Goal: Task Accomplishment & Management: Manage account settings

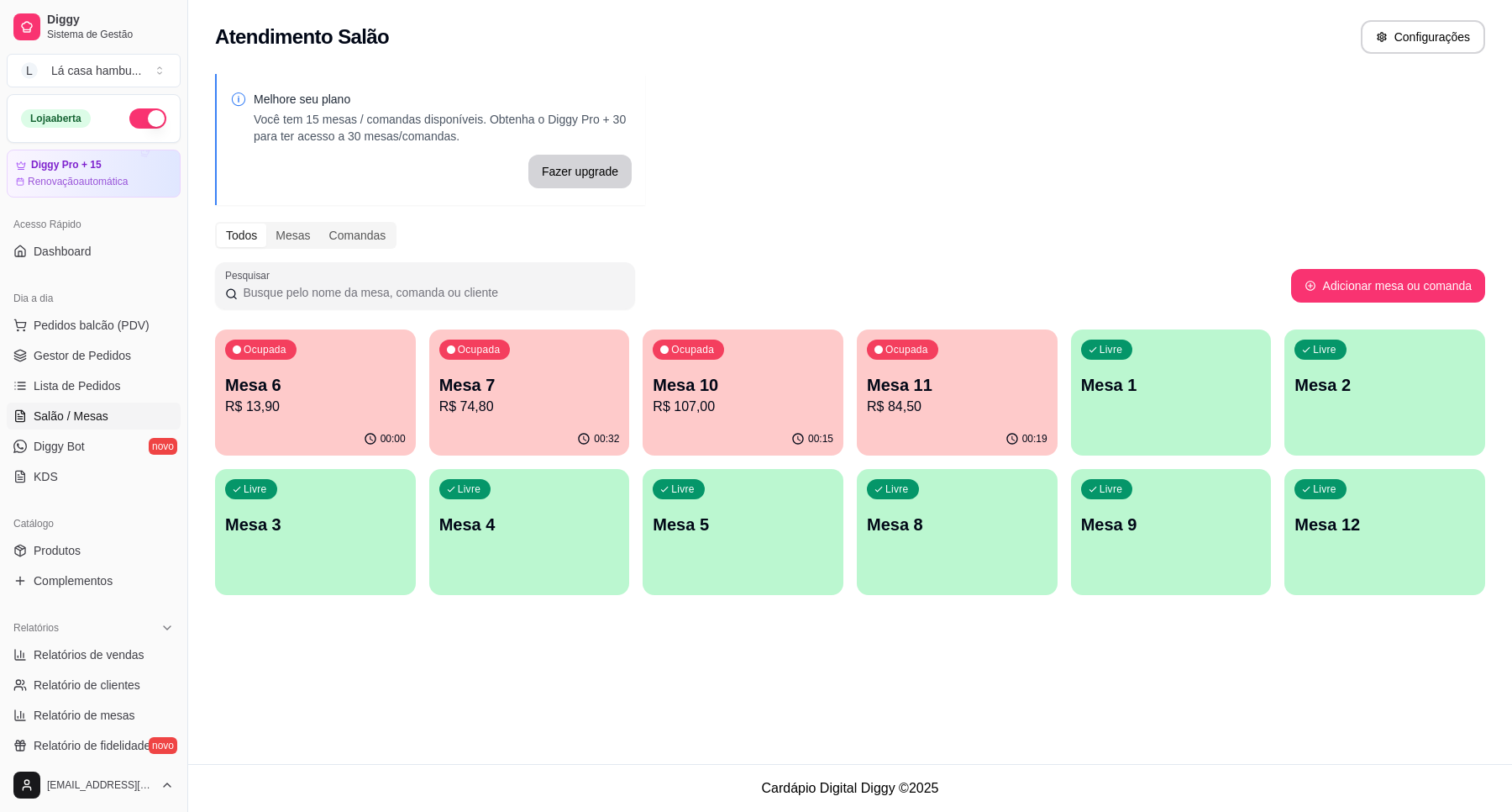
click at [537, 391] on p "Mesa 7" at bounding box center [529, 385] width 180 height 24
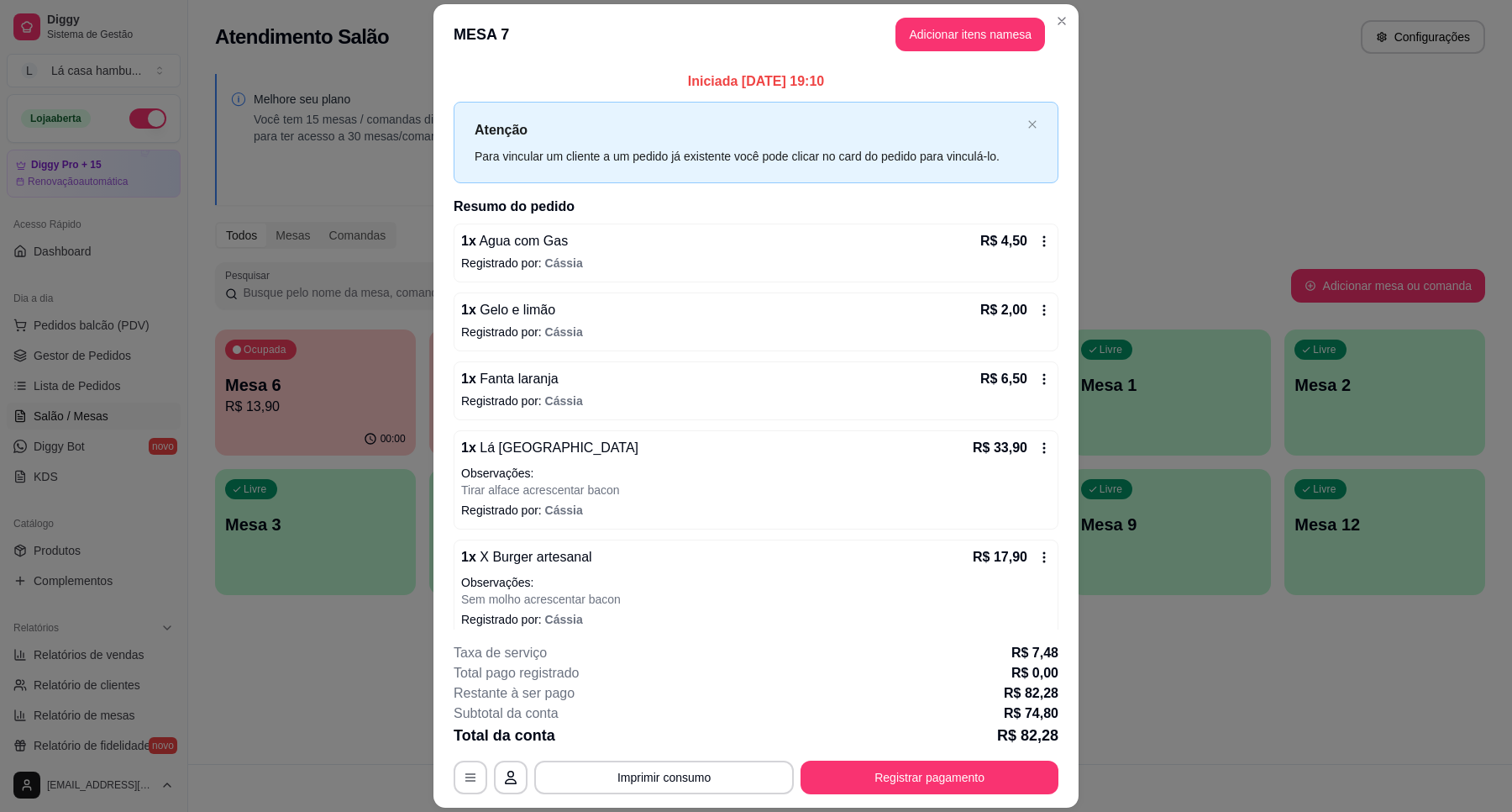
click at [664, 811] on html "Diggy Sistema de Gestão L Lá casa hambu ... Loja aberta Diggy Pro + 15 Renovaçã…" at bounding box center [756, 406] width 1512 height 812
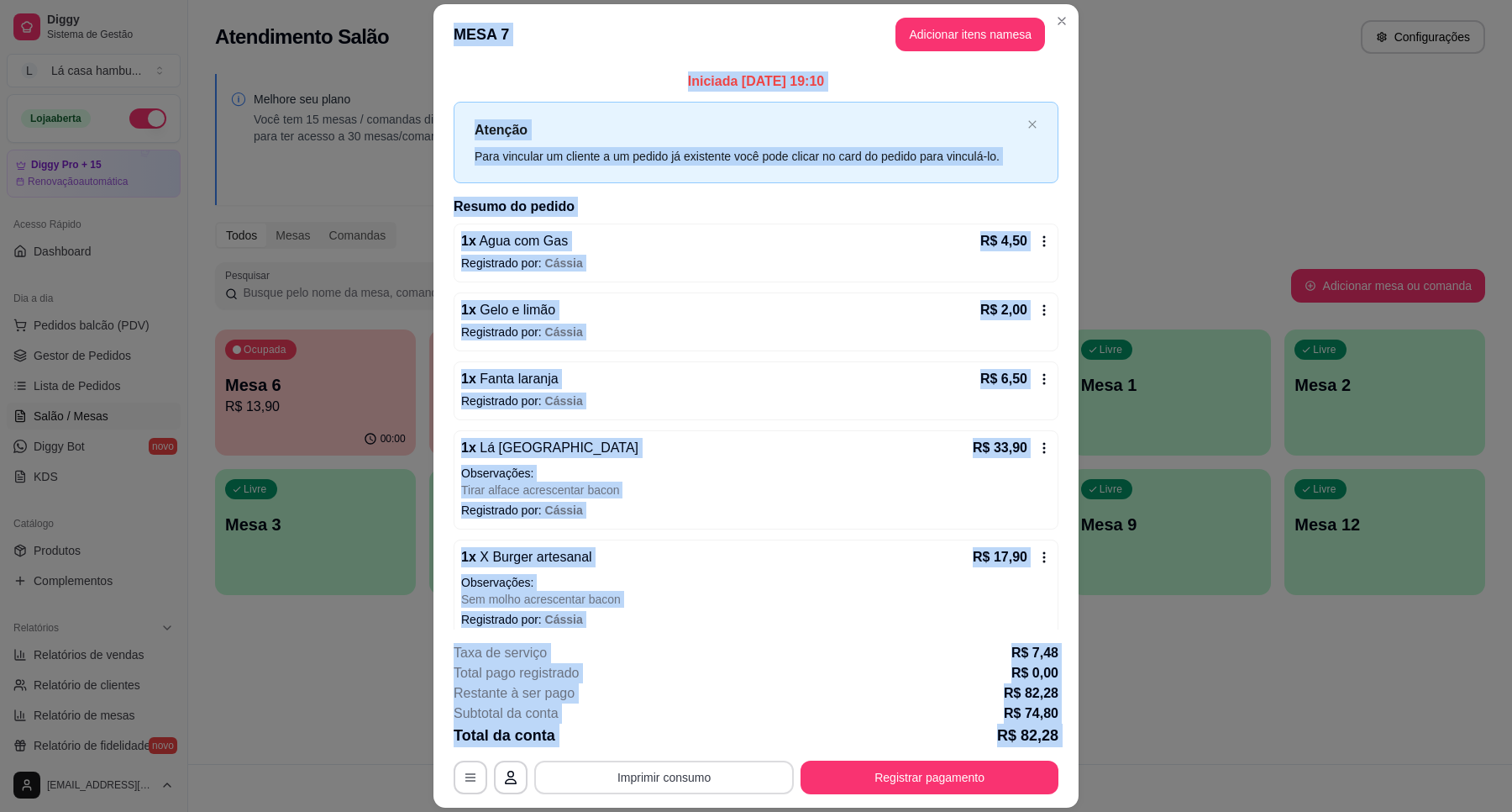
click at [682, 777] on button "Imprimir consumo" at bounding box center [664, 777] width 260 height 34
click at [685, 742] on button "IMPRESSORA" at bounding box center [661, 739] width 122 height 27
click at [868, 782] on button "Registrar pagamento" at bounding box center [930, 777] width 258 height 34
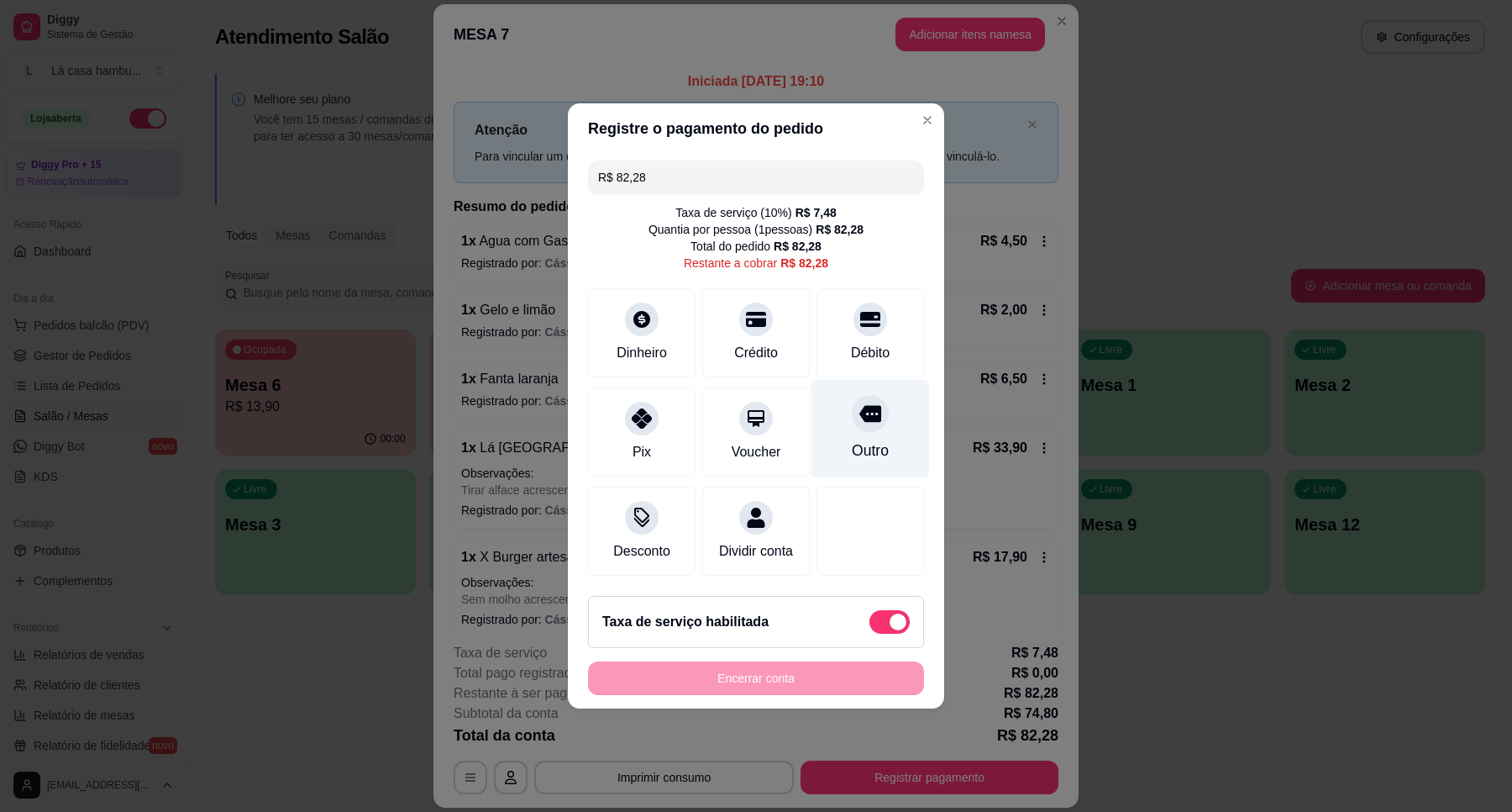
click at [872, 407] on div at bounding box center [870, 413] width 37 height 37
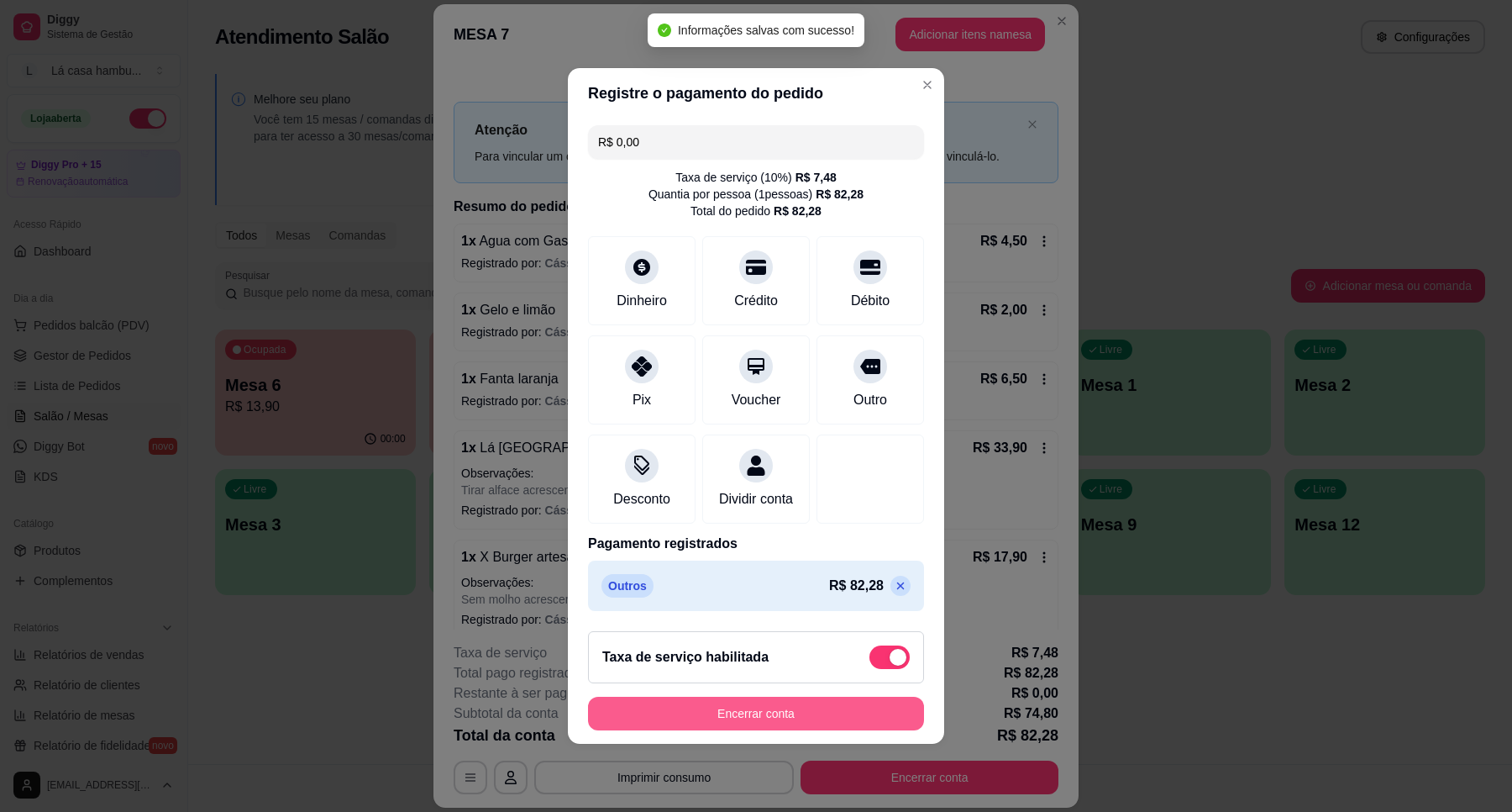
type input "R$ 0,00"
click at [779, 721] on button "Encerrar conta" at bounding box center [756, 713] width 336 height 34
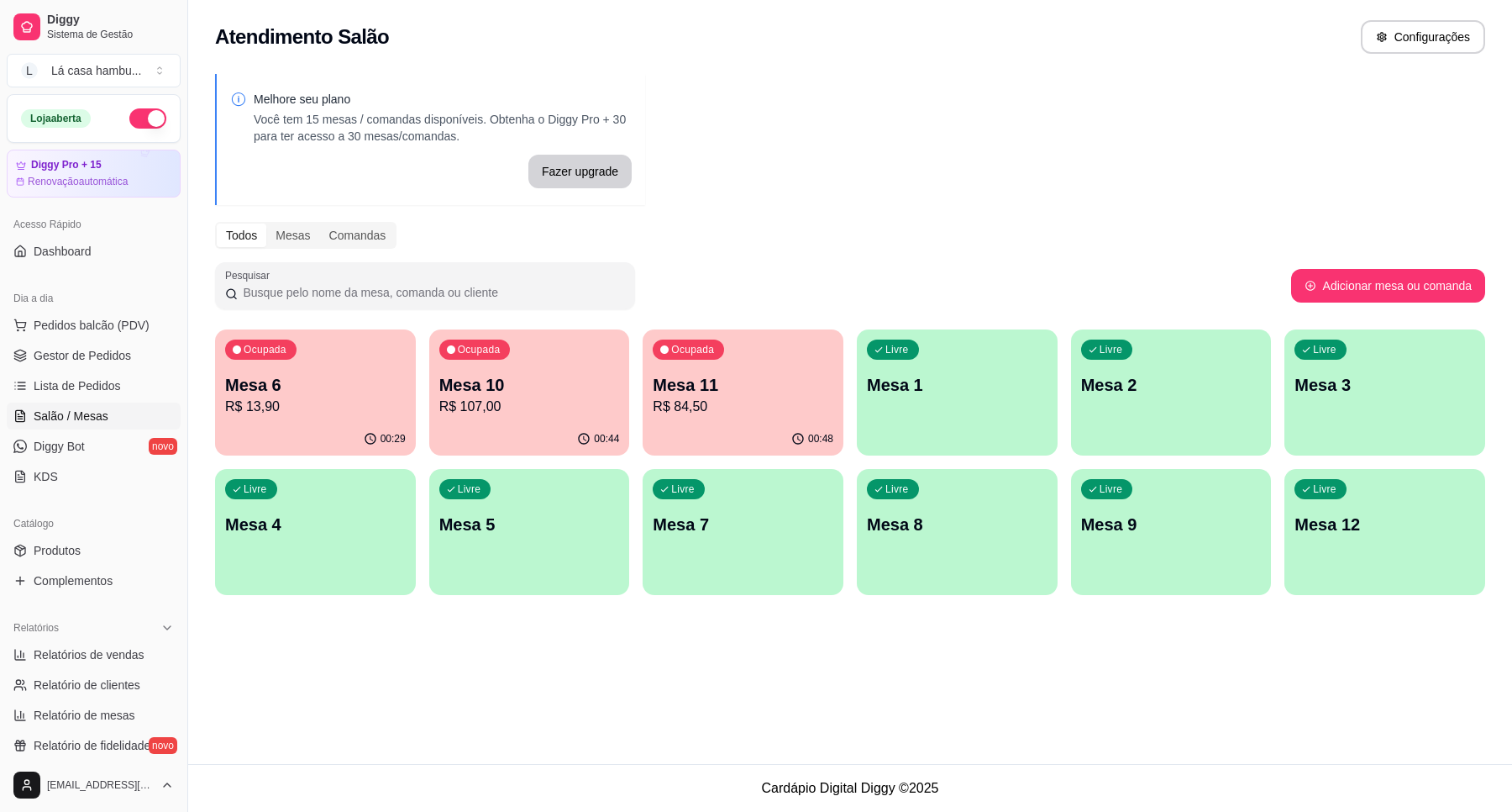
click at [589, 412] on p "R$ 107,00" at bounding box center [529, 406] width 180 height 20
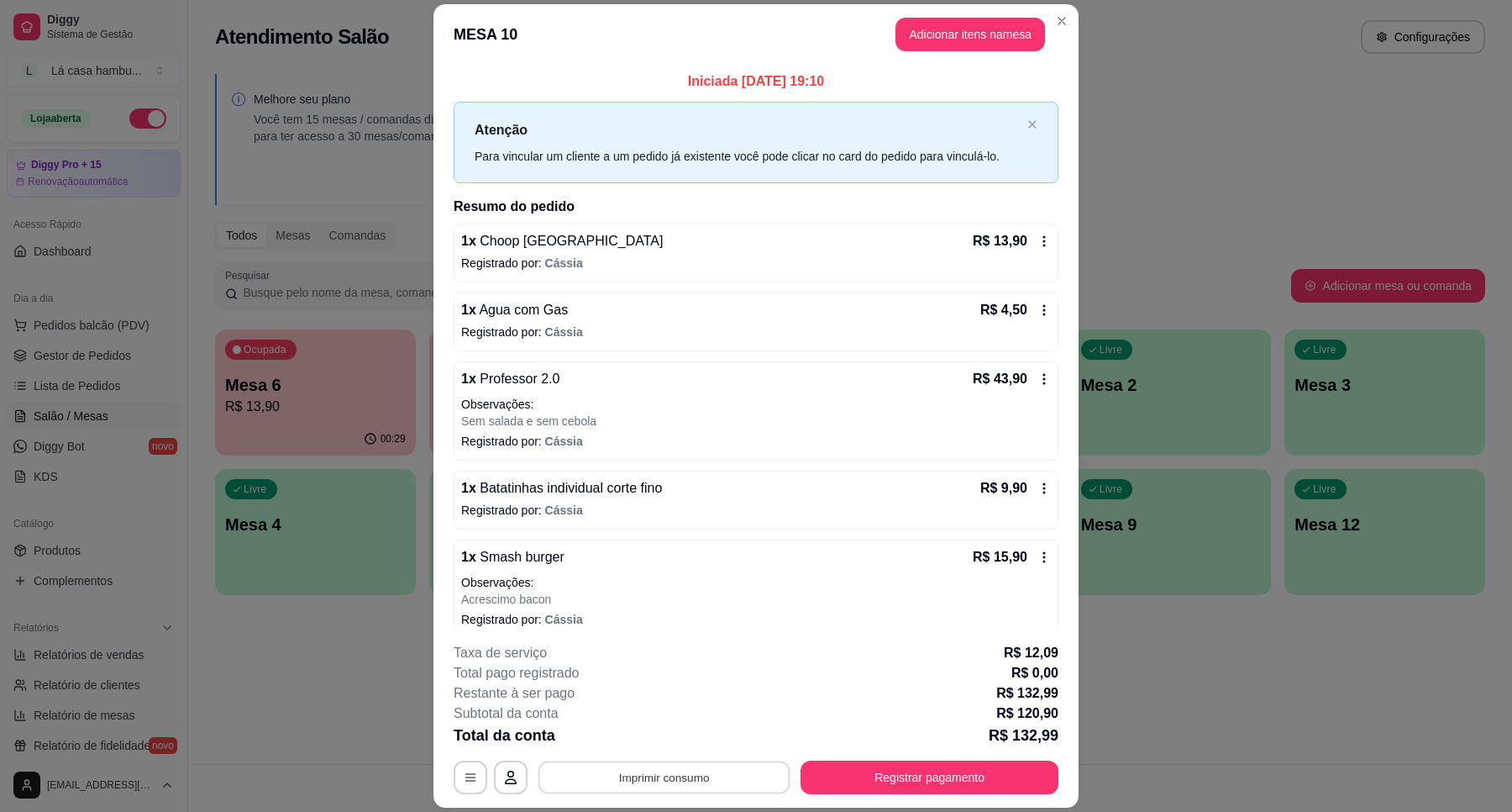
click at [644, 782] on button "Imprimir consumo" at bounding box center [664, 778] width 252 height 33
click at [652, 745] on button "IMPRESSORA" at bounding box center [661, 738] width 118 height 26
click at [891, 769] on button "Registrar pagamento" at bounding box center [930, 778] width 251 height 33
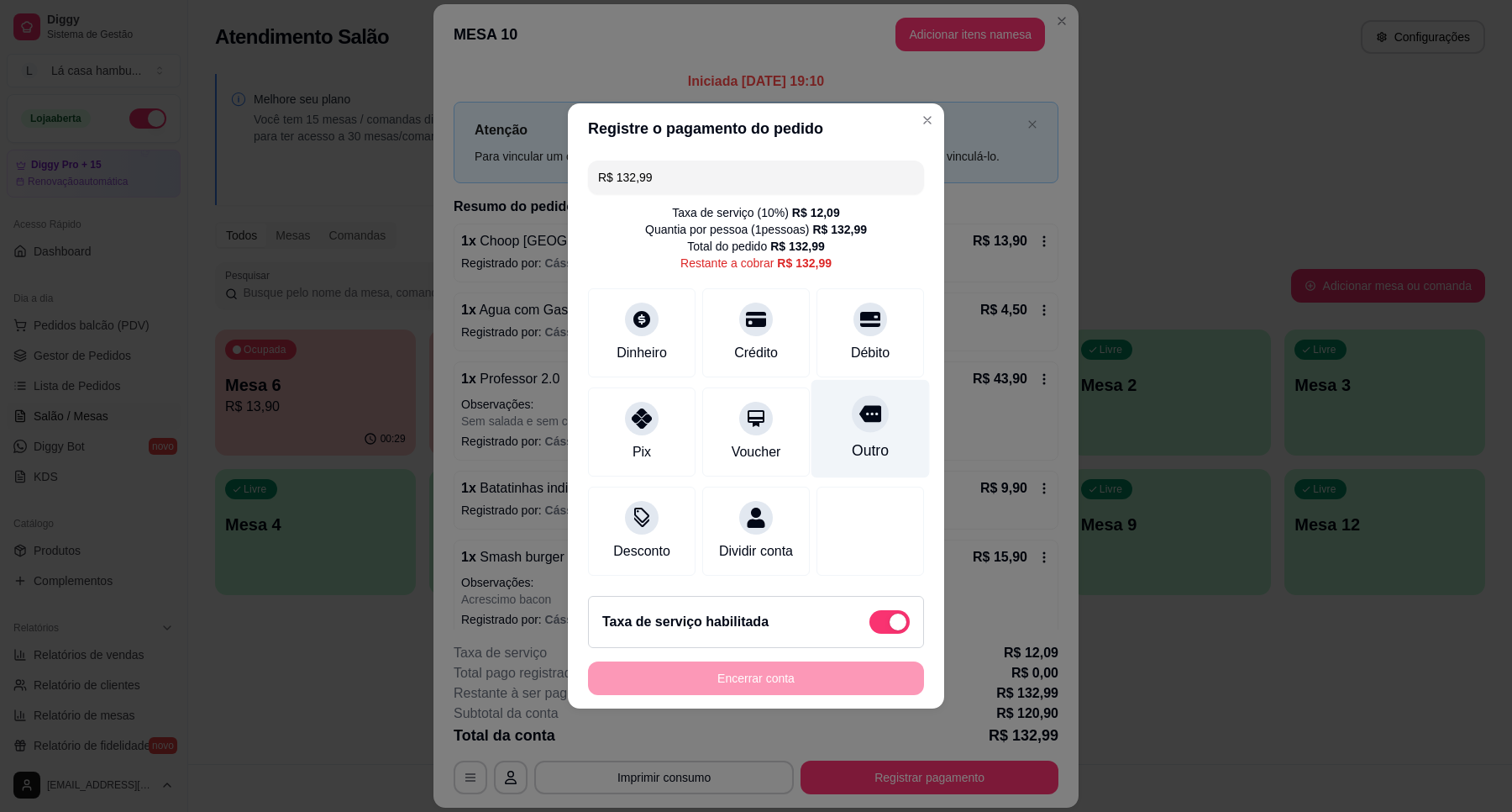
click at [862, 408] on icon at bounding box center [870, 414] width 22 height 16
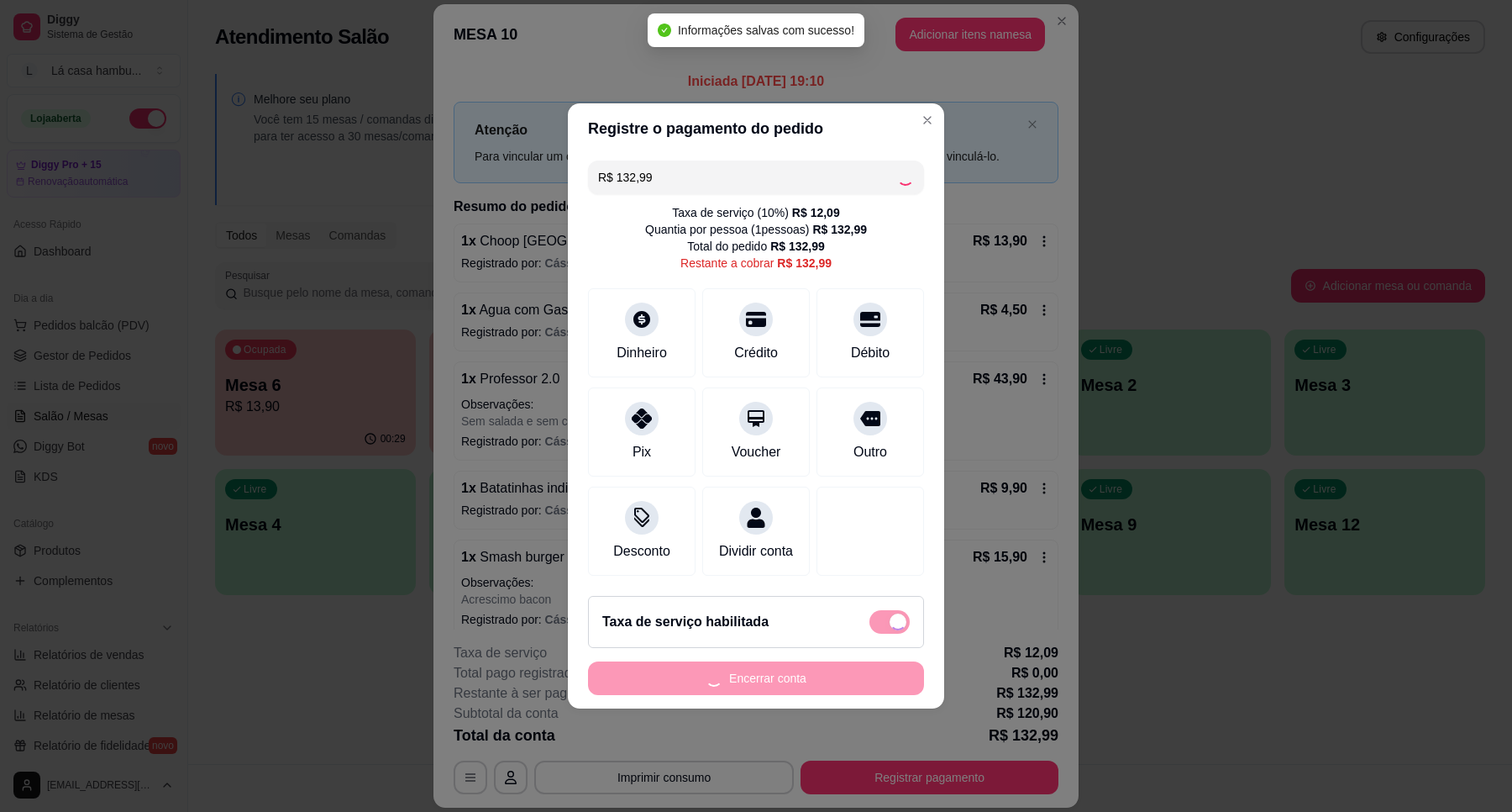
type input "R$ 0,00"
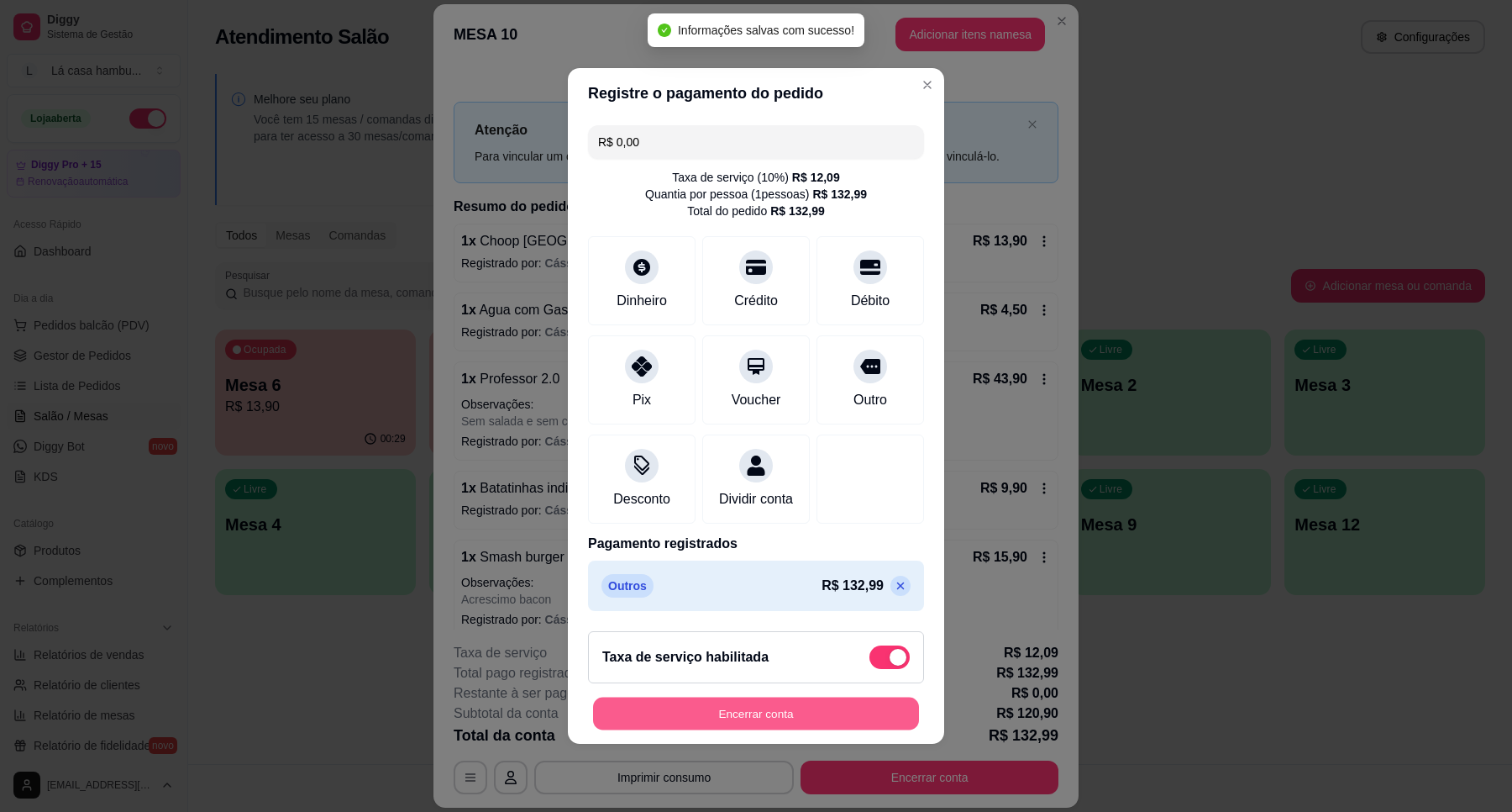
click at [826, 712] on button "Encerrar conta" at bounding box center [756, 714] width 326 height 33
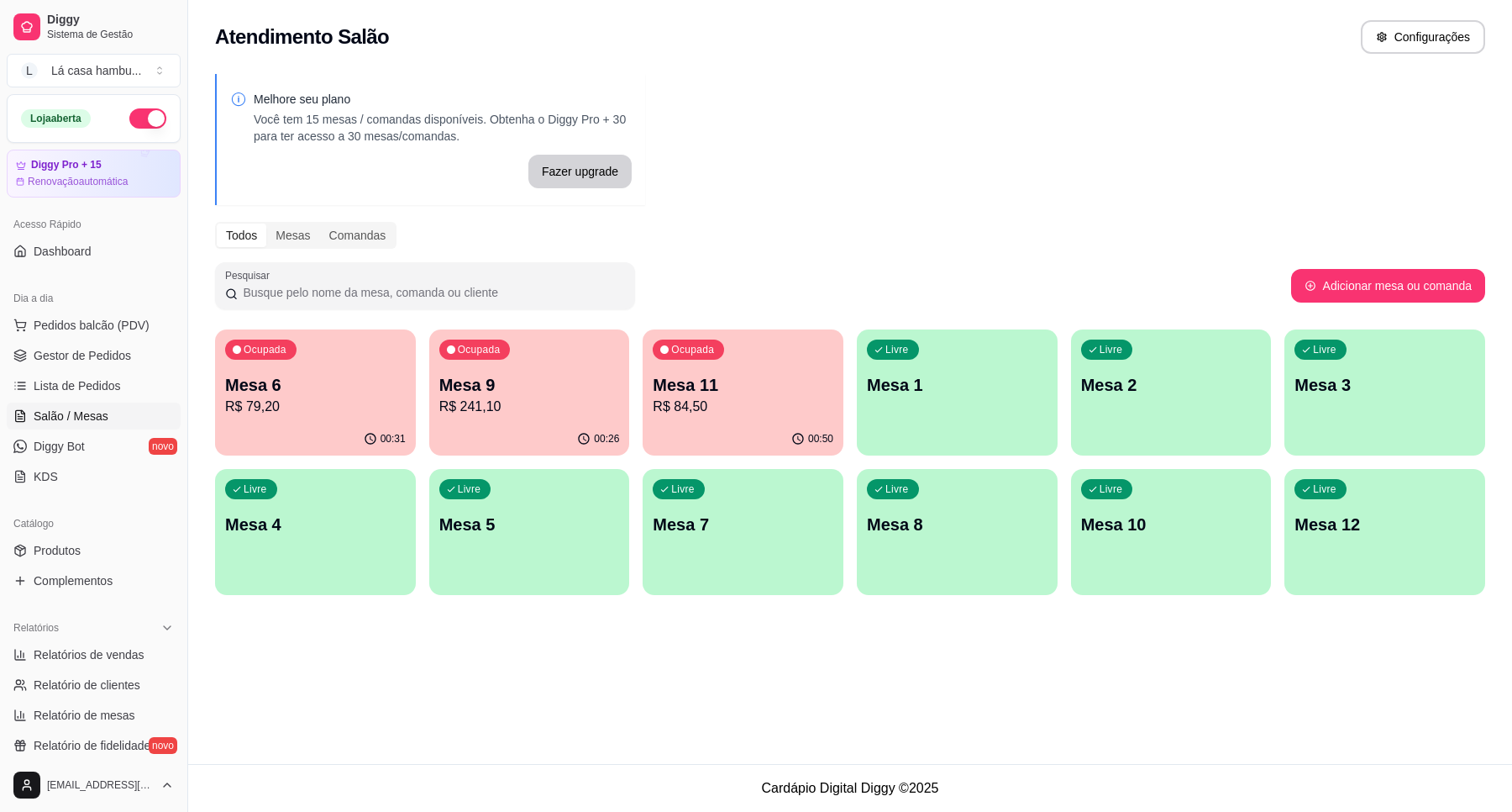
click at [568, 362] on div "Ocupada Mesa 9 R$ 241,10" at bounding box center [529, 376] width 200 height 93
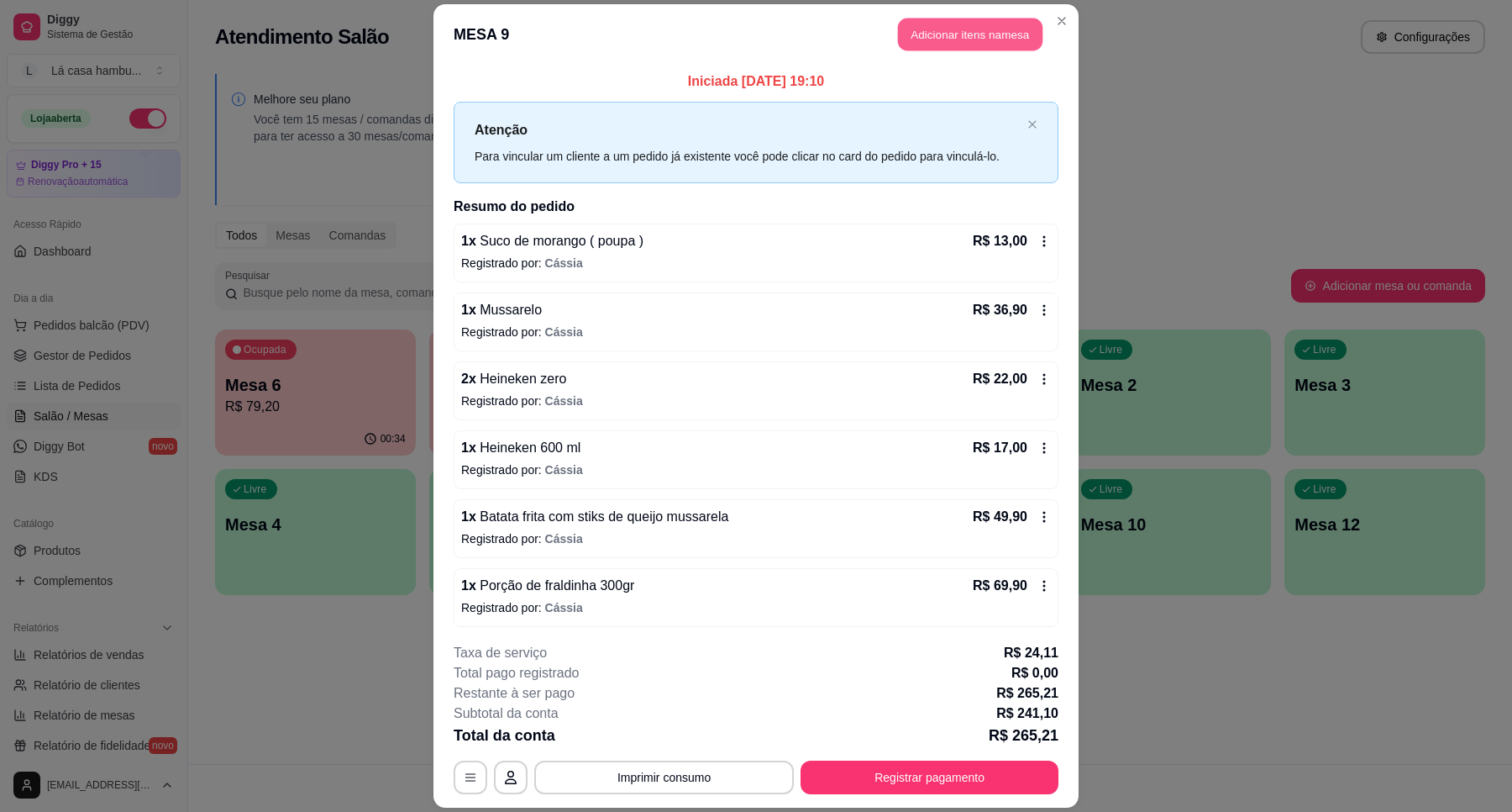
click at [981, 30] on button "Adicionar itens na mesa" at bounding box center [970, 34] width 145 height 33
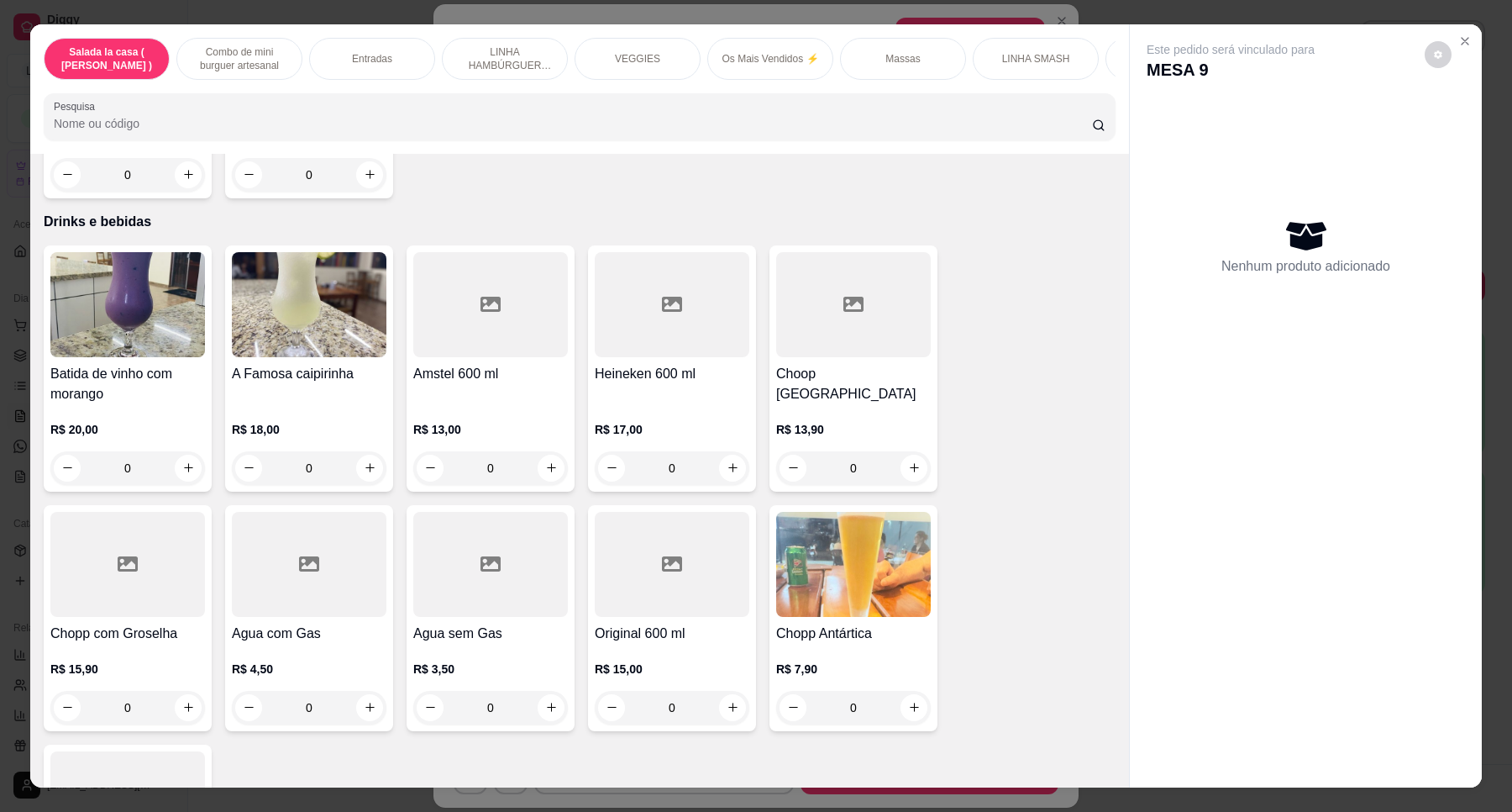
scroll to position [7116, 0]
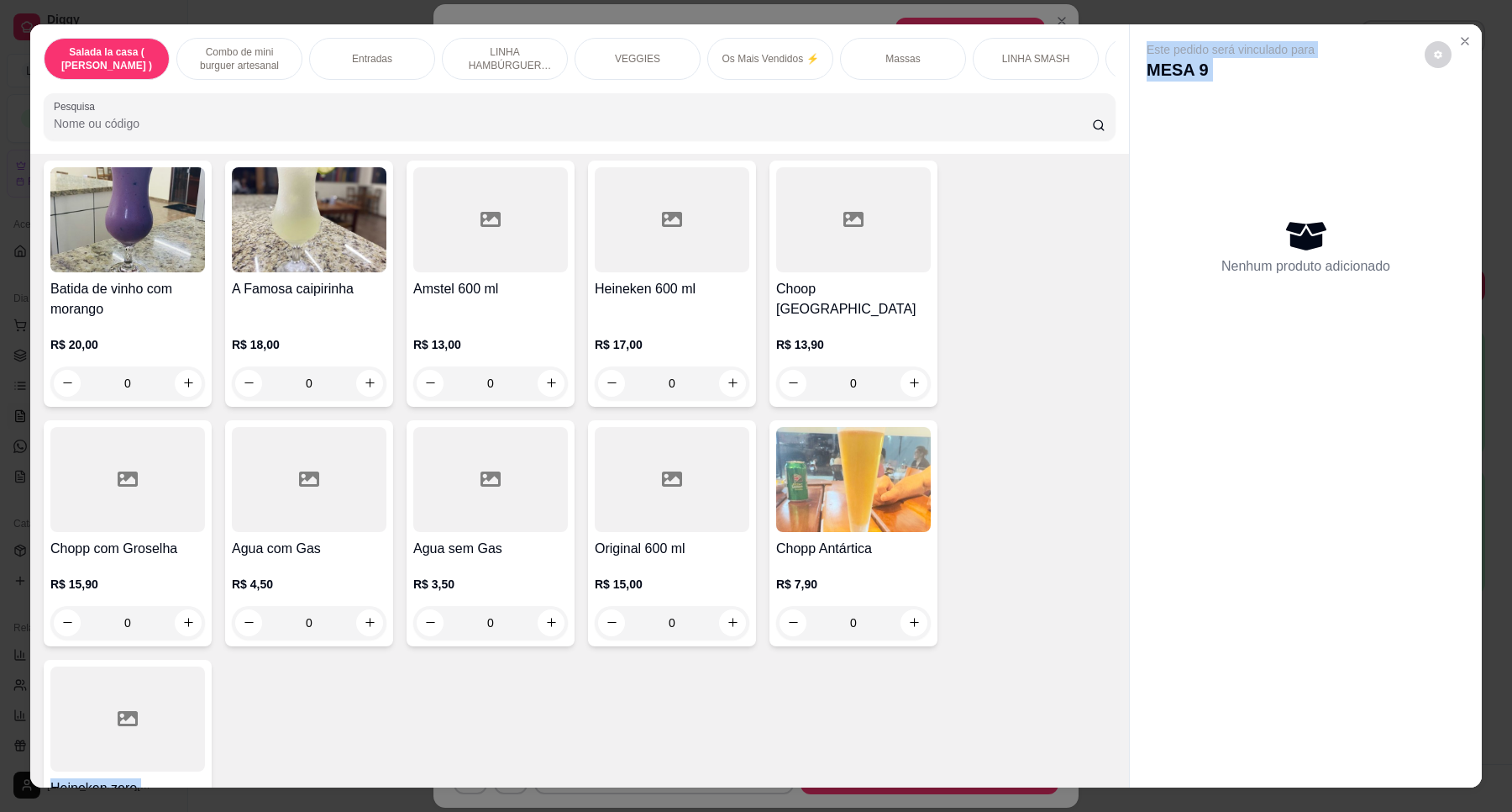
drag, startPoint x: 1124, startPoint y: 714, endPoint x: 1111, endPoint y: 666, distance: 49.7
click at [1111, 668] on div "Salada la casa ( CAESAR ) Combo de mini burguer artesanal Entradas LINHA HAMBÚR…" at bounding box center [756, 406] width 1452 height 763
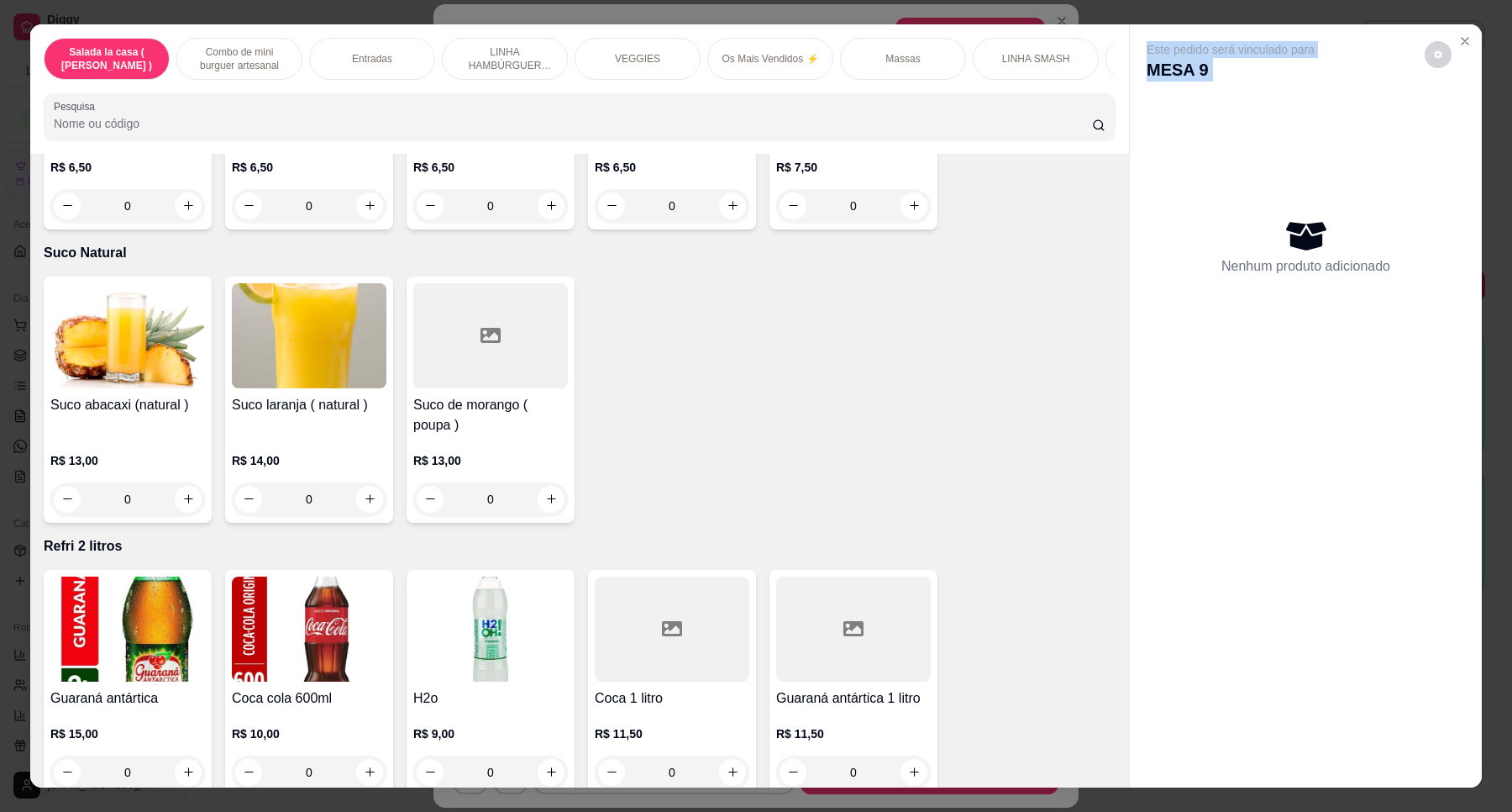
scroll to position [6166, 0]
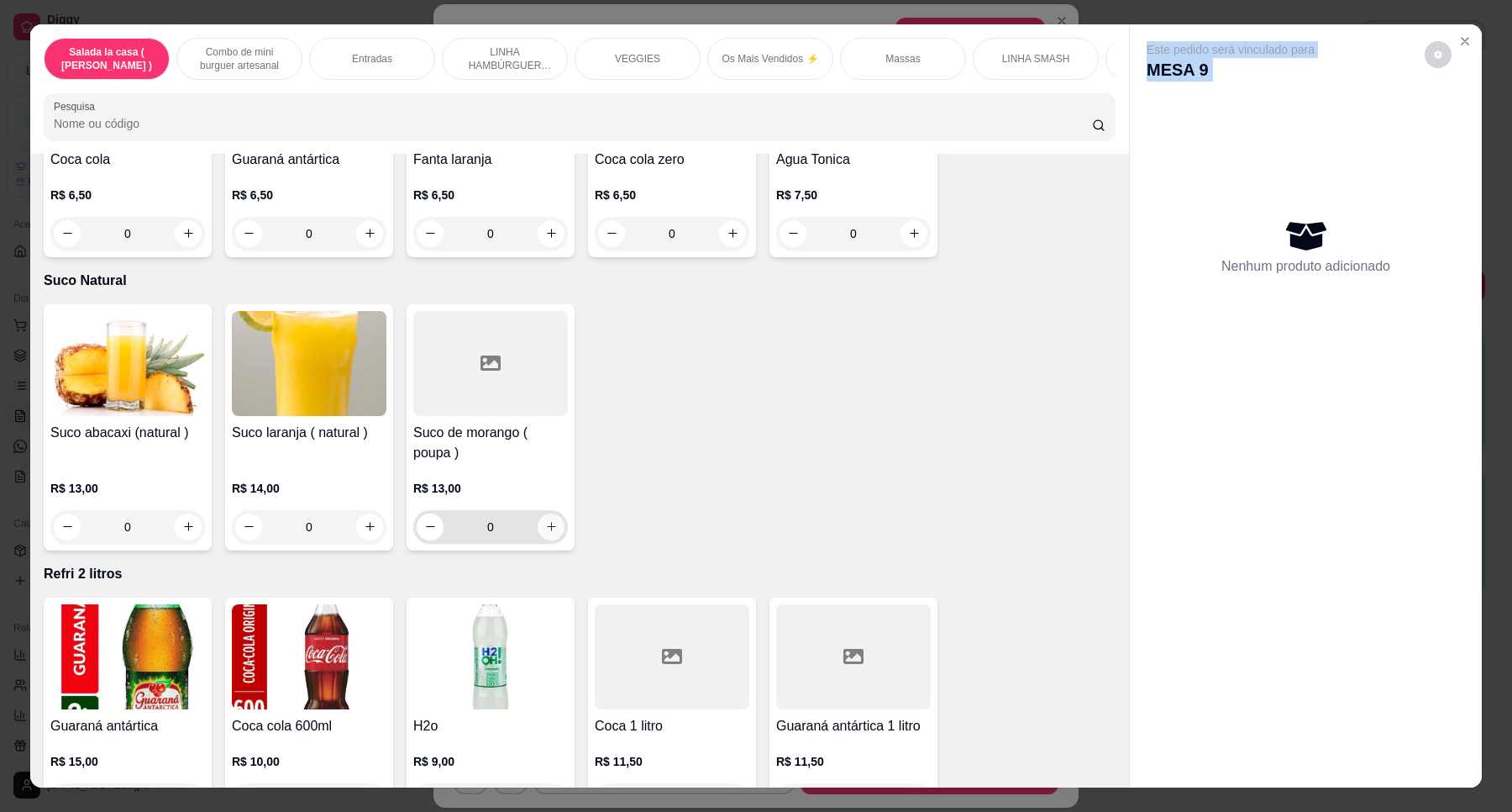
click at [545, 520] on icon "increase-product-quantity" at bounding box center [552, 526] width 13 height 13
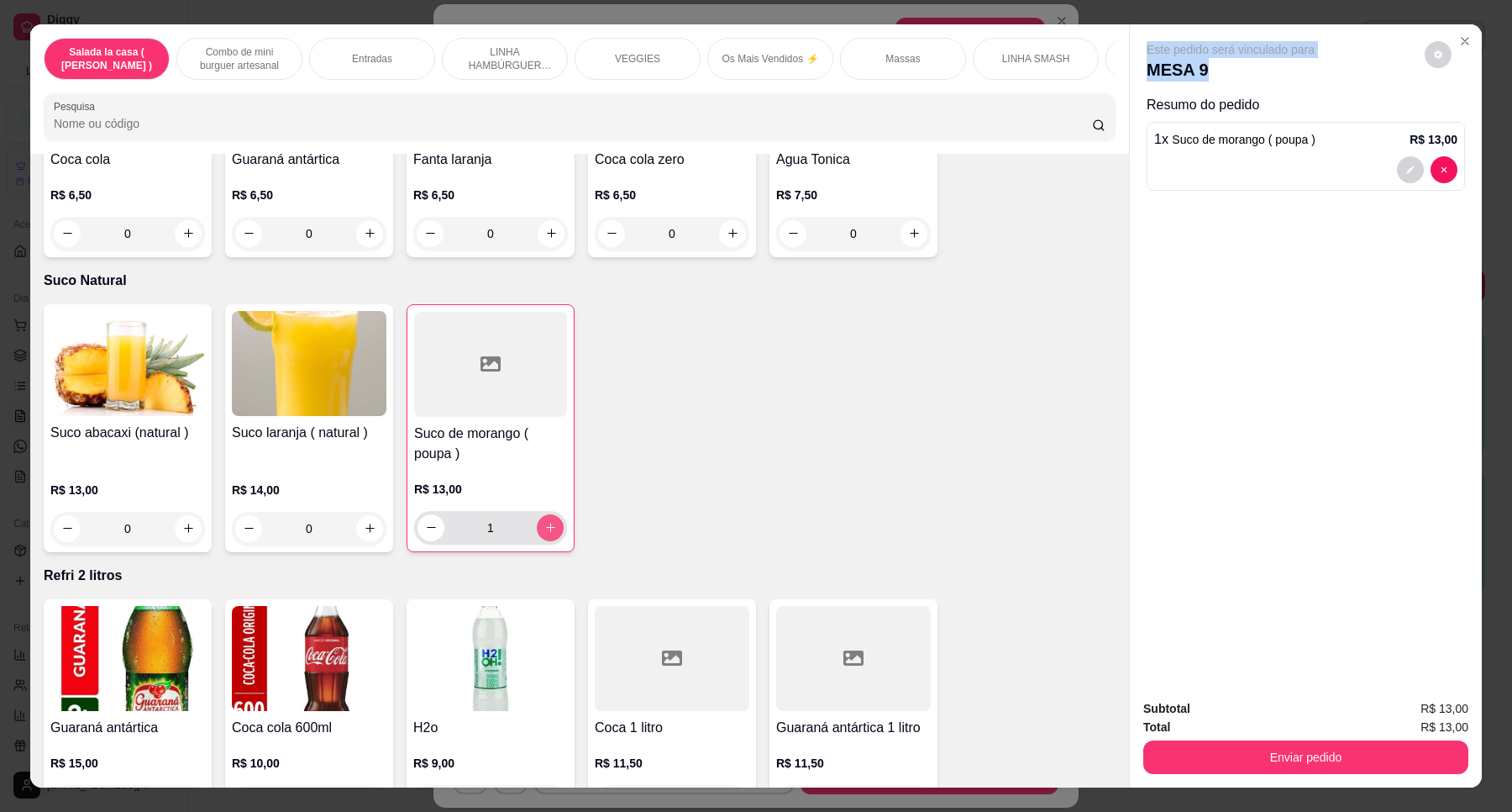
click at [545, 521] on icon "increase-product-quantity" at bounding box center [551, 527] width 13 height 13
type input "2"
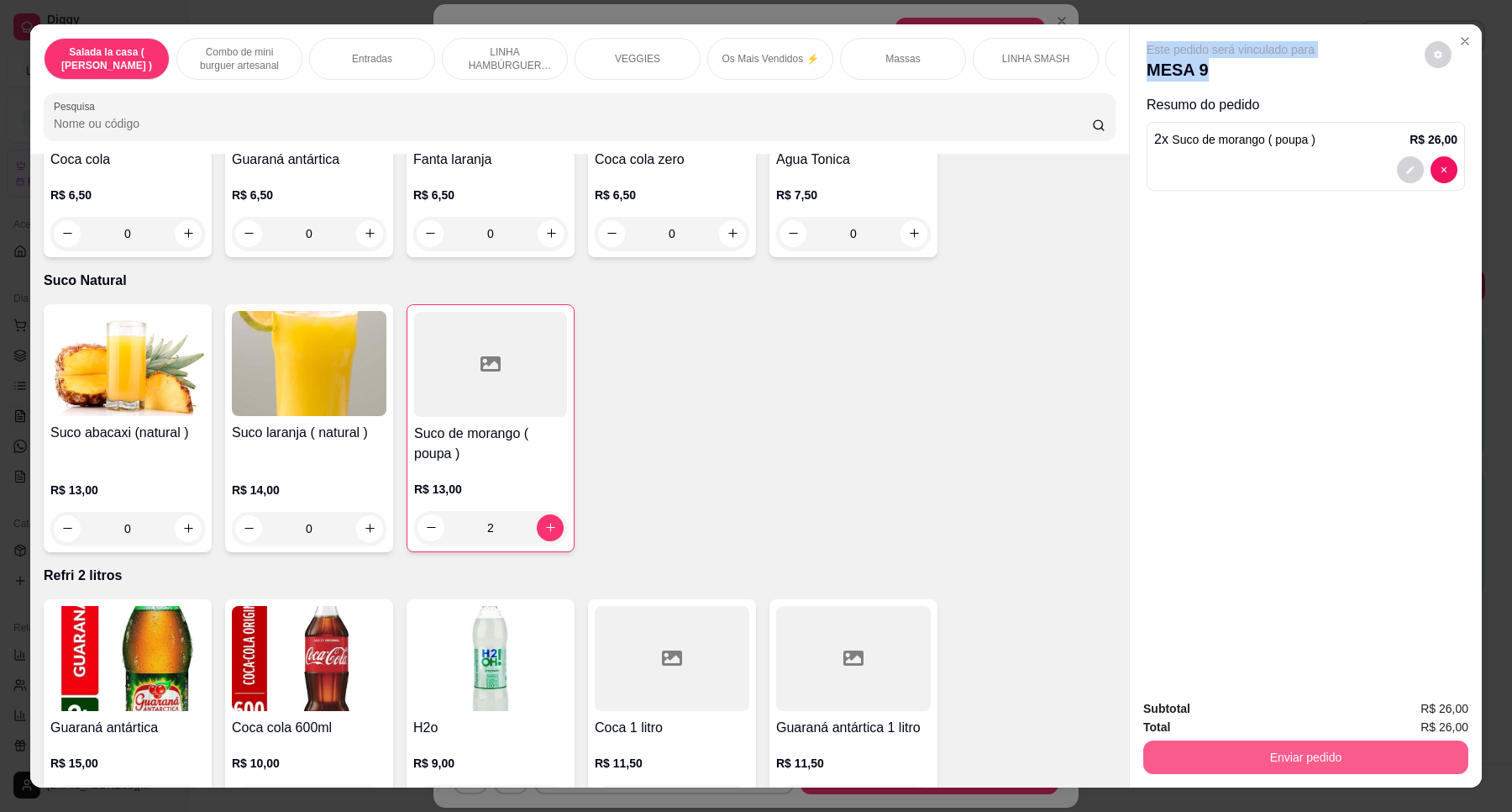
click at [1300, 752] on button "Enviar pedido" at bounding box center [1305, 757] width 325 height 34
click at [1406, 712] on button "Enviar pedido" at bounding box center [1424, 716] width 95 height 32
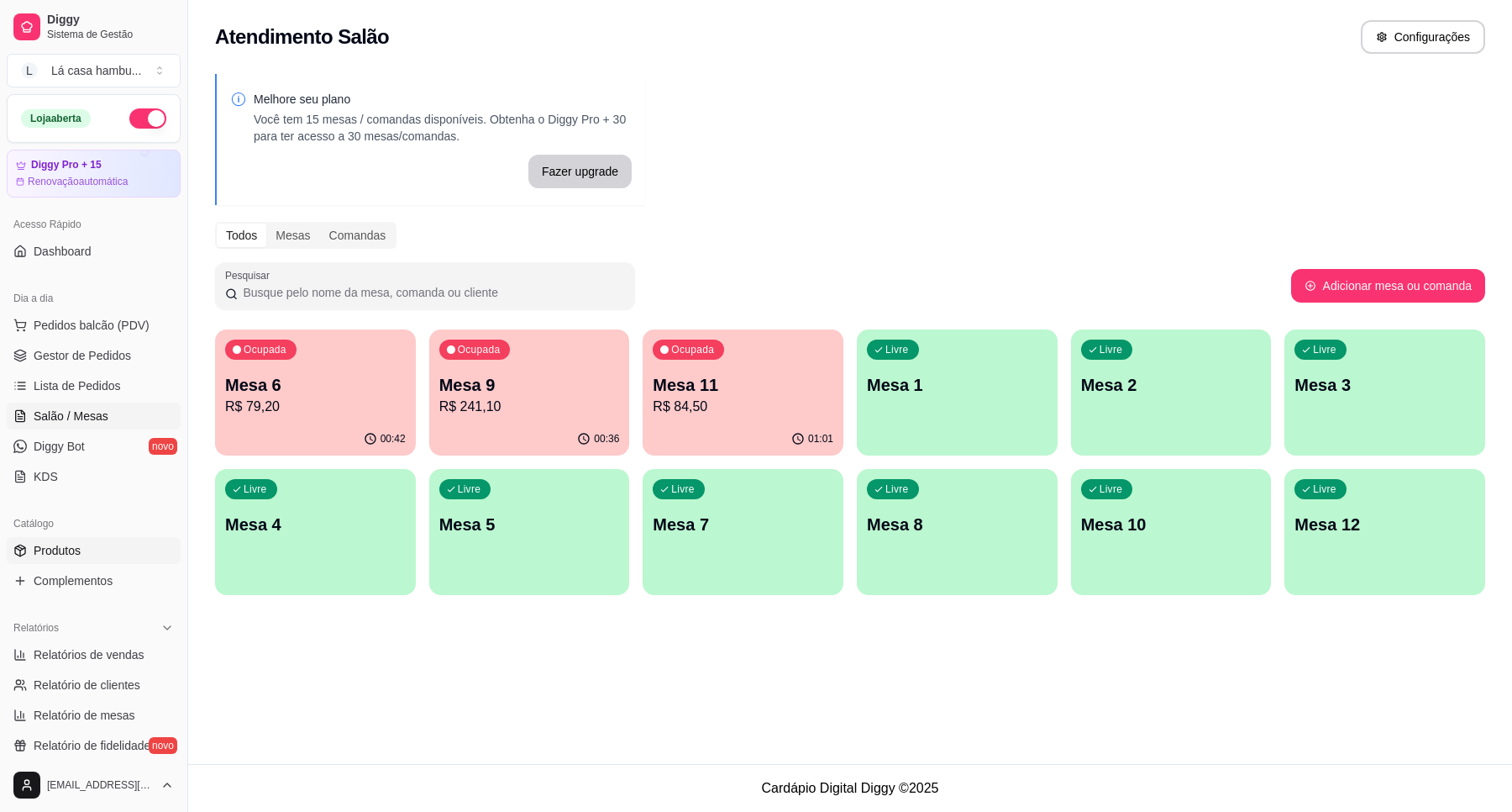
click at [131, 553] on link "Produtos" at bounding box center [93, 550] width 174 height 27
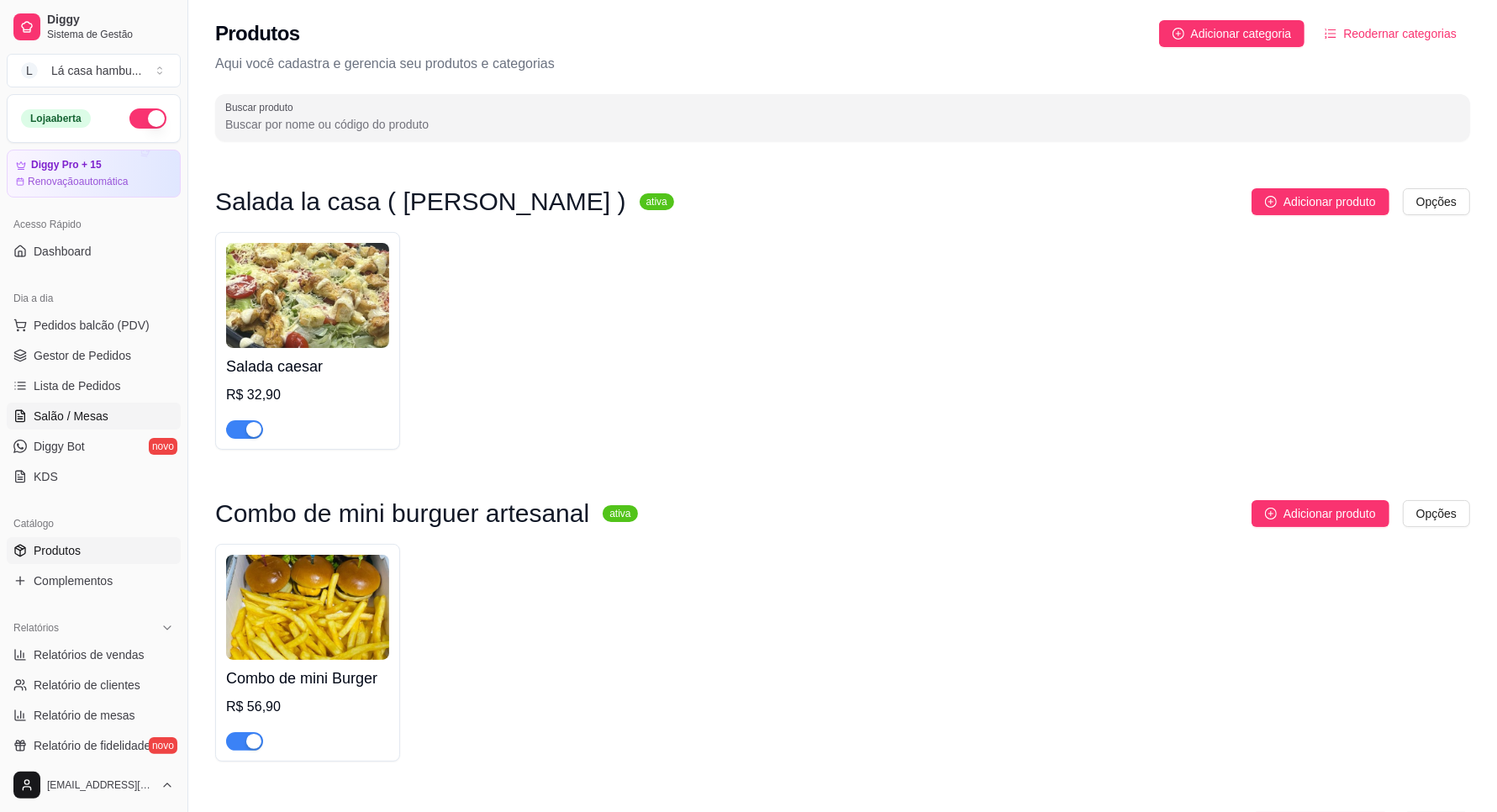
click at [92, 414] on span "Salão / Mesas" at bounding box center [71, 416] width 75 height 16
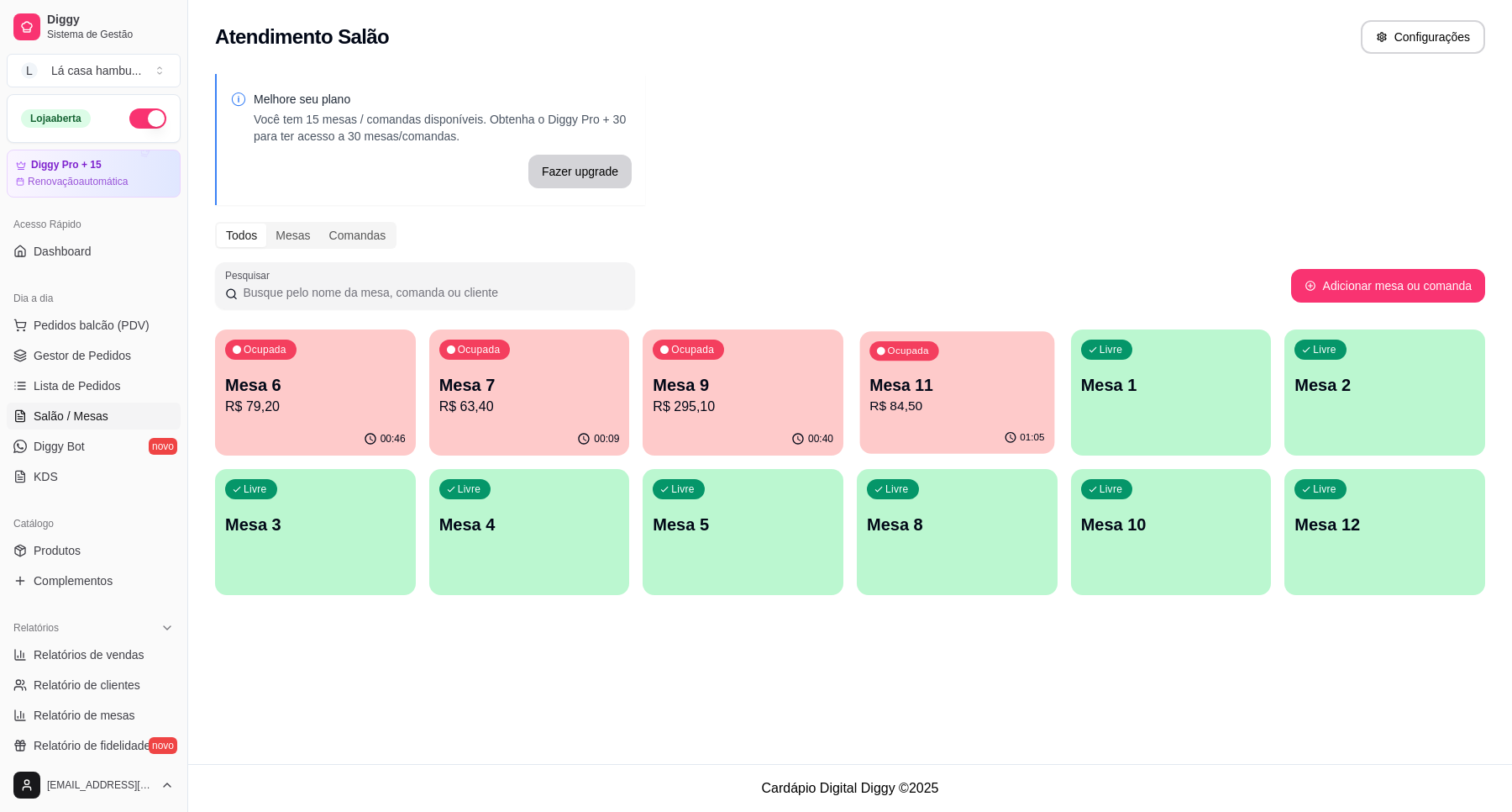
click at [964, 389] on p "Mesa 11" at bounding box center [956, 384] width 175 height 23
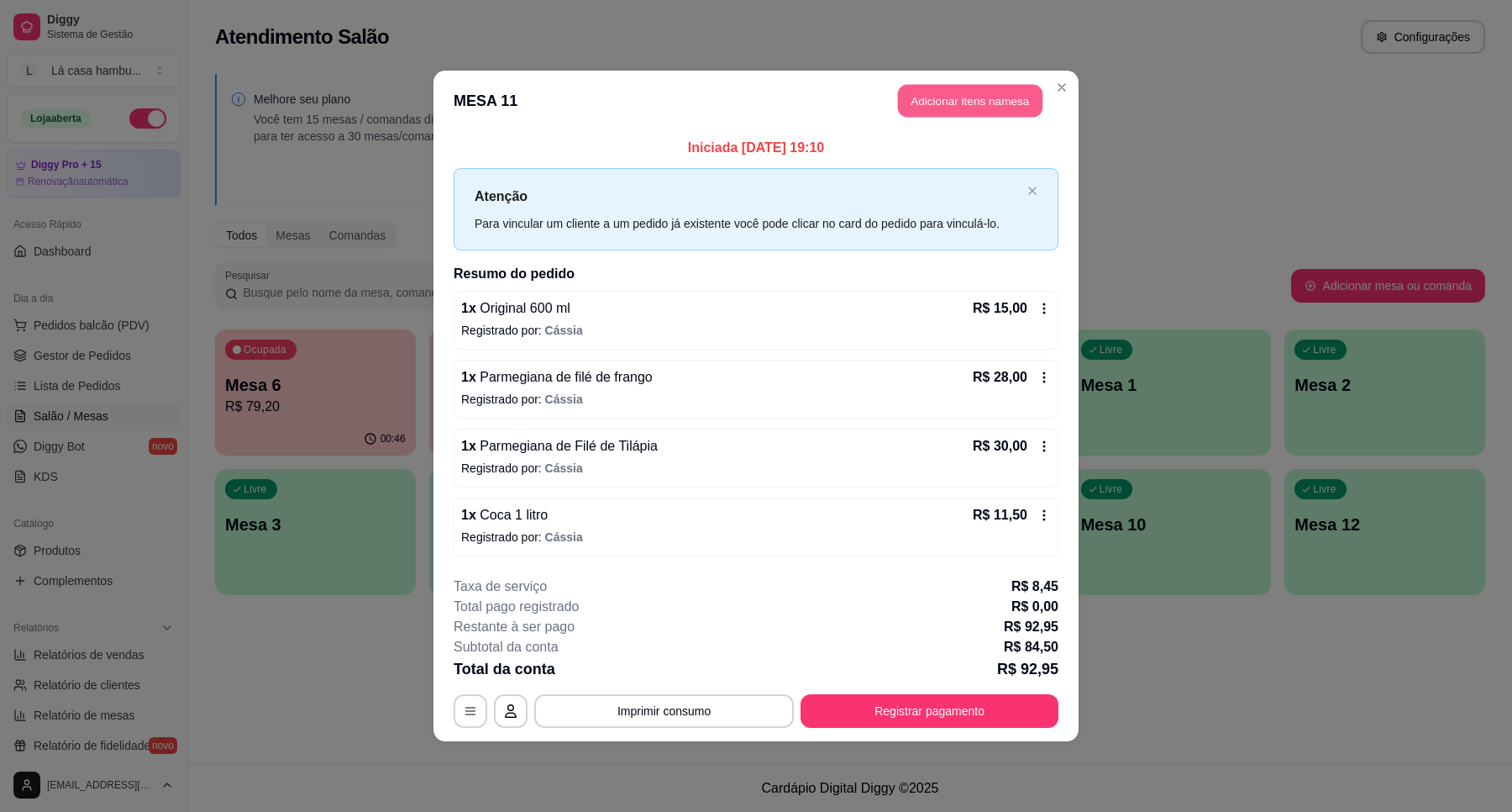
click at [996, 102] on button "Adicionar itens na mesa" at bounding box center [970, 102] width 145 height 33
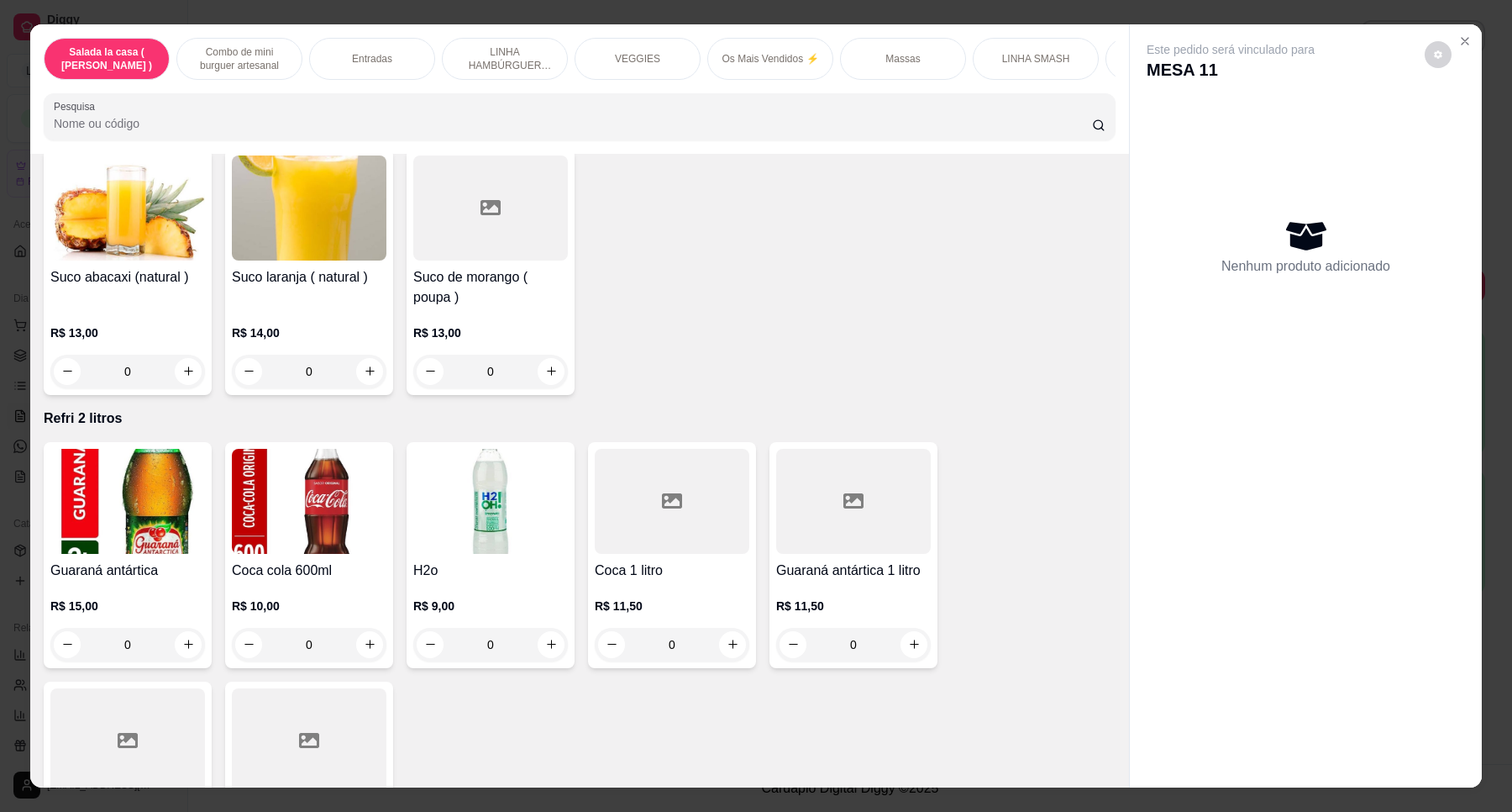
scroll to position [7202, 0]
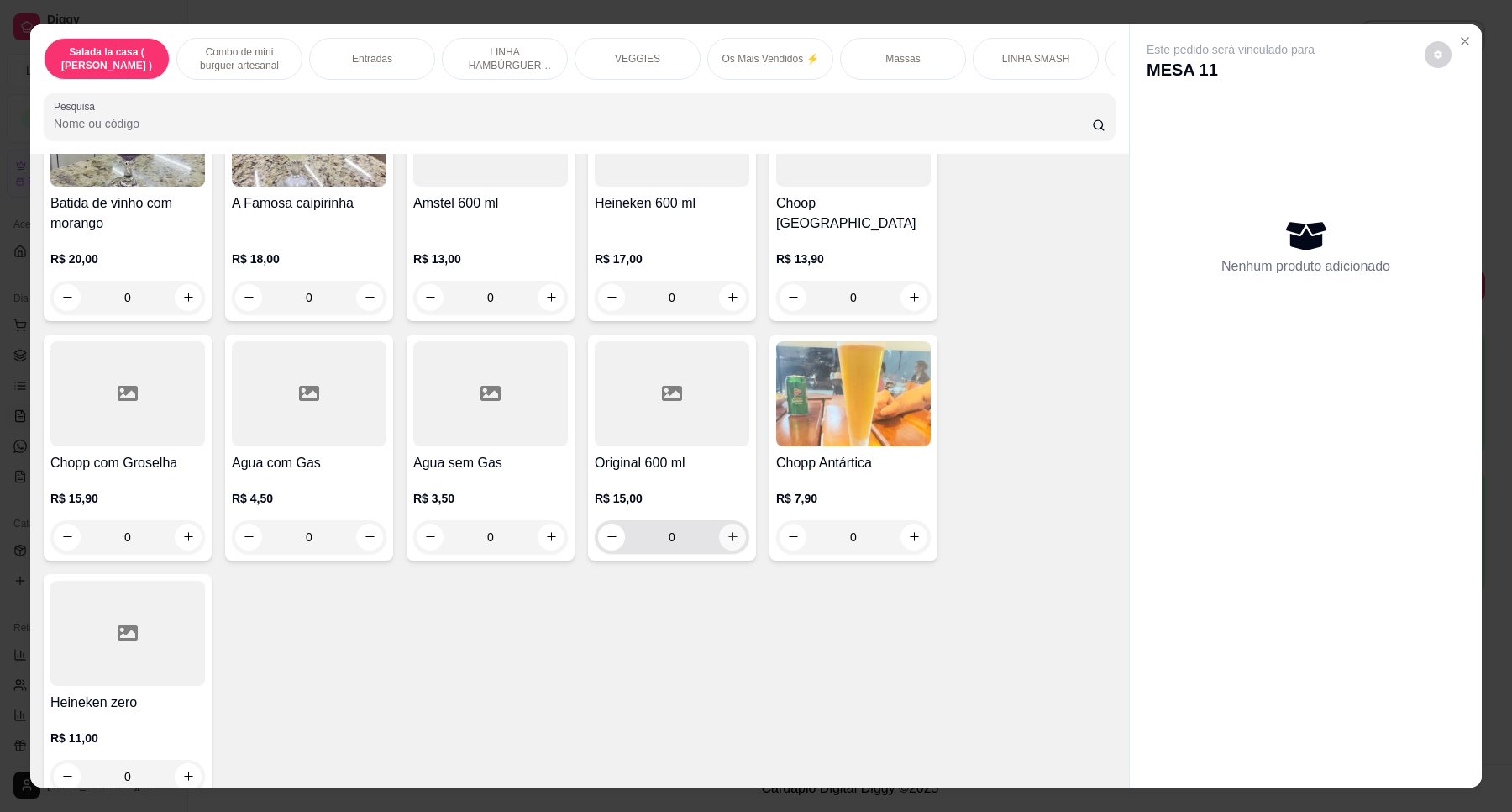
click at [728, 530] on icon "increase-product-quantity" at bounding box center [733, 536] width 13 height 13
type input "1"
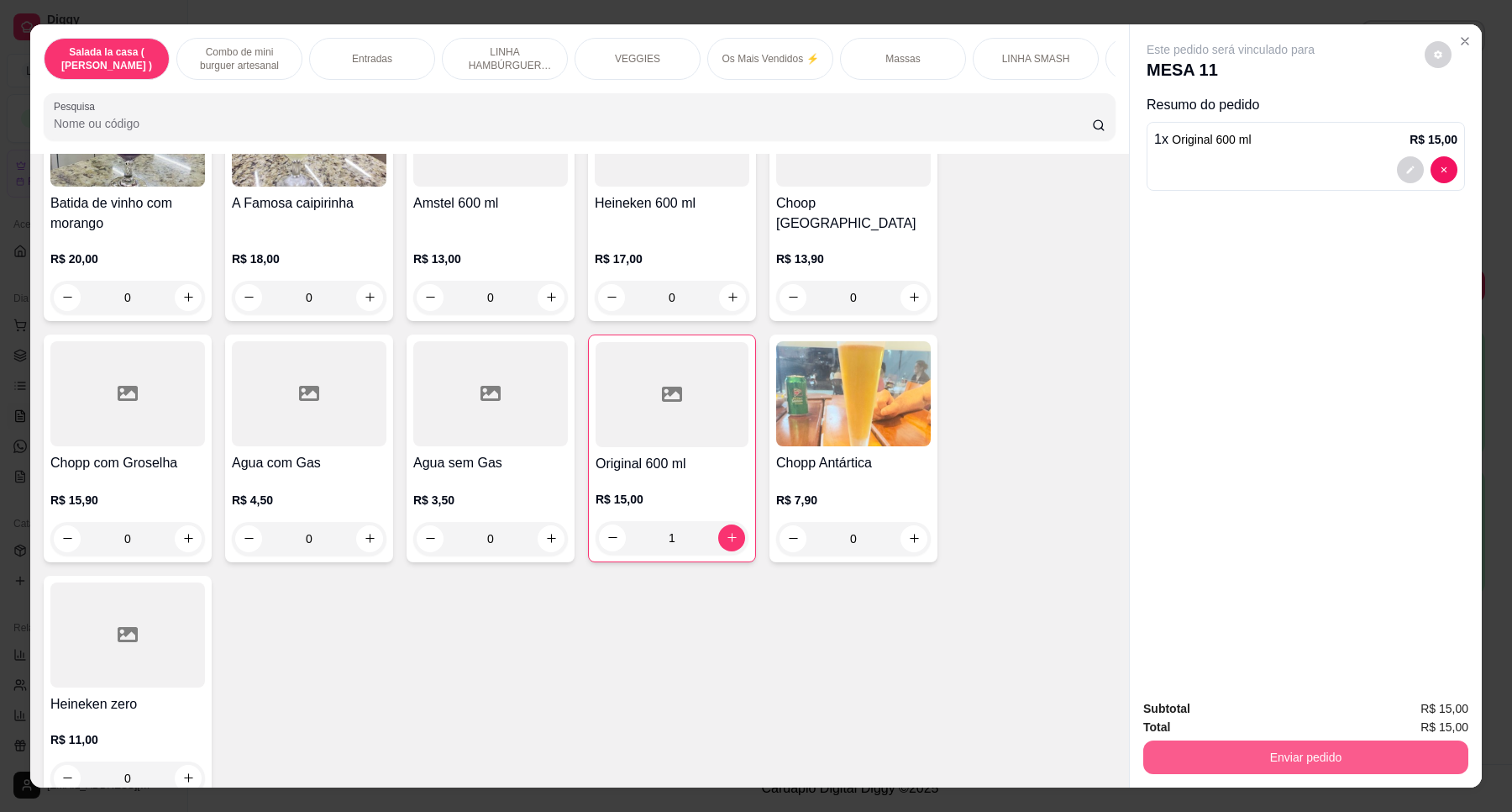
click at [1257, 749] on button "Enviar pedido" at bounding box center [1305, 757] width 325 height 34
click at [1412, 712] on button "Enviar pedido" at bounding box center [1423, 716] width 92 height 31
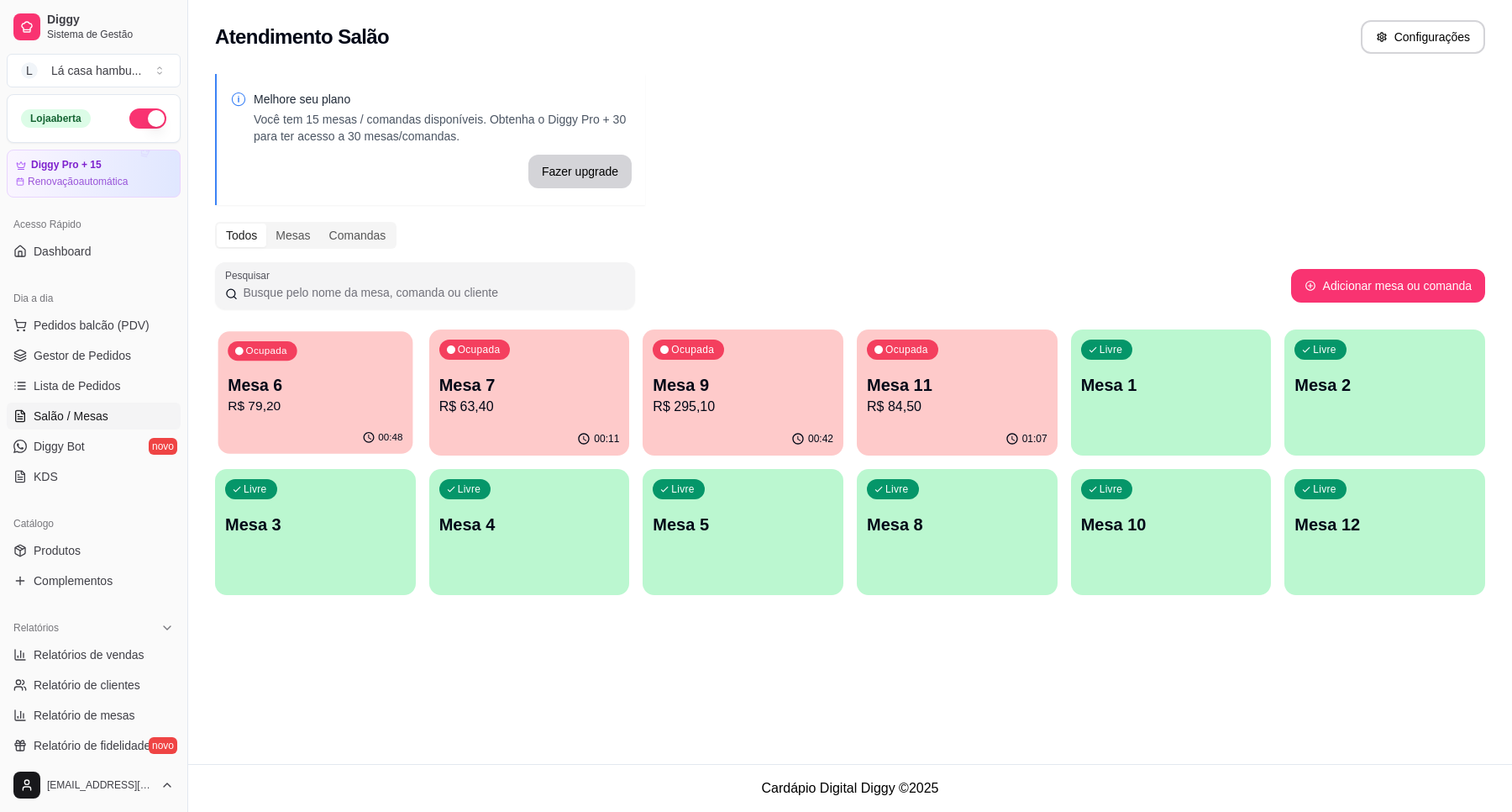
click at [383, 395] on div "Mesa 6 R$ 79,20" at bounding box center [315, 395] width 175 height 42
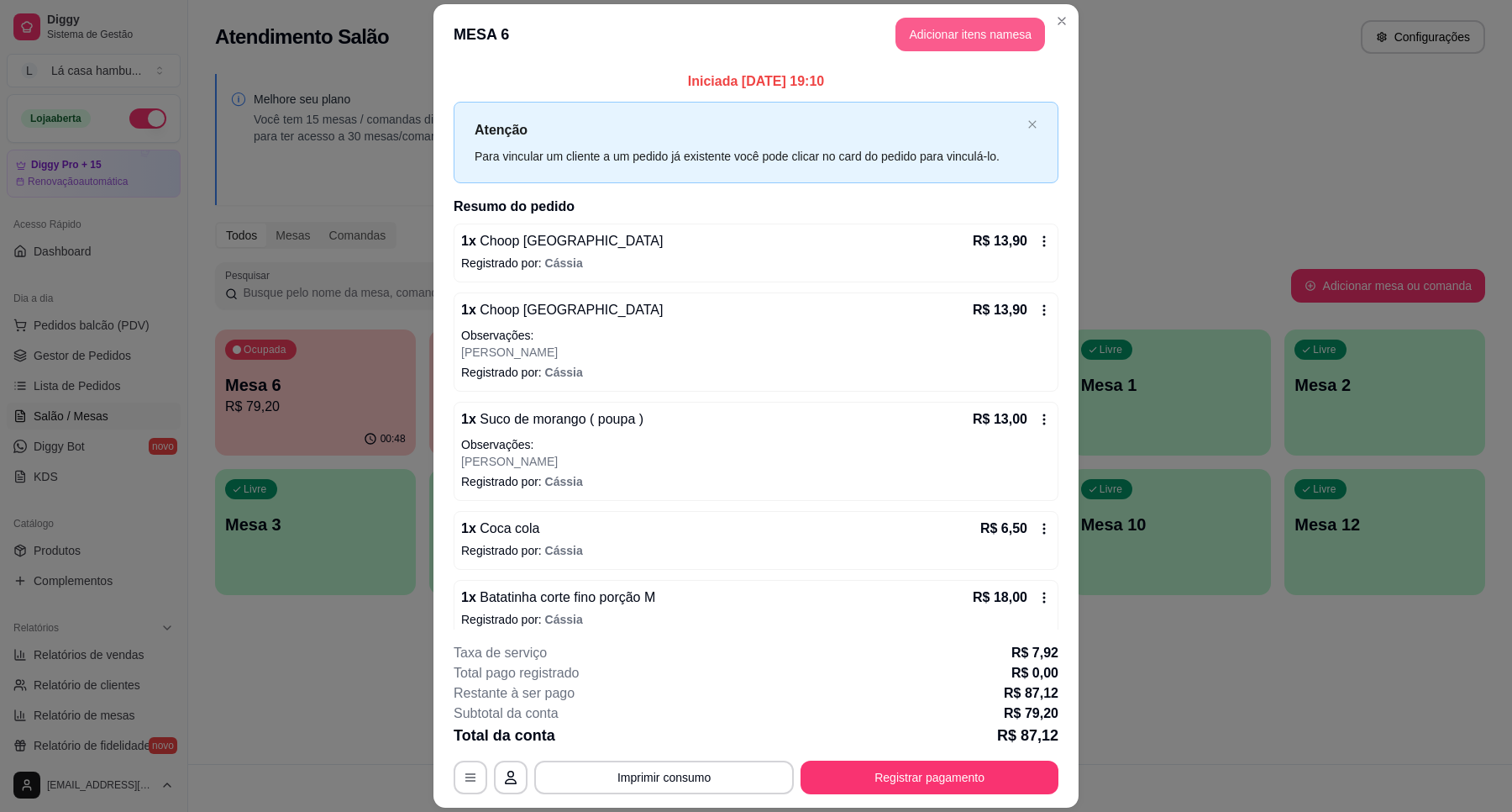
click at [1002, 38] on button "Adicionar itens na mesa" at bounding box center [970, 34] width 149 height 34
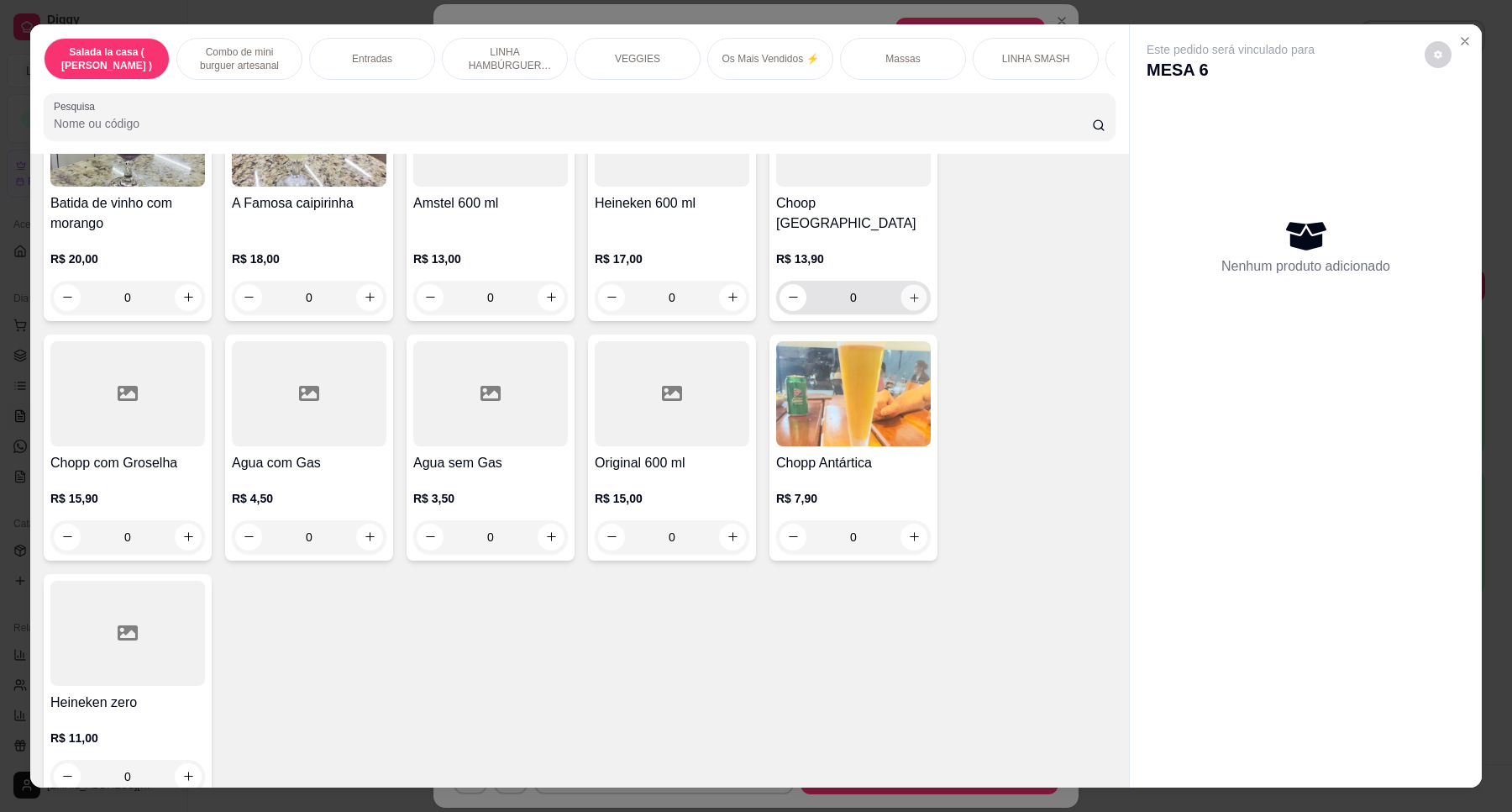
click at [908, 292] on icon "increase-product-quantity" at bounding box center [914, 298] width 13 height 13
type input "1"
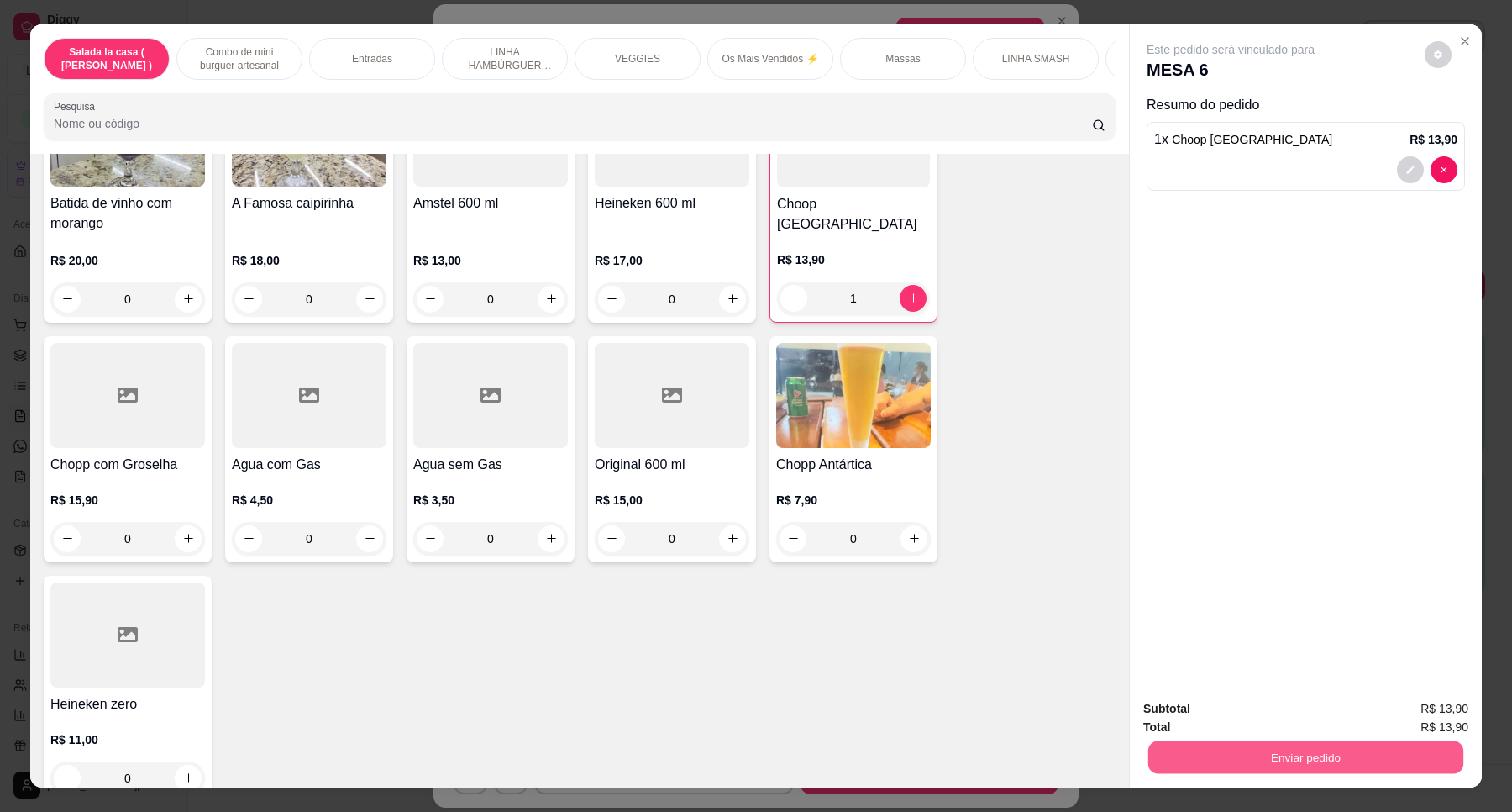
click at [1377, 757] on button "Enviar pedido" at bounding box center [1306, 758] width 315 height 33
click at [1345, 719] on button "Registrar cliente" at bounding box center [1311, 716] width 107 height 31
click at [1327, 771] on button "Enviar pedido" at bounding box center [1306, 758] width 315 height 33
click at [1422, 714] on button "Enviar pedido" at bounding box center [1424, 716] width 95 height 32
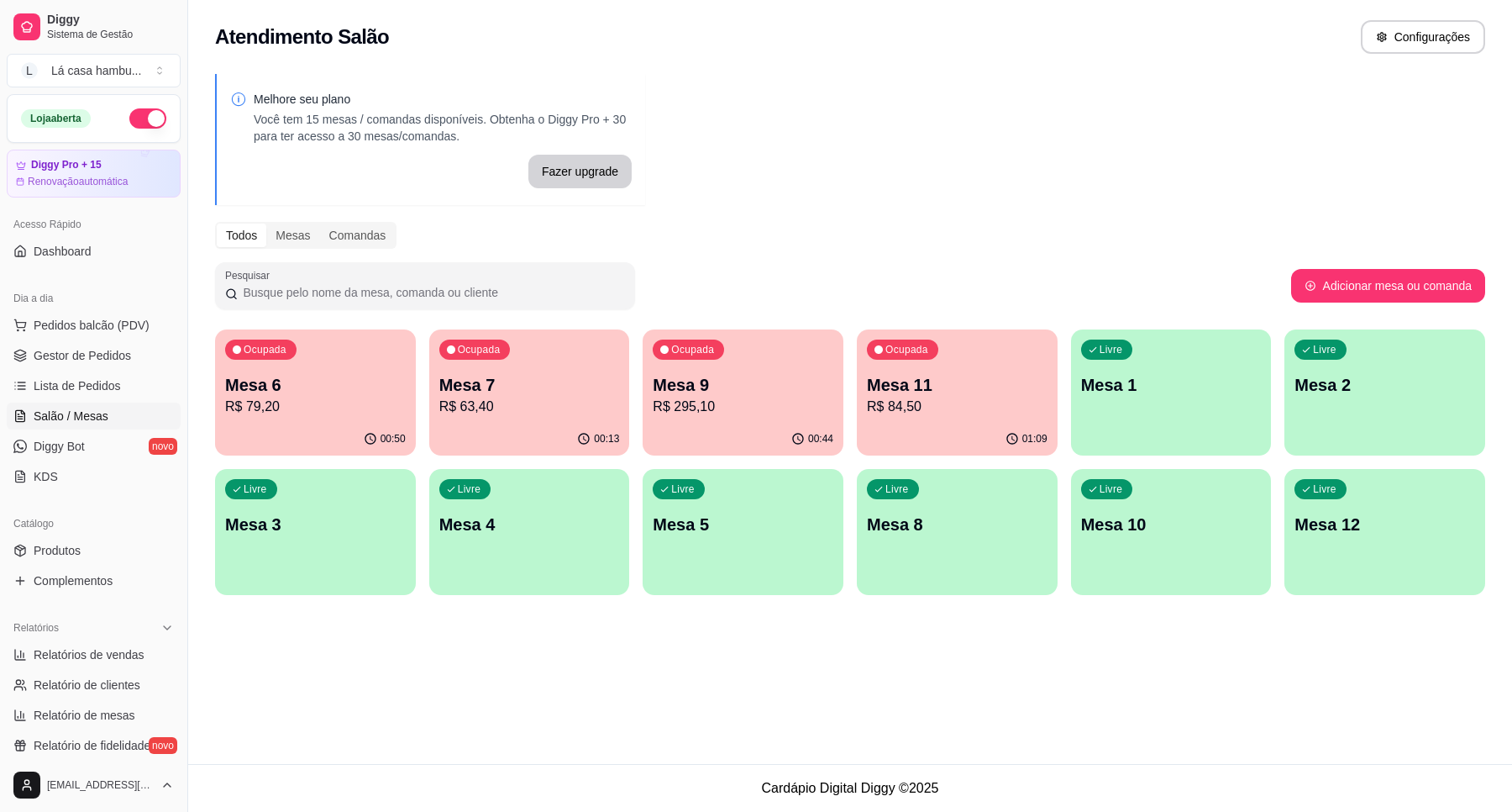
click at [551, 389] on p "Mesa 7" at bounding box center [529, 385] width 180 height 24
click at [800, 368] on div "Ocupada Mesa 9 R$ 295,10" at bounding box center [743, 376] width 195 height 91
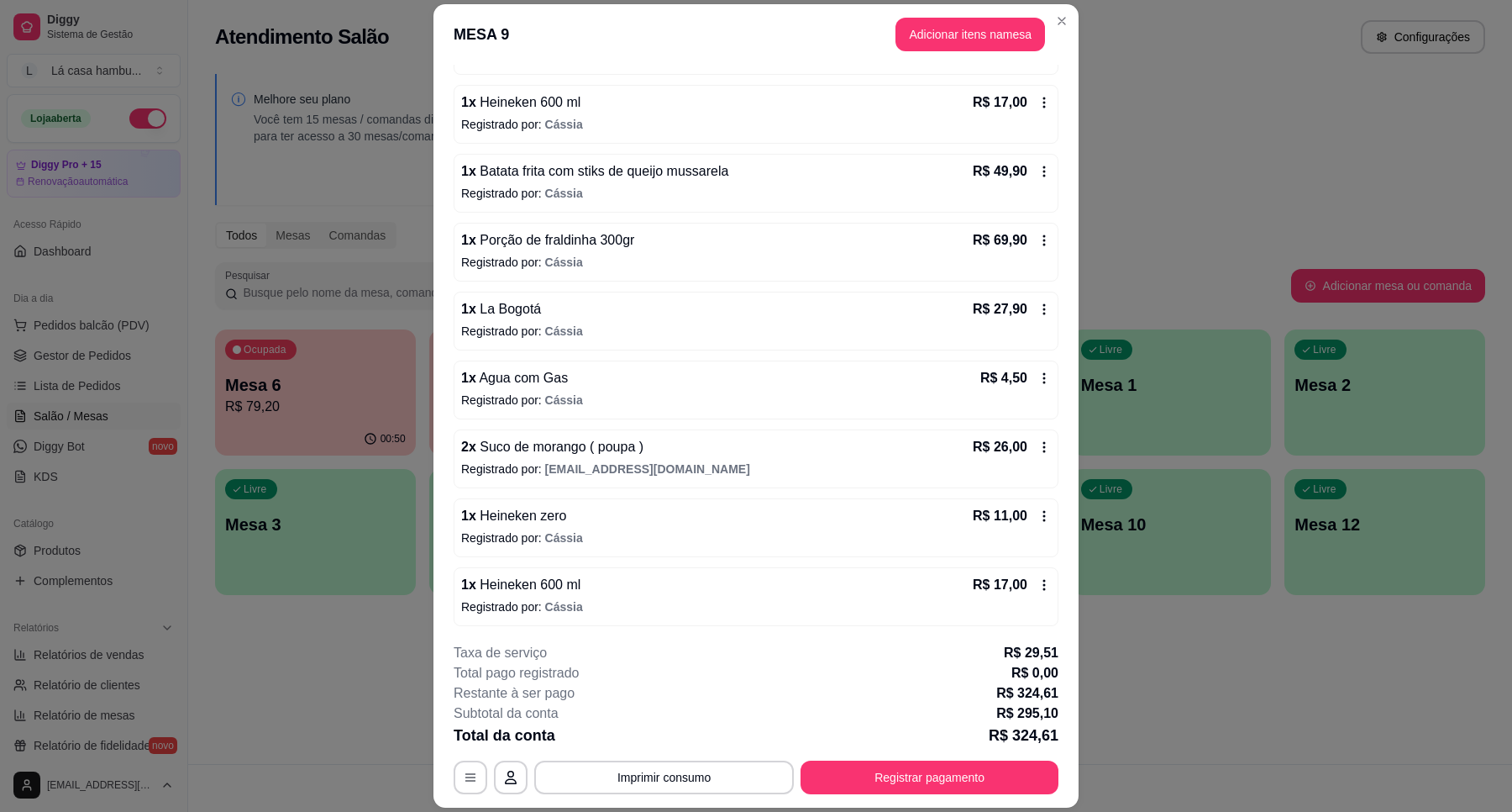
scroll to position [352, 0]
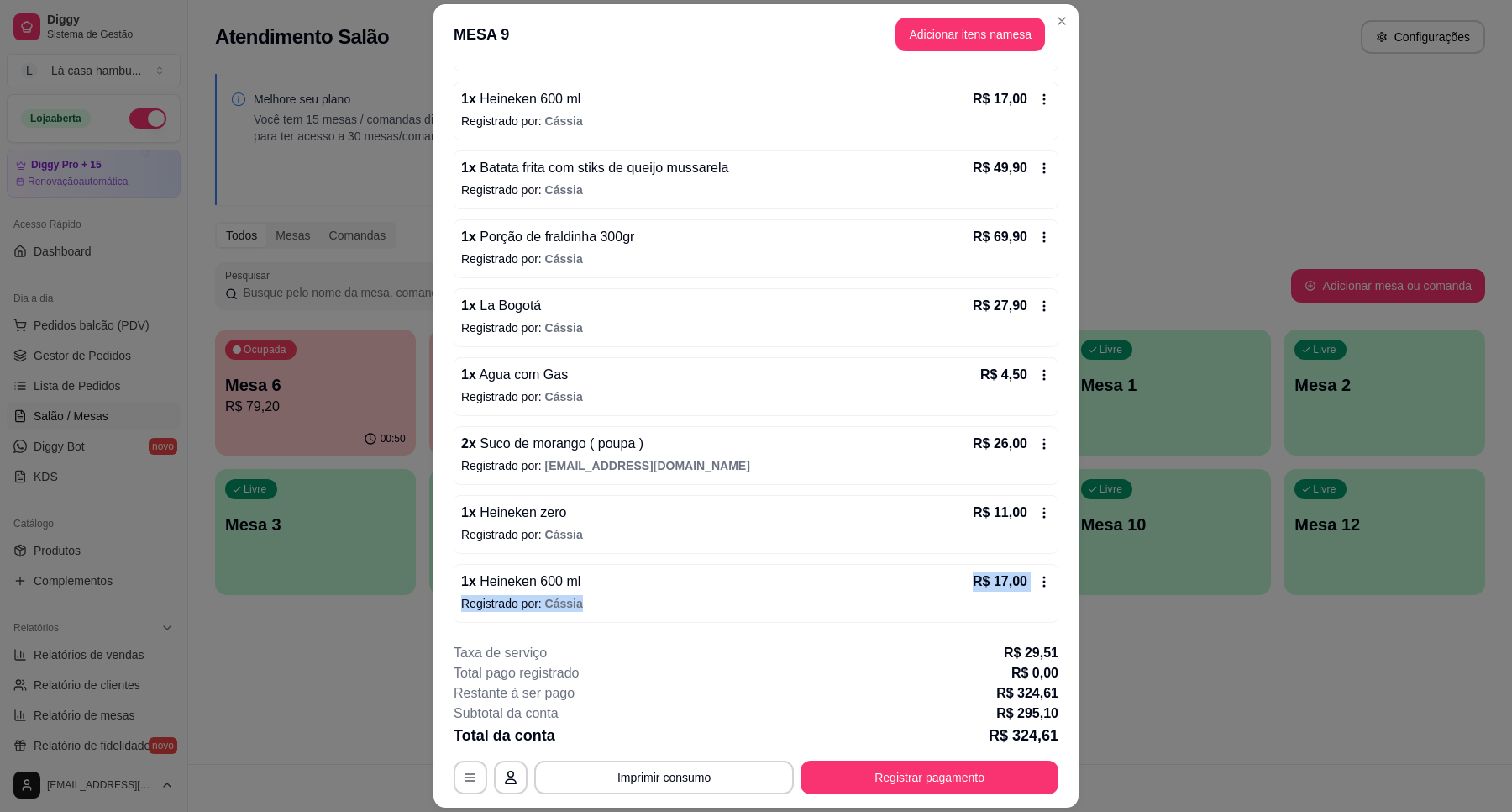
click at [748, 605] on div "1 x Heineken 600 ml R$ 17,00 Registrado por: [PERSON_NAME]" at bounding box center [756, 593] width 605 height 59
click at [682, 770] on button "Imprimir consumo" at bounding box center [664, 777] width 260 height 34
click at [696, 742] on button "IMPRESSORA" at bounding box center [661, 738] width 122 height 27
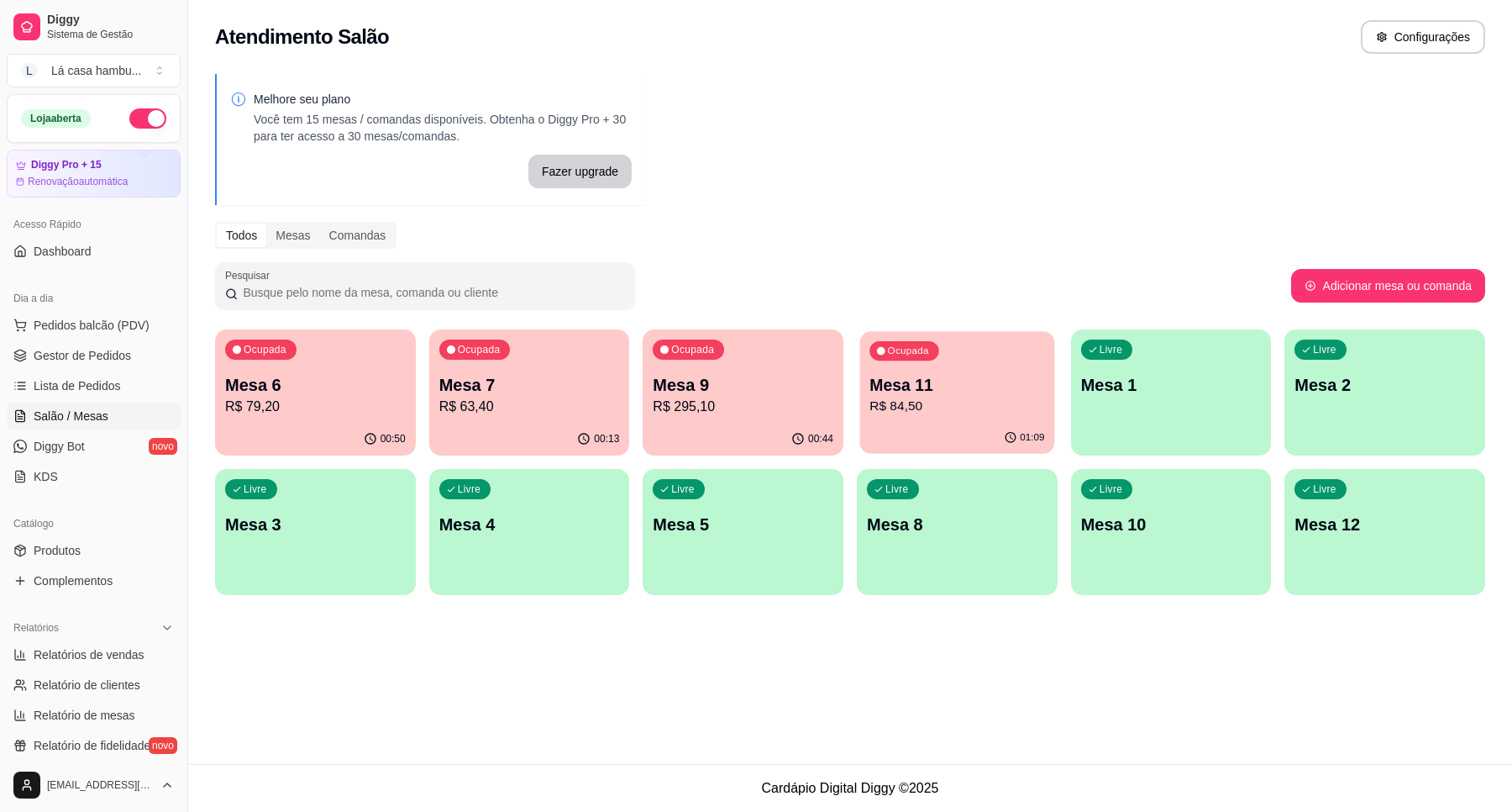
click at [988, 412] on p "R$ 84,50" at bounding box center [956, 406] width 175 height 19
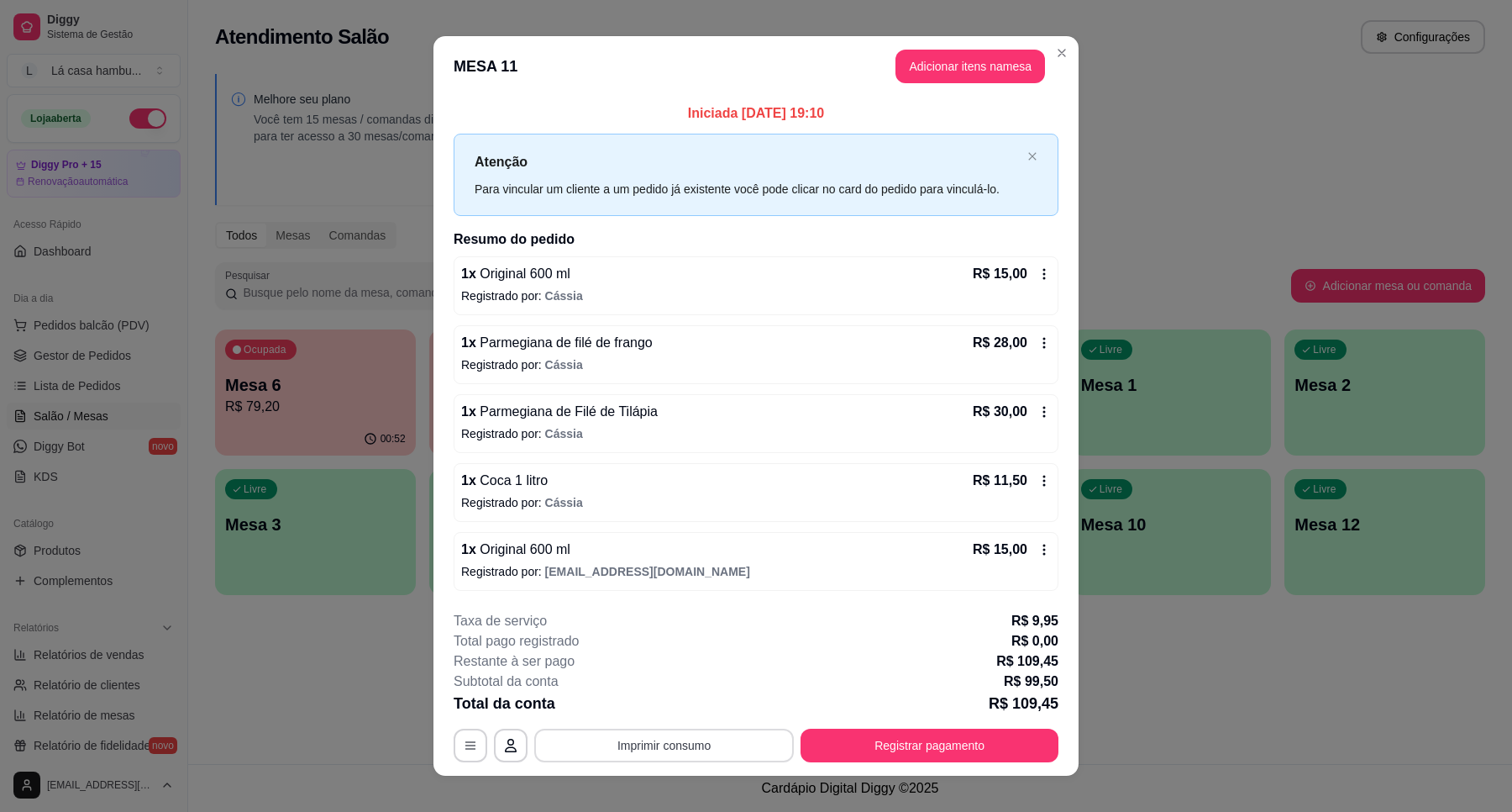
drag, startPoint x: 722, startPoint y: 735, endPoint x: 741, endPoint y: 743, distance: 20.6
click at [741, 743] on div "**********" at bounding box center [756, 686] width 605 height 151
click at [740, 740] on button "Imprimir consumo" at bounding box center [664, 745] width 252 height 33
click at [670, 710] on button "IMPRESSORA" at bounding box center [661, 707] width 122 height 27
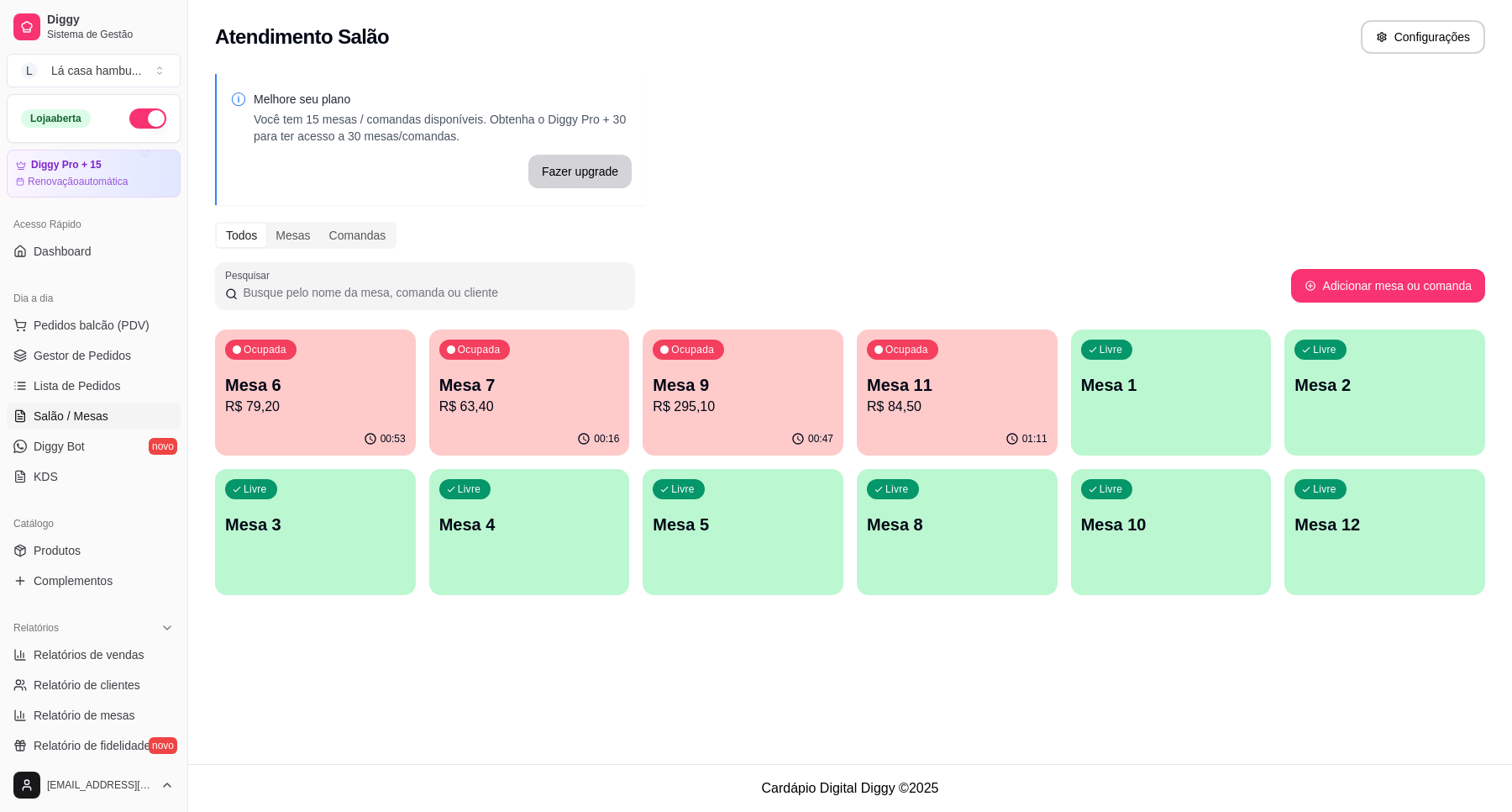
click at [813, 387] on p "Mesa 9" at bounding box center [742, 385] width 180 height 24
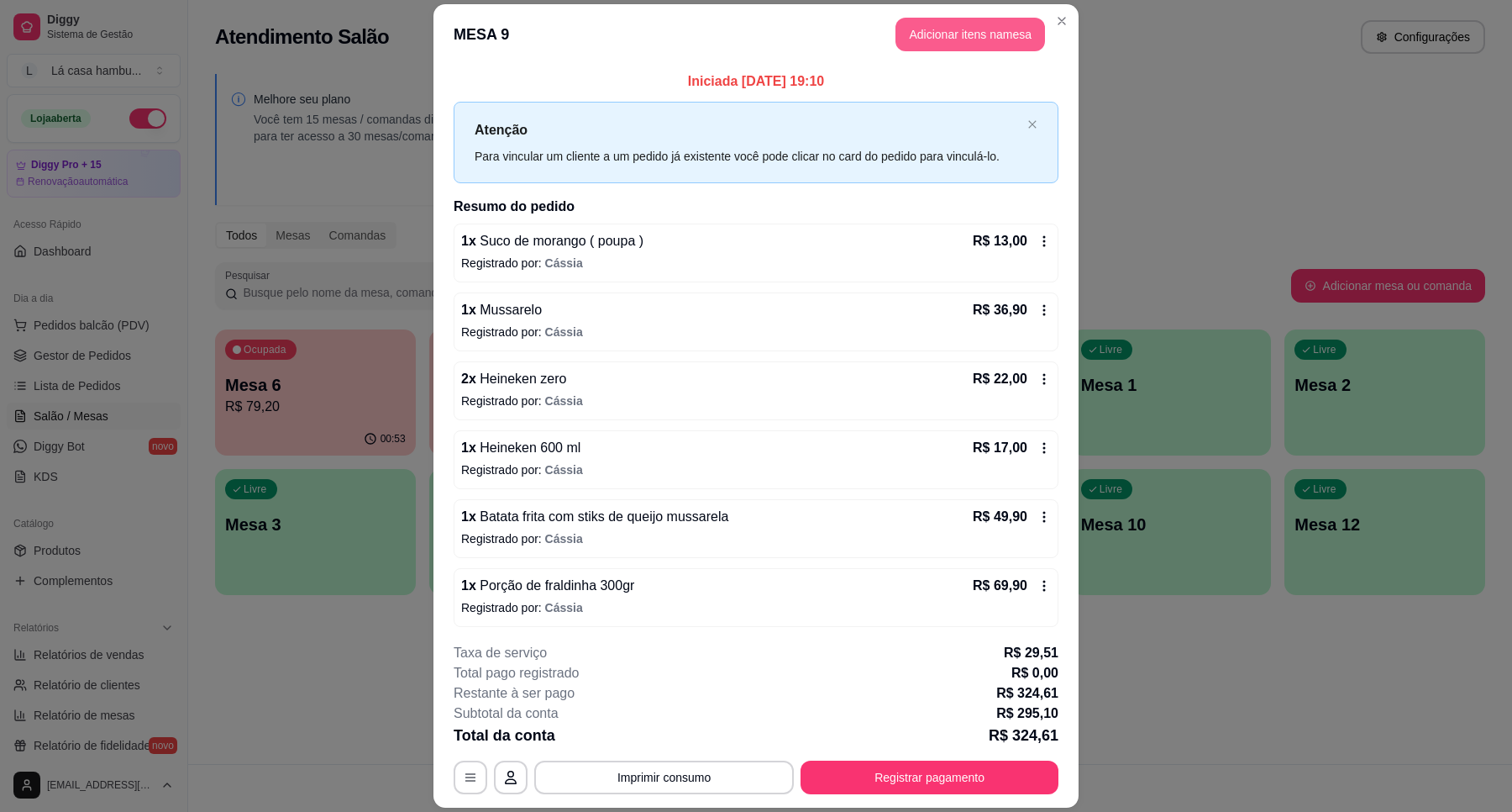
click at [999, 38] on button "Adicionar itens na mesa" at bounding box center [970, 34] width 149 height 34
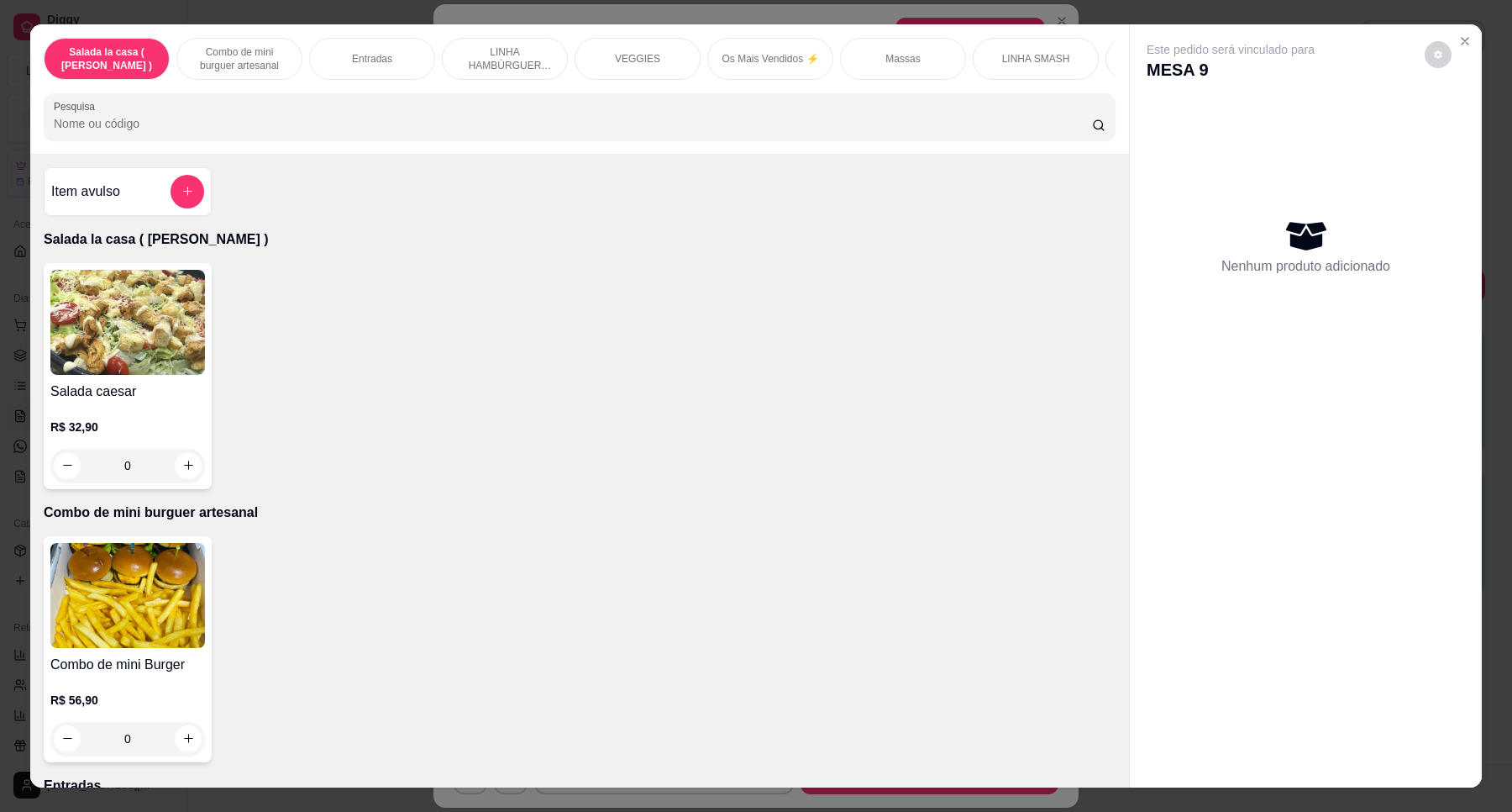
drag, startPoint x: 207, startPoint y: 801, endPoint x: 131, endPoint y: 775, distance: 80.3
click at [131, 780] on div "Salada la casa ( CAESAR ) Combo de mini burguer artesanal Entradas LINHA HAMBÚR…" at bounding box center [756, 406] width 1512 height 812
click at [179, 752] on button "increase-product-quantity" at bounding box center [188, 738] width 26 height 26
type input "1"
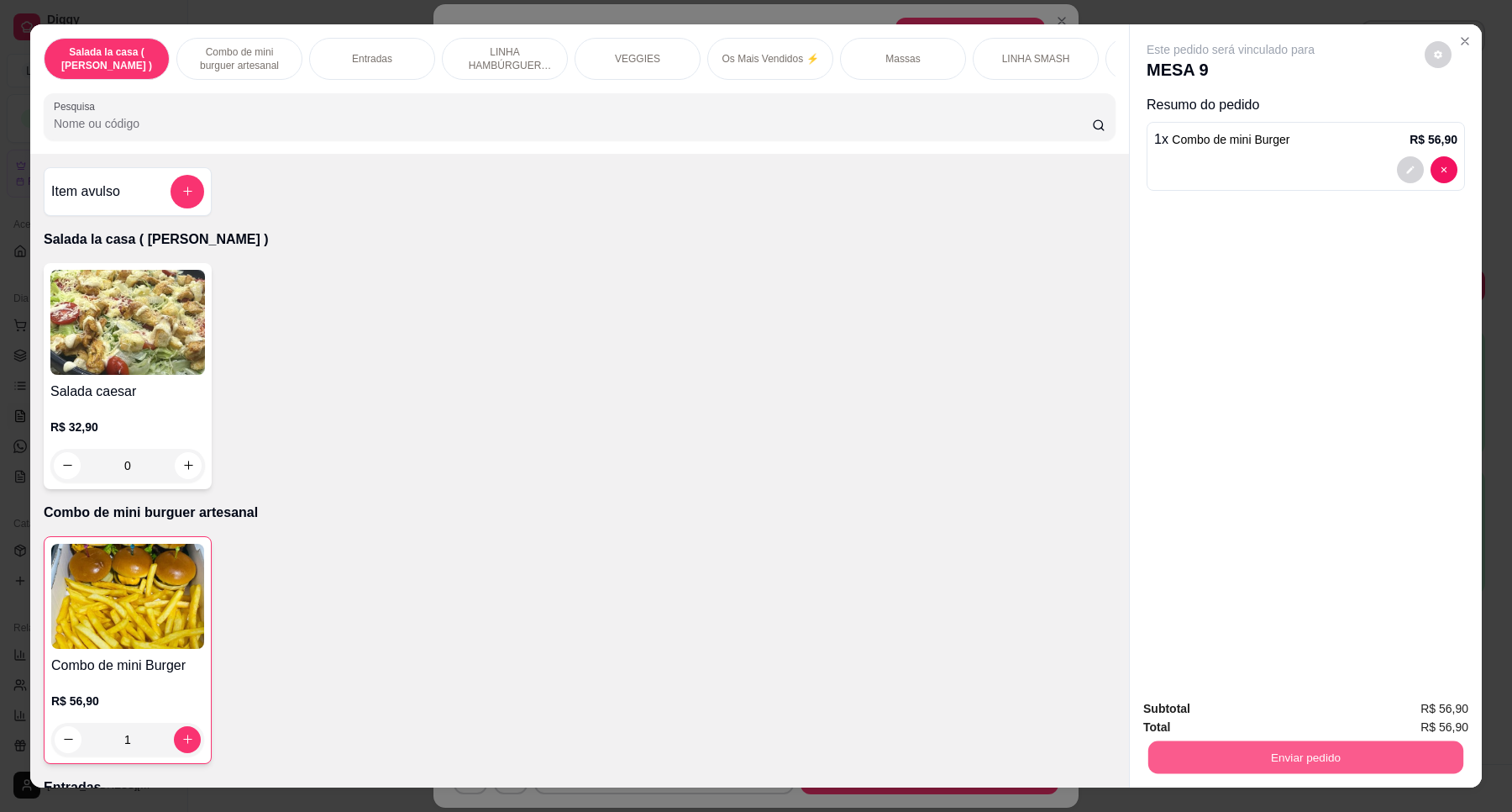
click at [1295, 757] on button "Enviar pedido" at bounding box center [1306, 758] width 315 height 33
click at [1417, 710] on button "Enviar pedido" at bounding box center [1424, 716] width 95 height 32
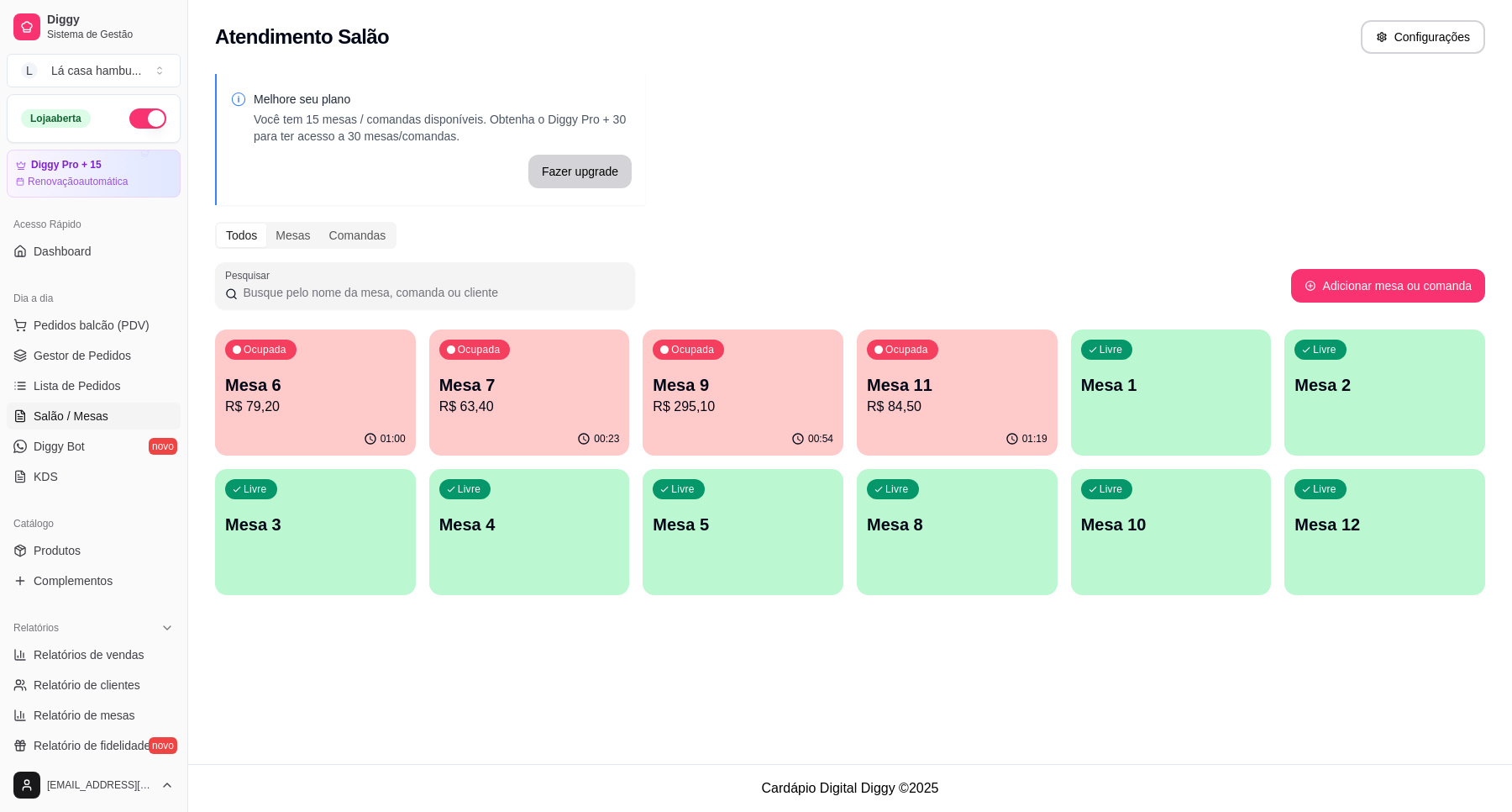
click at [981, 399] on p "R$ 84,50" at bounding box center [956, 406] width 180 height 20
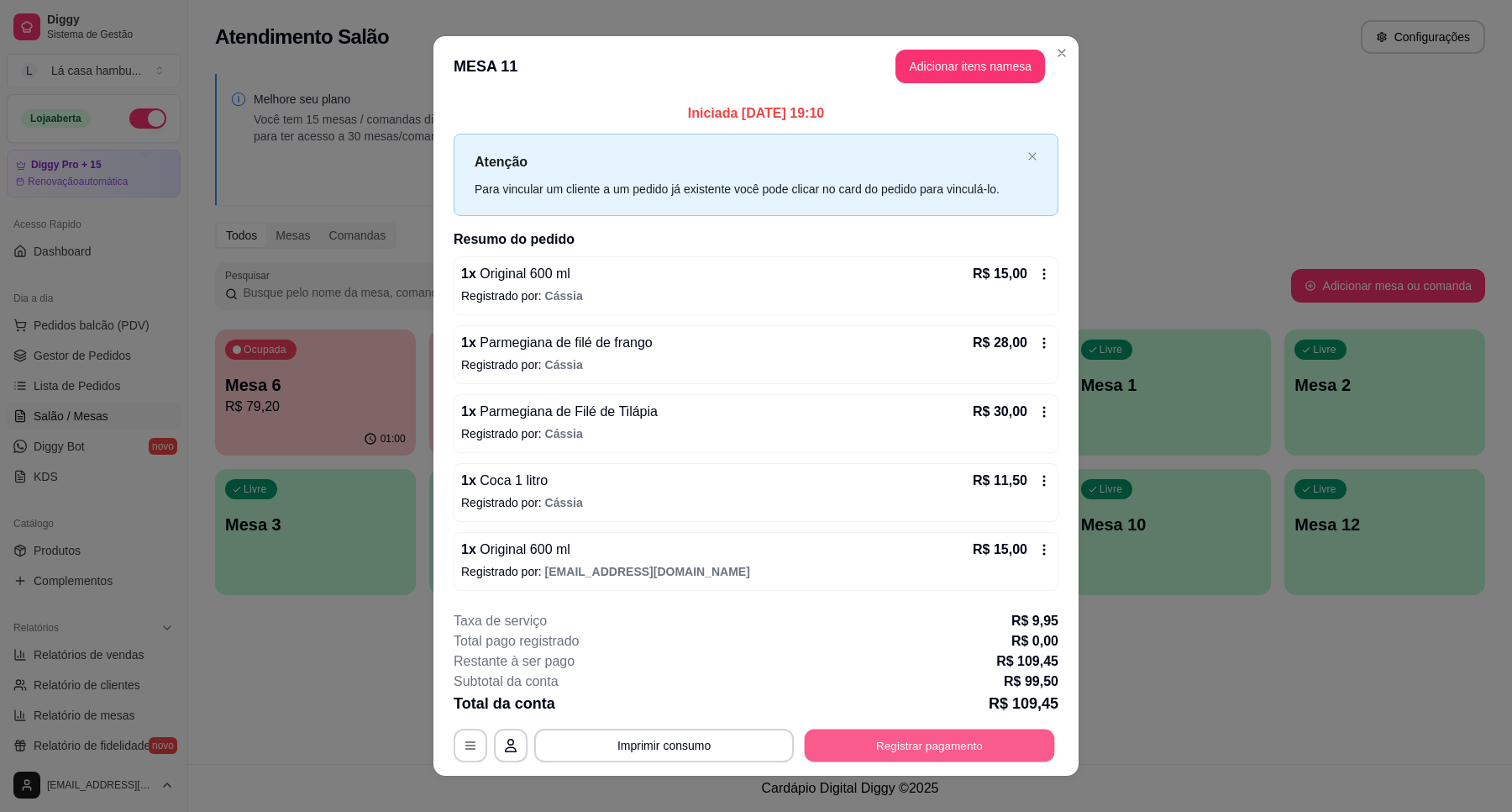
click at [886, 746] on button "Registrar pagamento" at bounding box center [930, 745] width 251 height 33
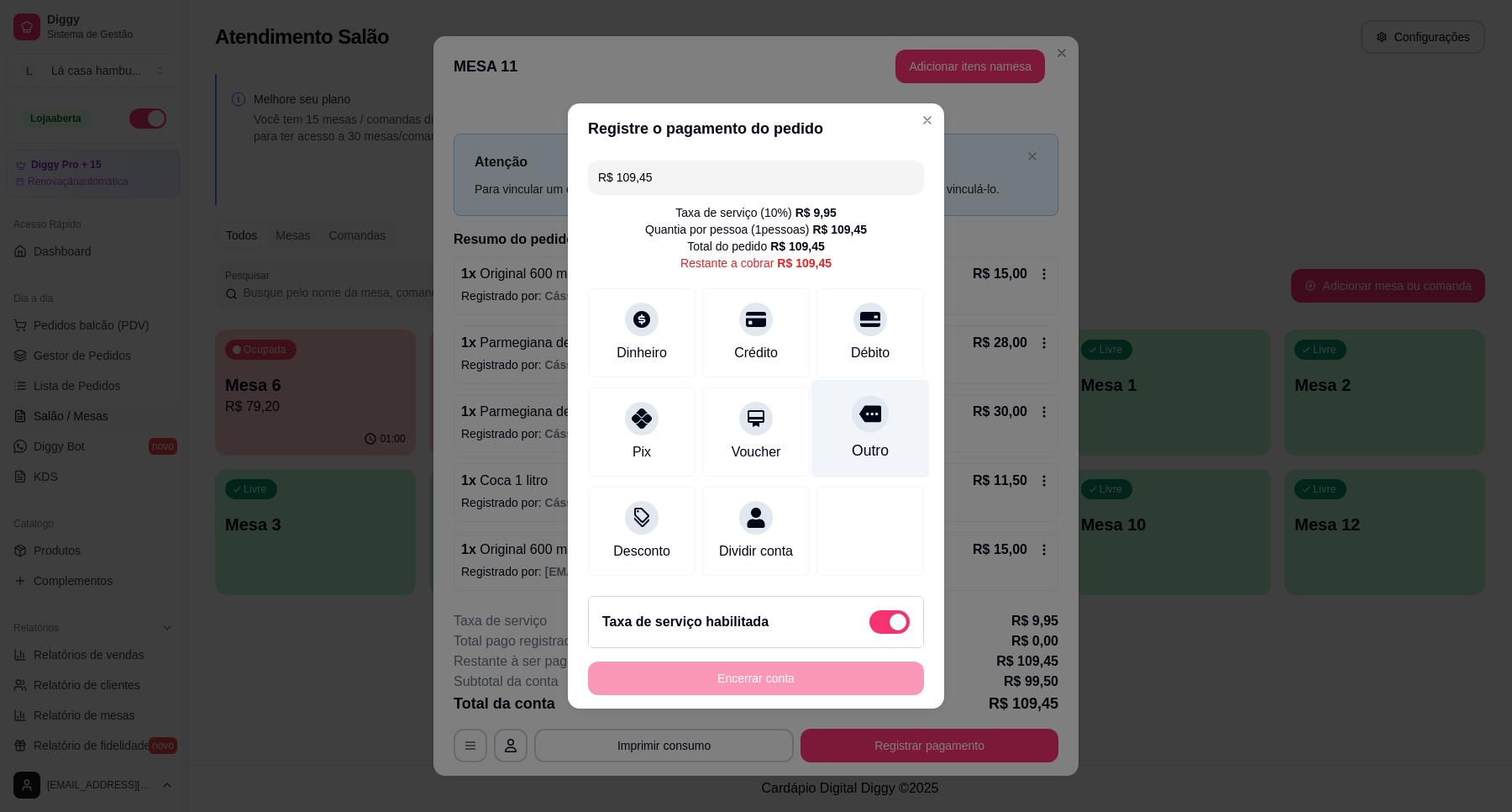
click at [863, 409] on icon at bounding box center [870, 414] width 22 height 16
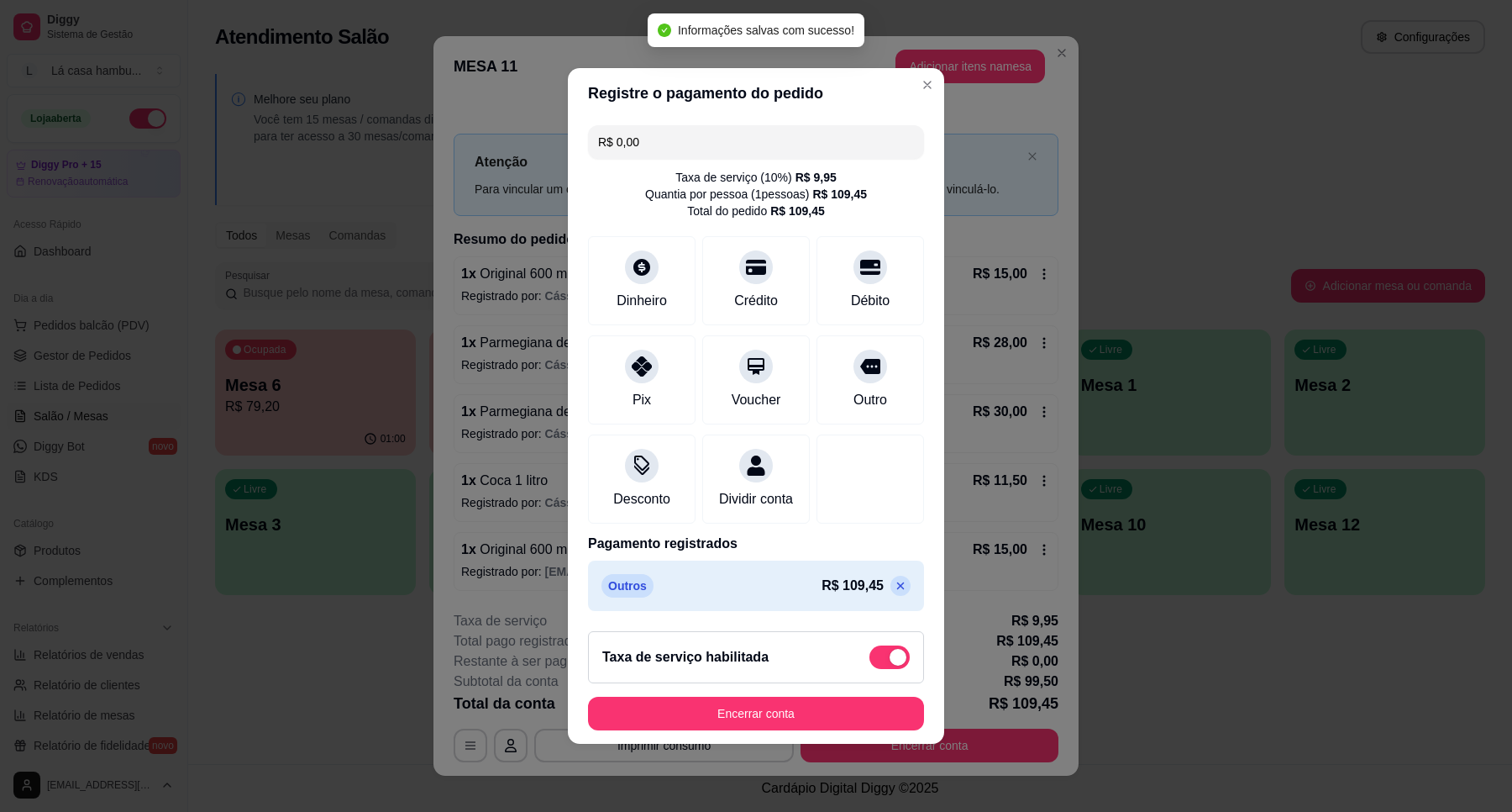
type input "R$ 0,00"
click at [800, 720] on button "Encerrar conta" at bounding box center [756, 714] width 326 height 33
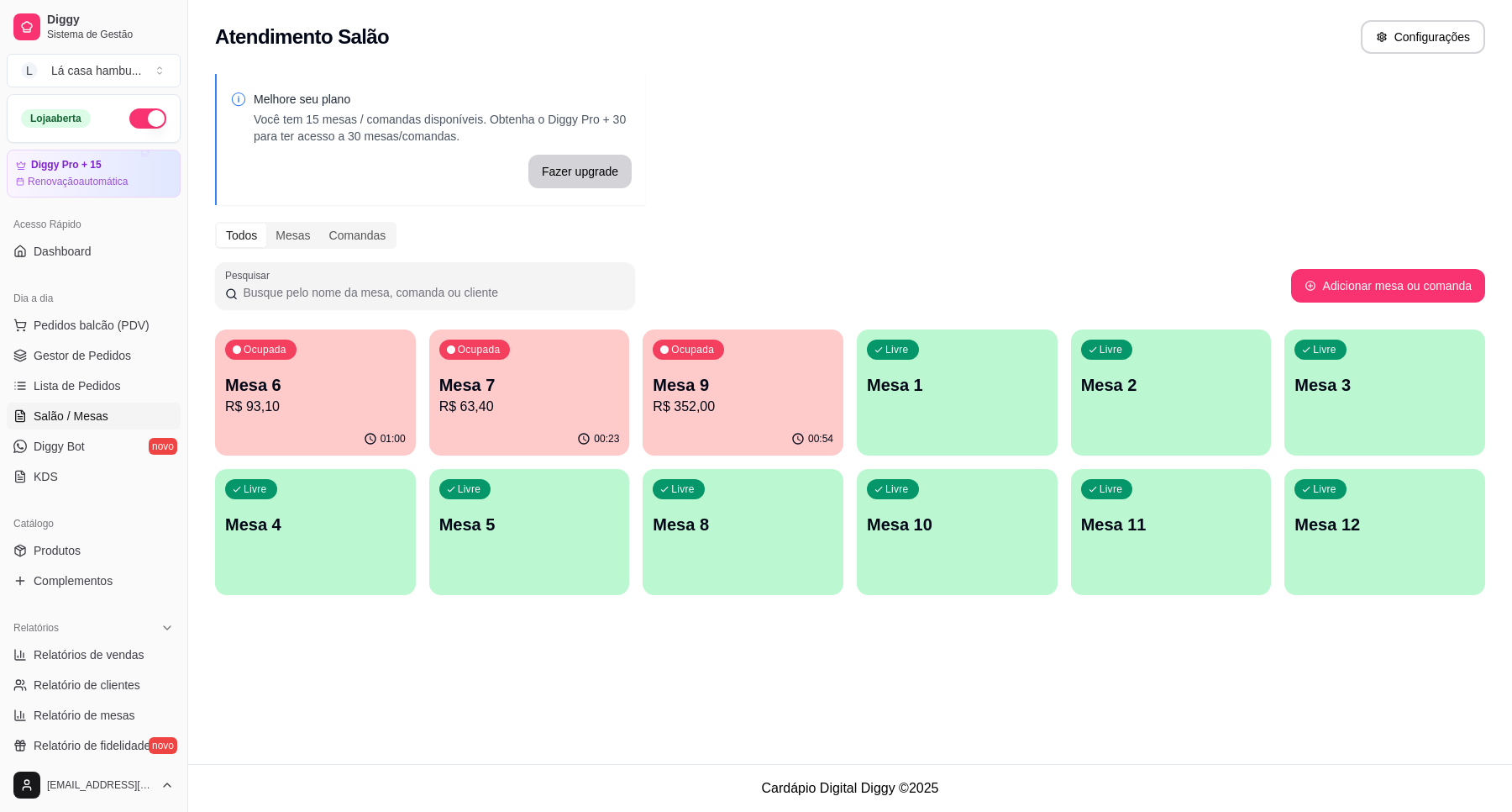
click at [707, 409] on p "R$ 352,00" at bounding box center [742, 406] width 180 height 20
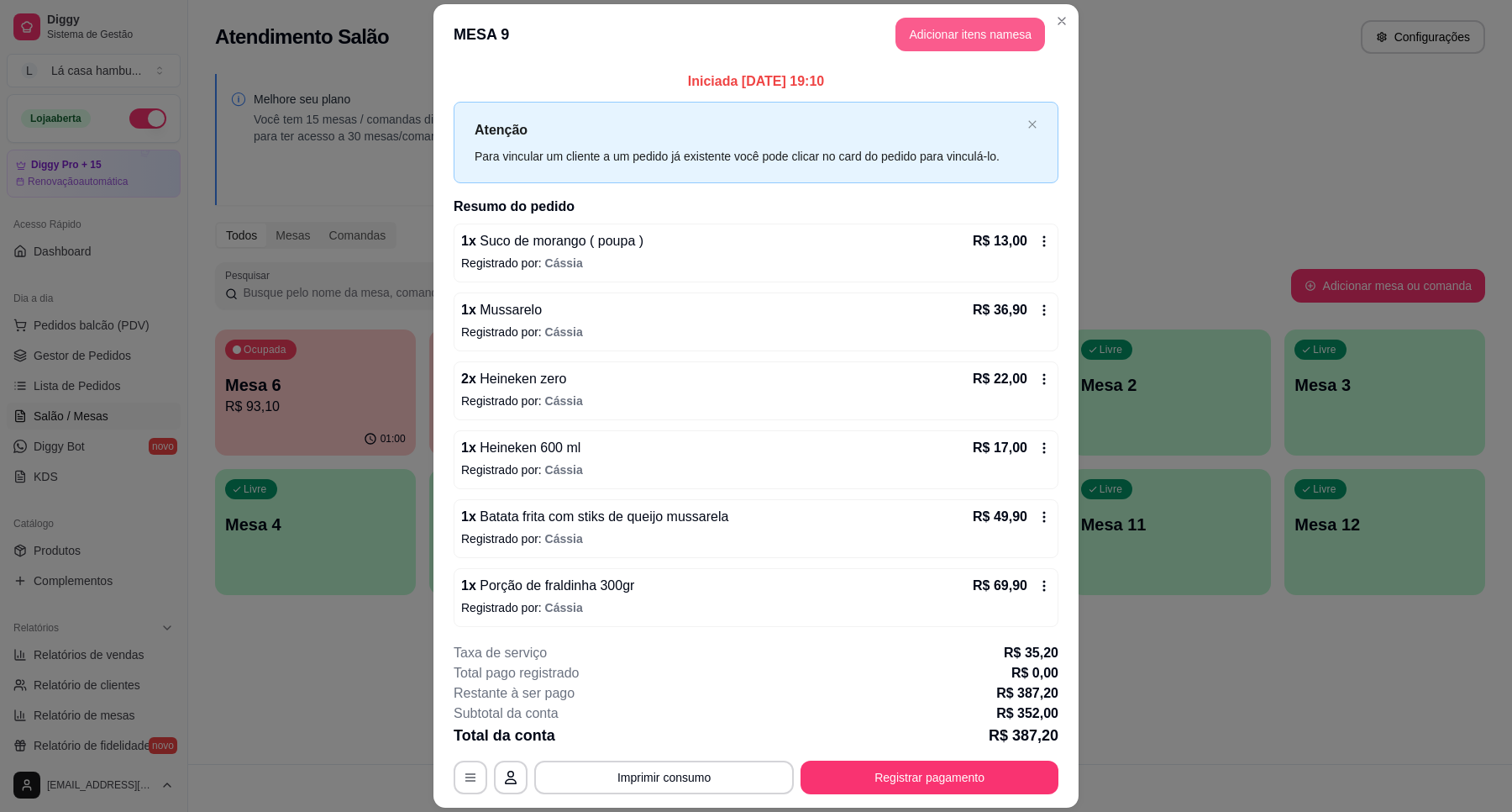
click at [950, 27] on button "Adicionar itens na mesa" at bounding box center [970, 34] width 149 height 34
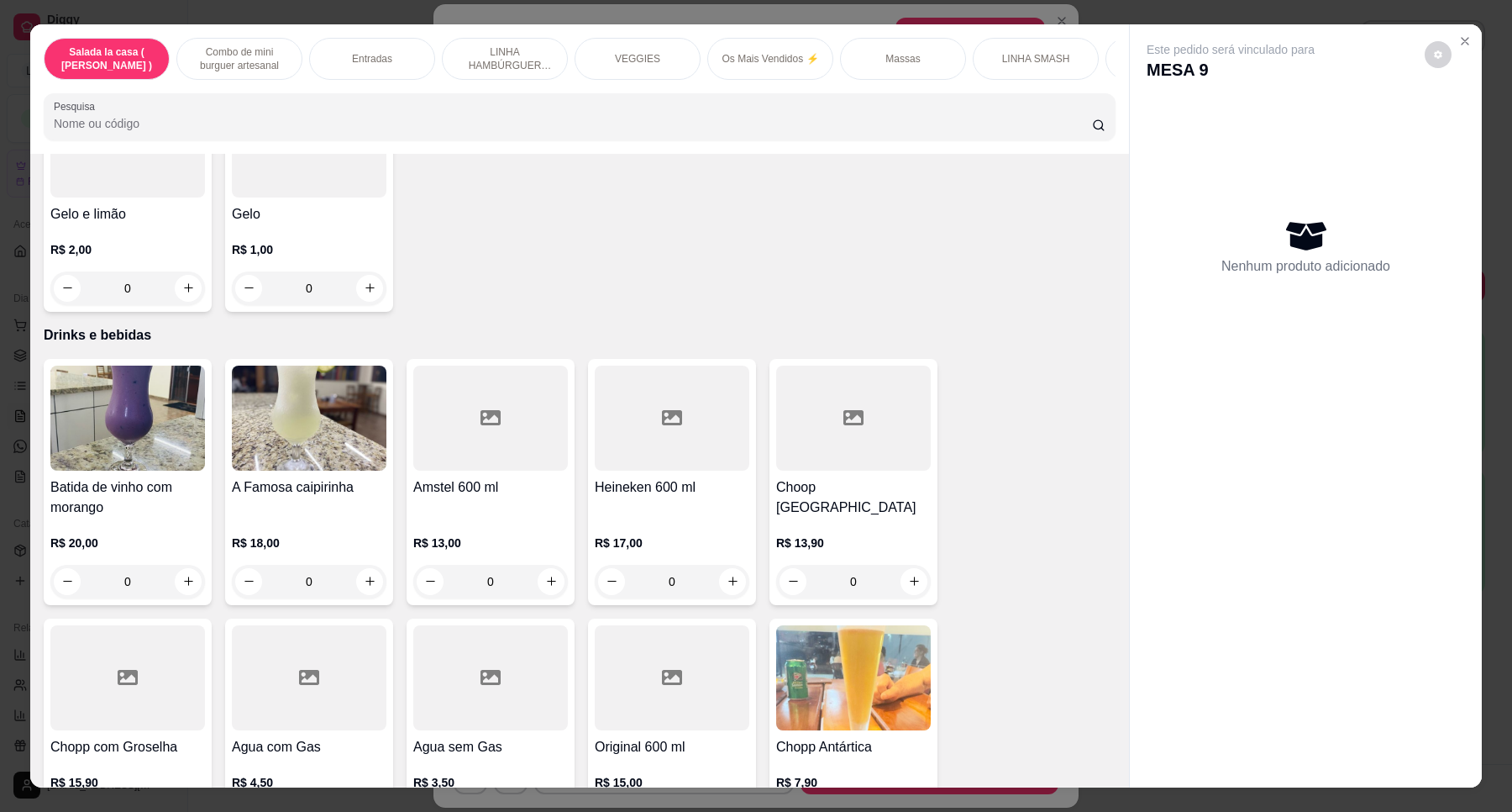
scroll to position [6931, 0]
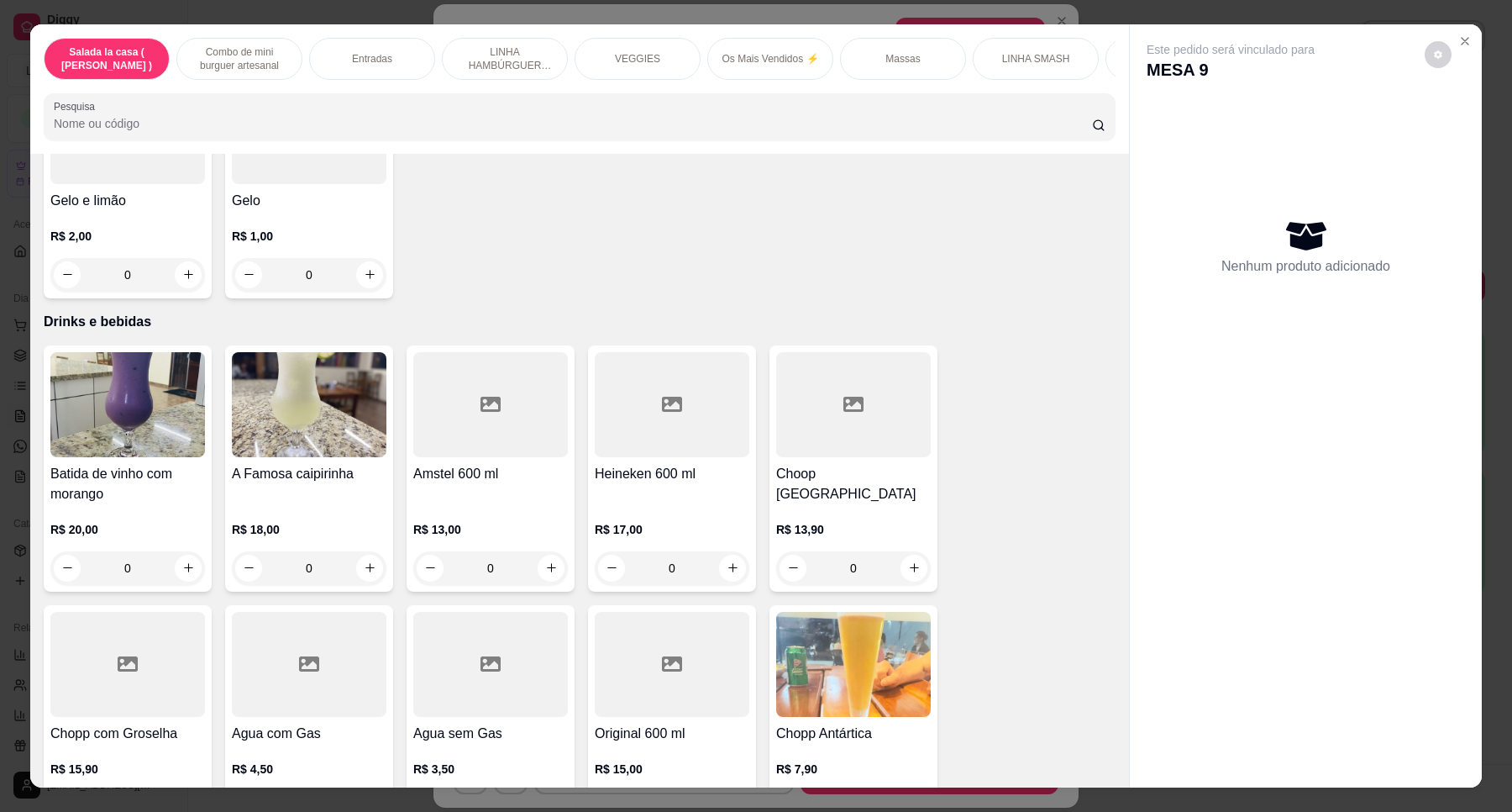
click at [1134, 708] on div "Este pedido será vinculado para MESA 9 Nenhum produto adicionado" at bounding box center [1306, 393] width 352 height 736
click at [1105, 708] on div "Item avulso Salada la casa ( CAESAR ) Salada caesar R$ 32,90 0 Combo de mini bu…" at bounding box center [579, 471] width 1099 height 633
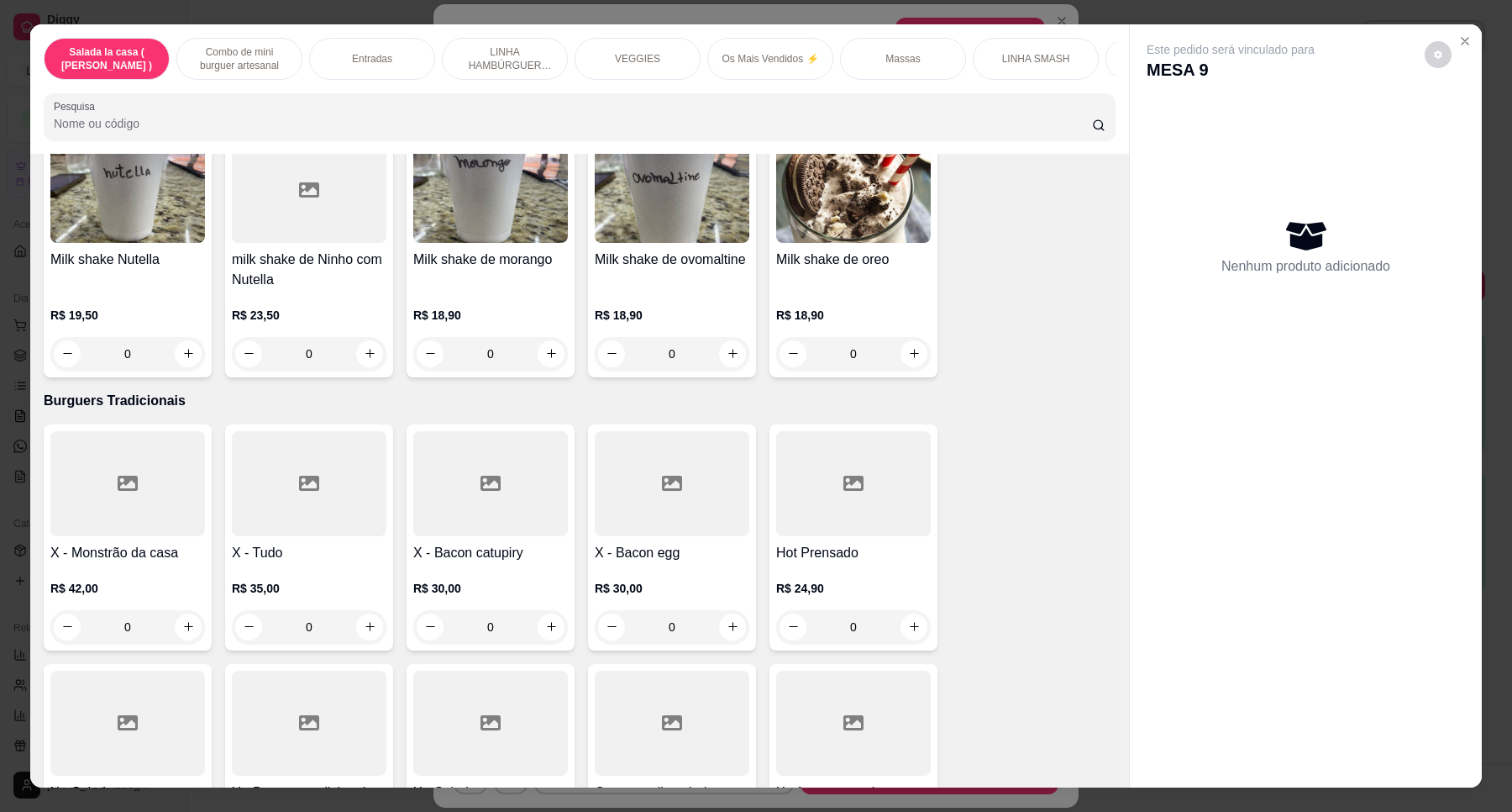
scroll to position [4762, 0]
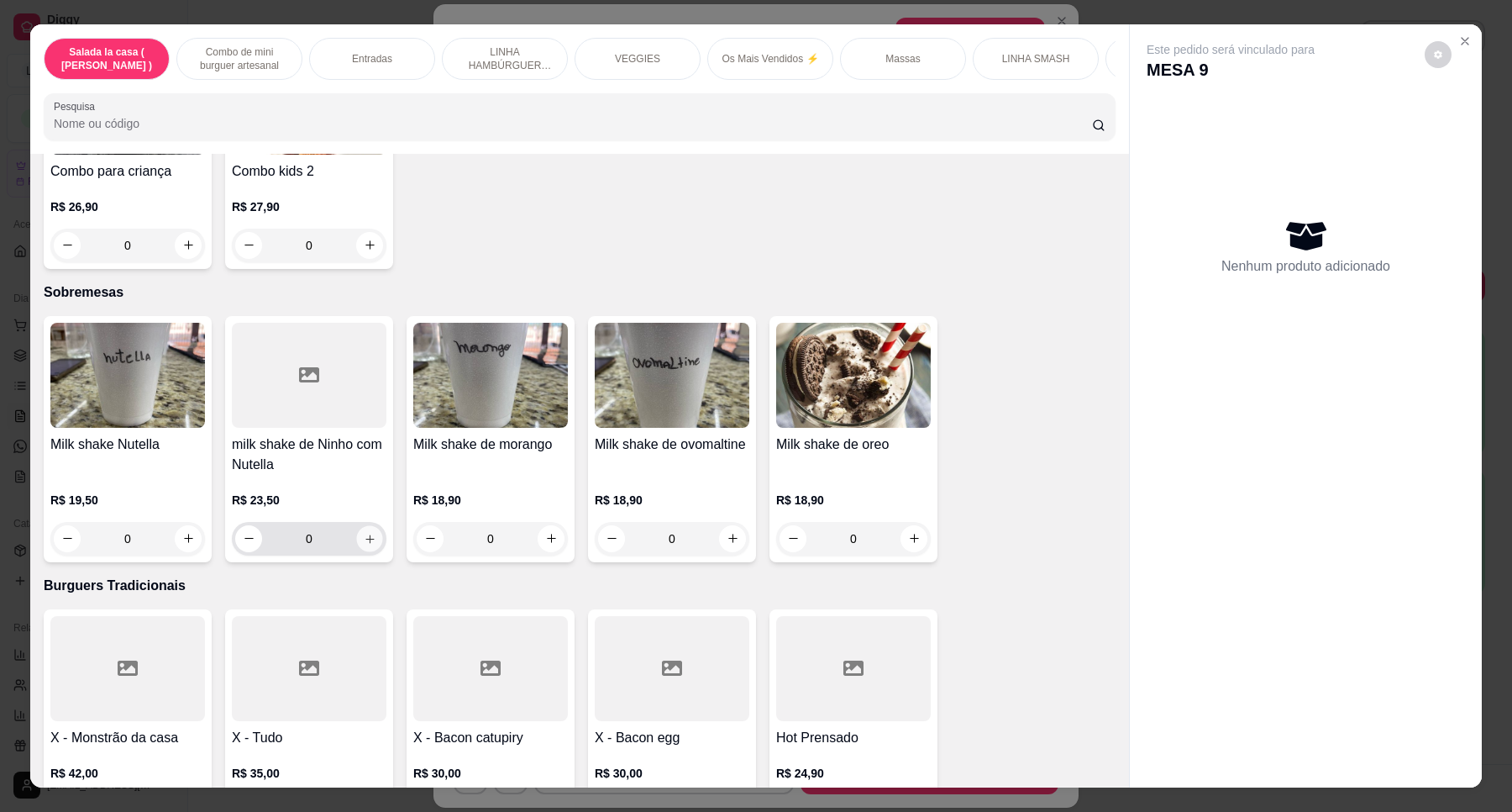
click at [363, 525] on button "increase-product-quantity" at bounding box center [369, 538] width 26 height 26
type input "1"
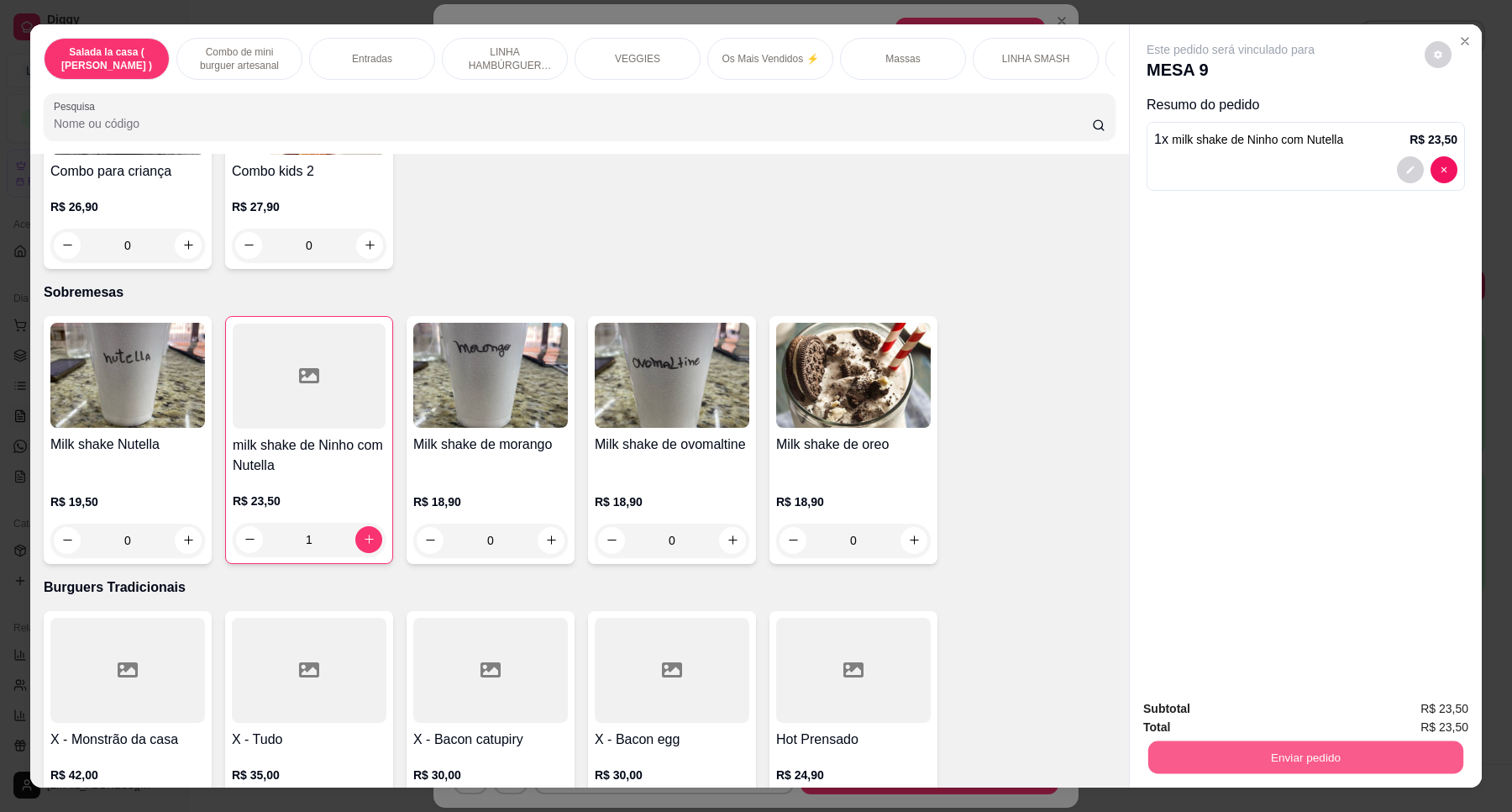
click at [1312, 769] on button "Enviar pedido" at bounding box center [1306, 758] width 315 height 33
click at [1403, 719] on button "Enviar pedido" at bounding box center [1424, 716] width 95 height 32
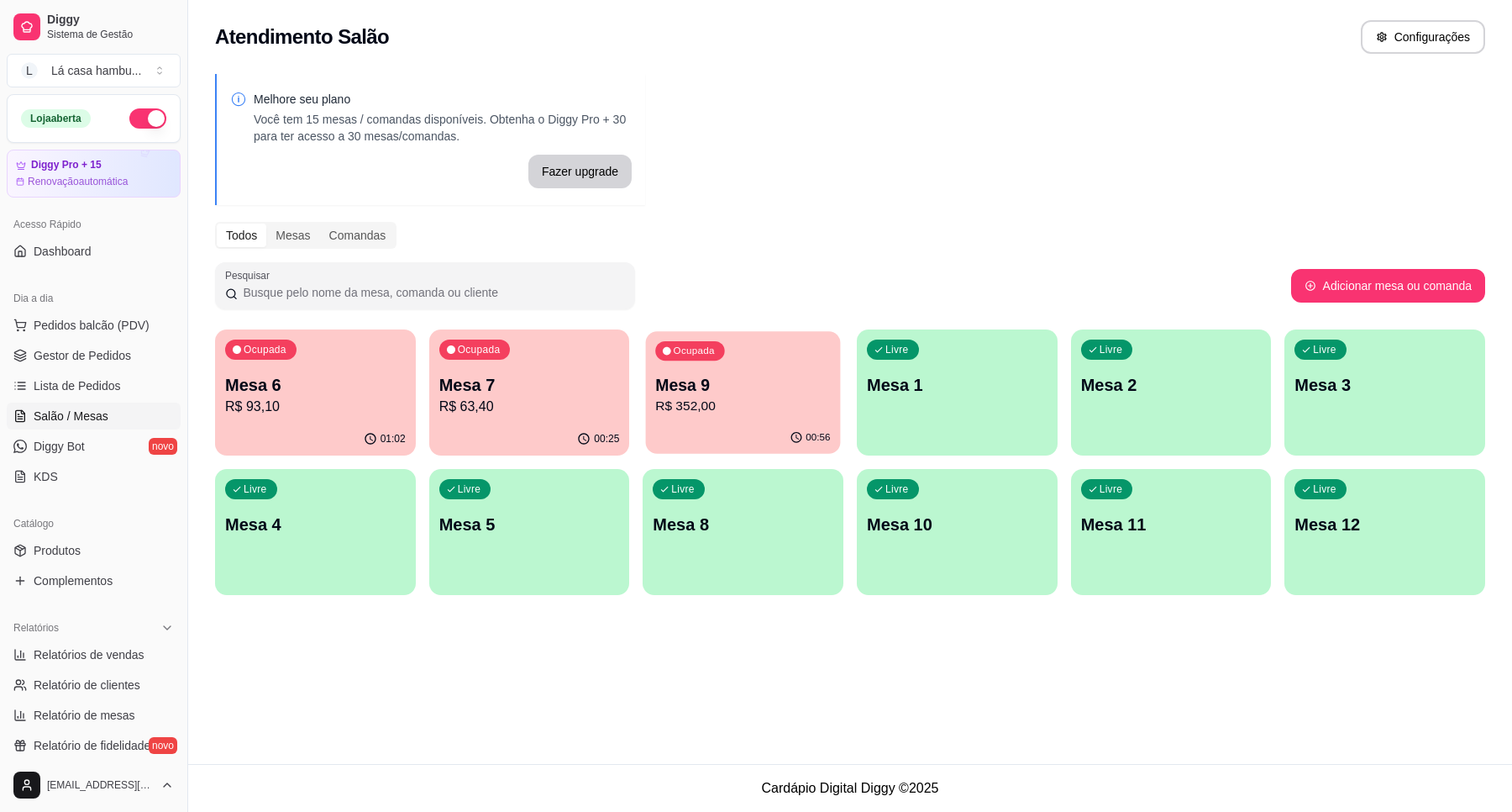
click at [735, 384] on p "Mesa 9" at bounding box center [743, 384] width 175 height 23
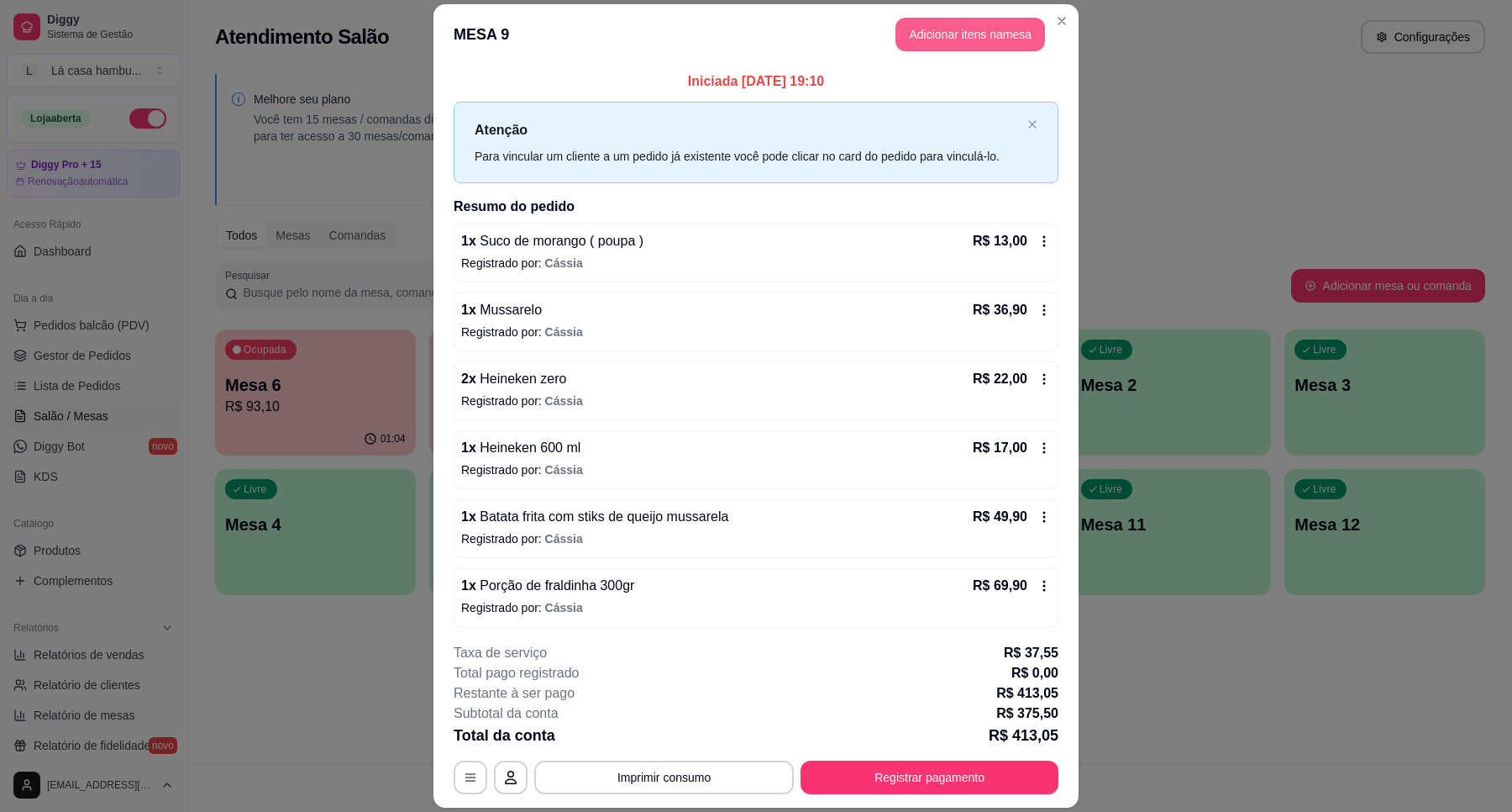
click at [955, 34] on button "Adicionar itens na mesa" at bounding box center [970, 34] width 149 height 34
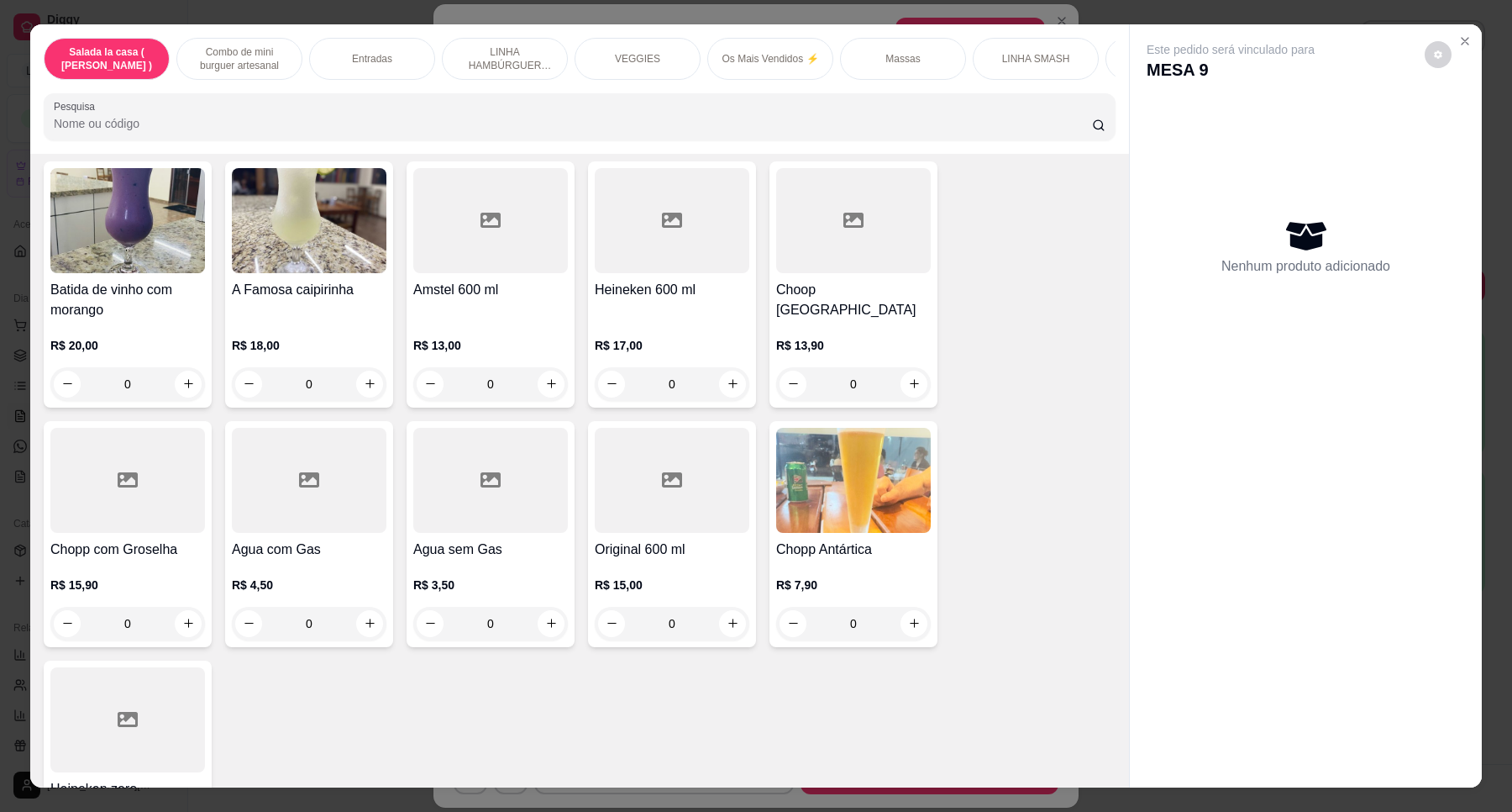
scroll to position [7202, 0]
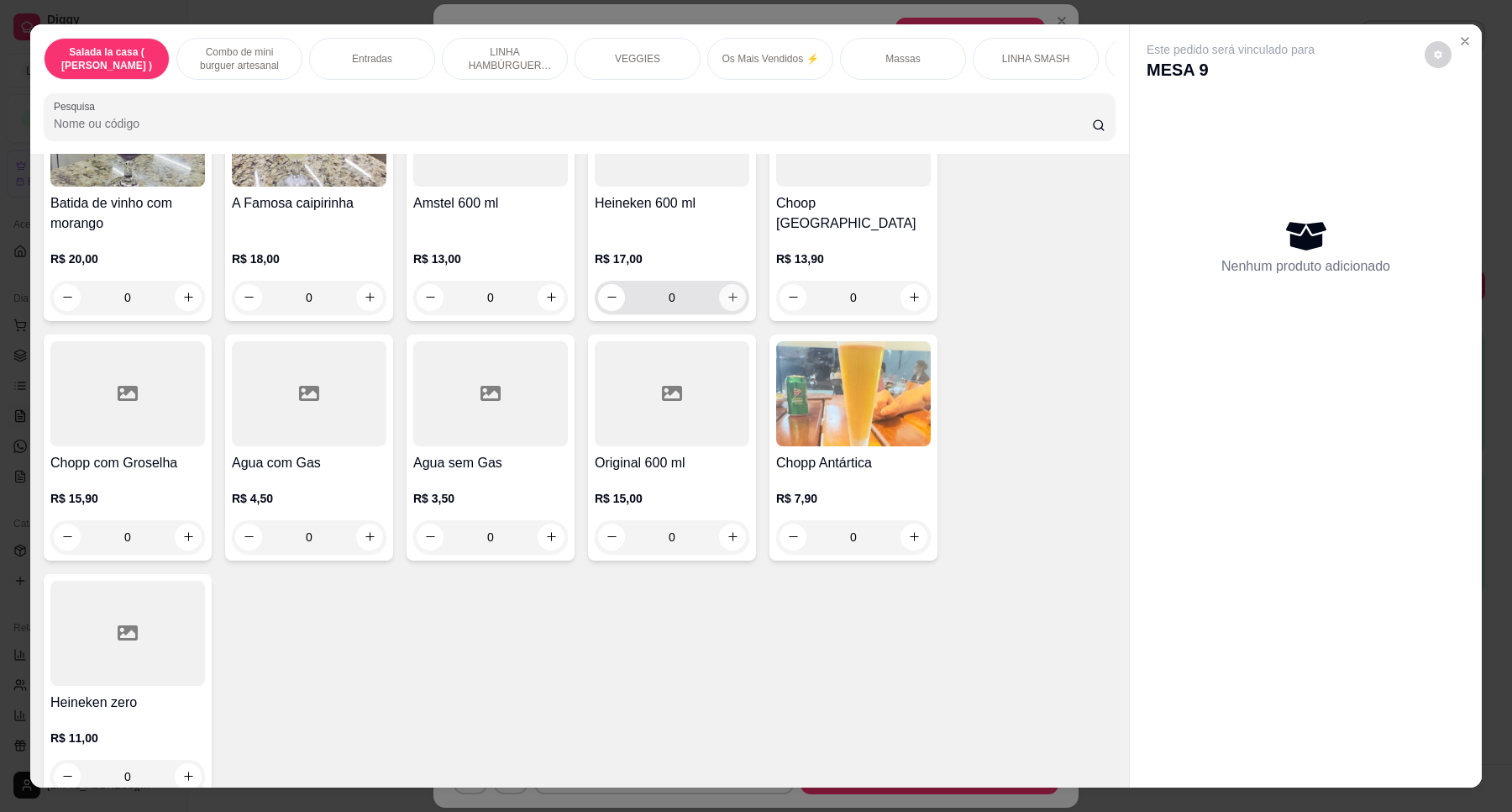
click at [729, 291] on icon "increase-product-quantity" at bounding box center [733, 298] width 13 height 13
type input "1"
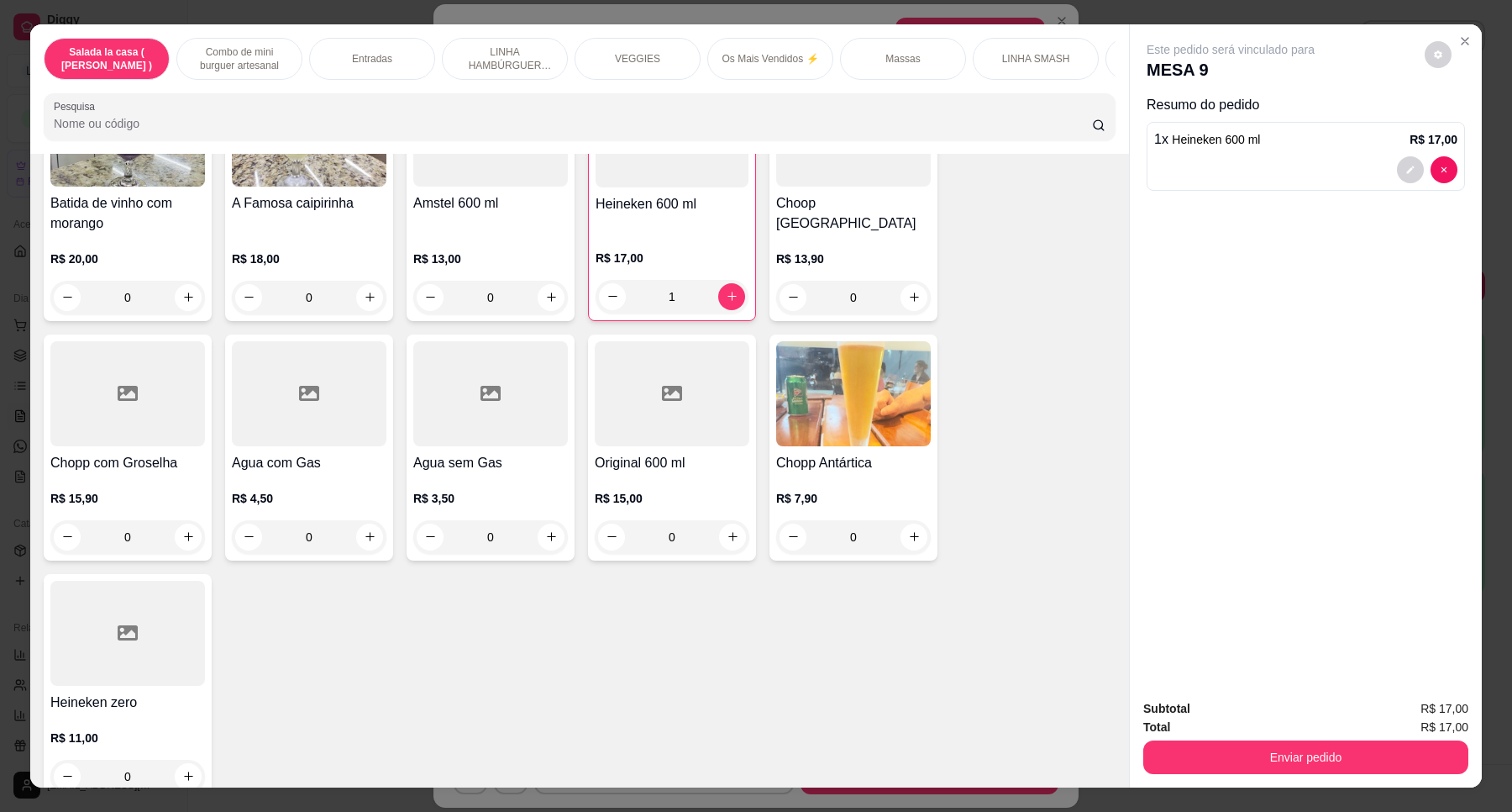
click at [1299, 740] on div "Enviar pedido" at bounding box center [1305, 754] width 325 height 38
click at [1312, 770] on button "Enviar pedido" at bounding box center [1306, 758] width 315 height 33
click at [1427, 717] on button "Enviar pedido" at bounding box center [1423, 716] width 92 height 31
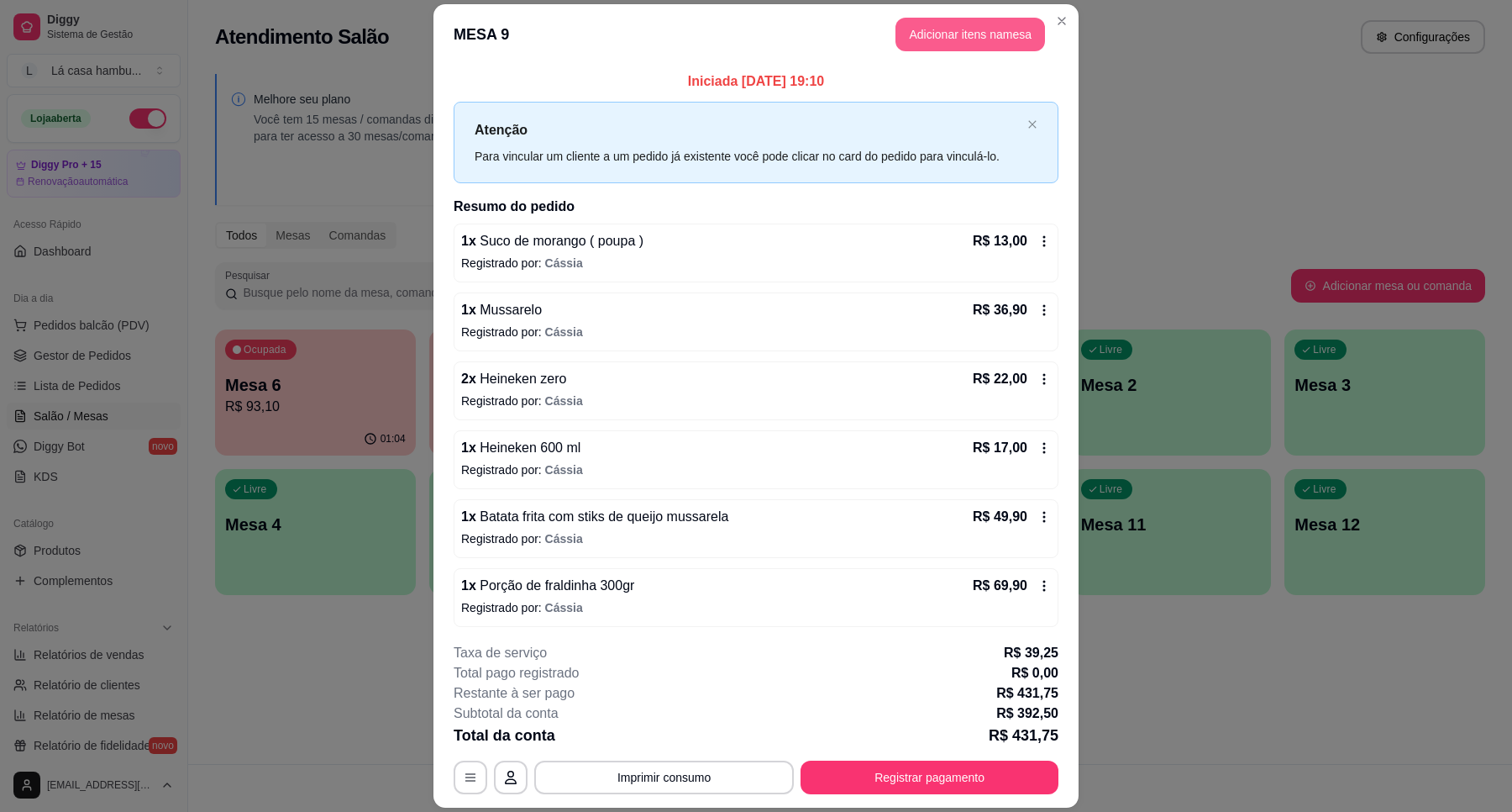
click at [943, 30] on button "Adicionar itens na mesa" at bounding box center [970, 34] width 149 height 34
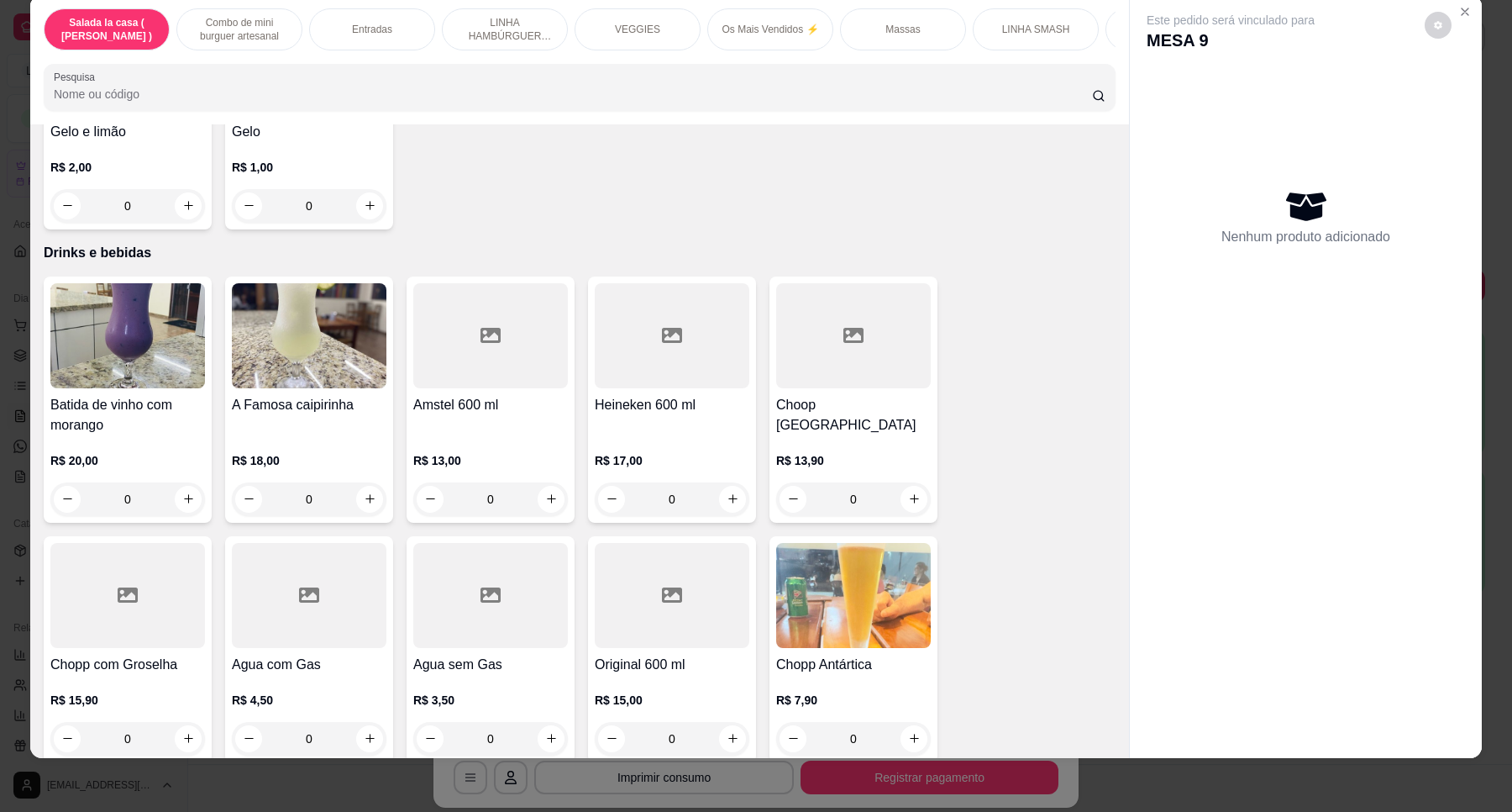
scroll to position [7038, 0]
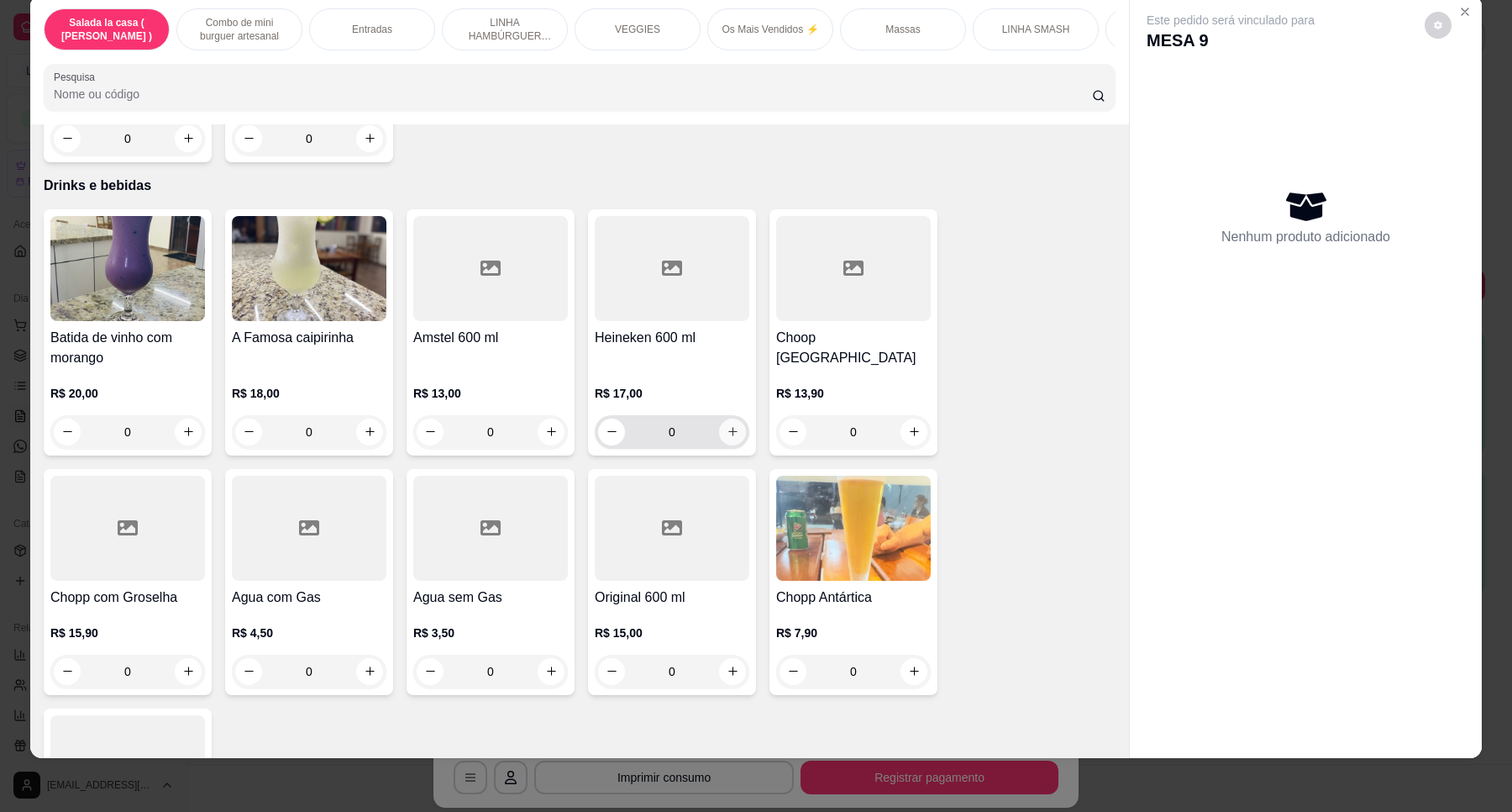
click at [732, 418] on button "increase-product-quantity" at bounding box center [732, 431] width 27 height 27
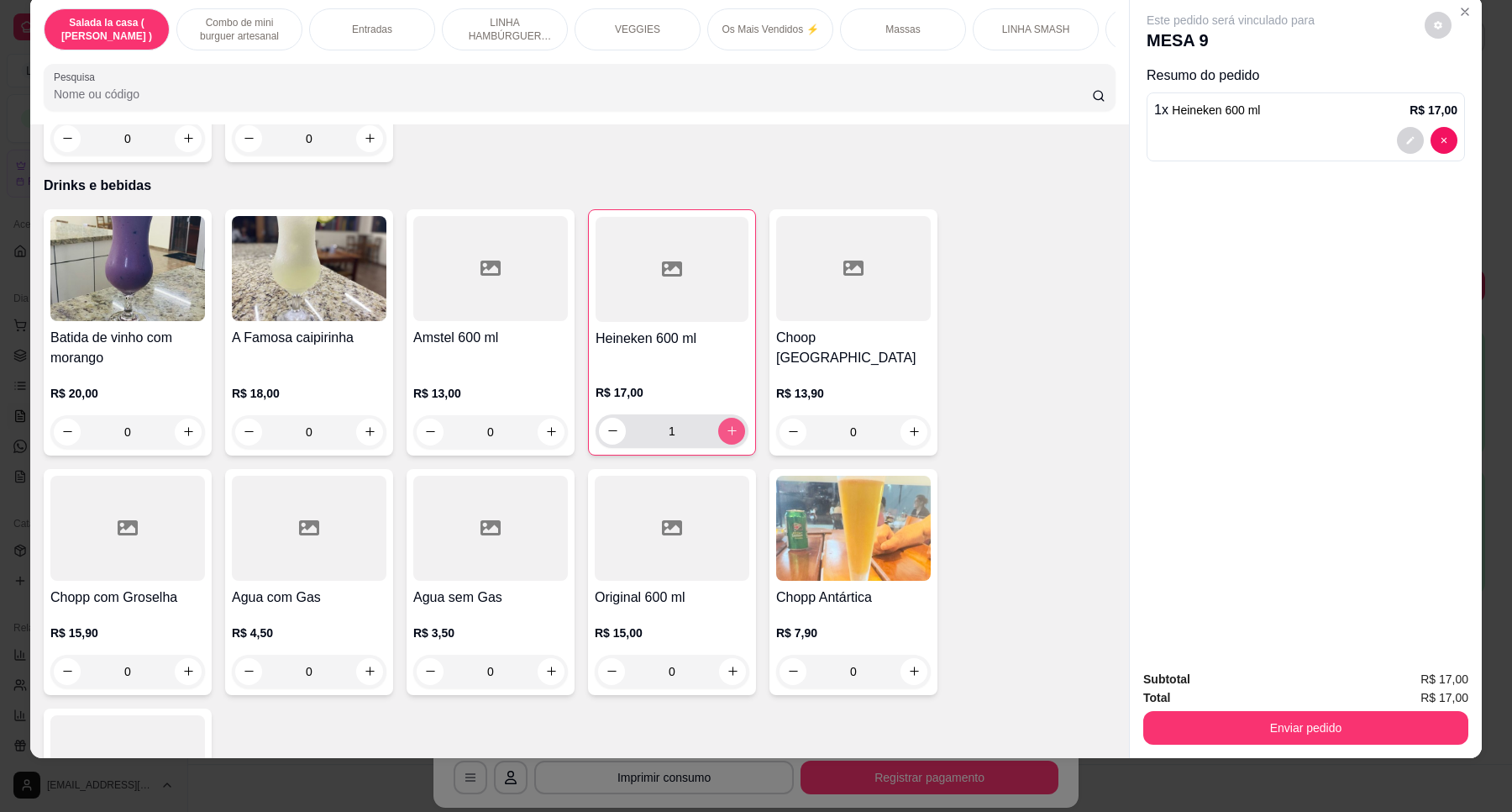
type input "1"
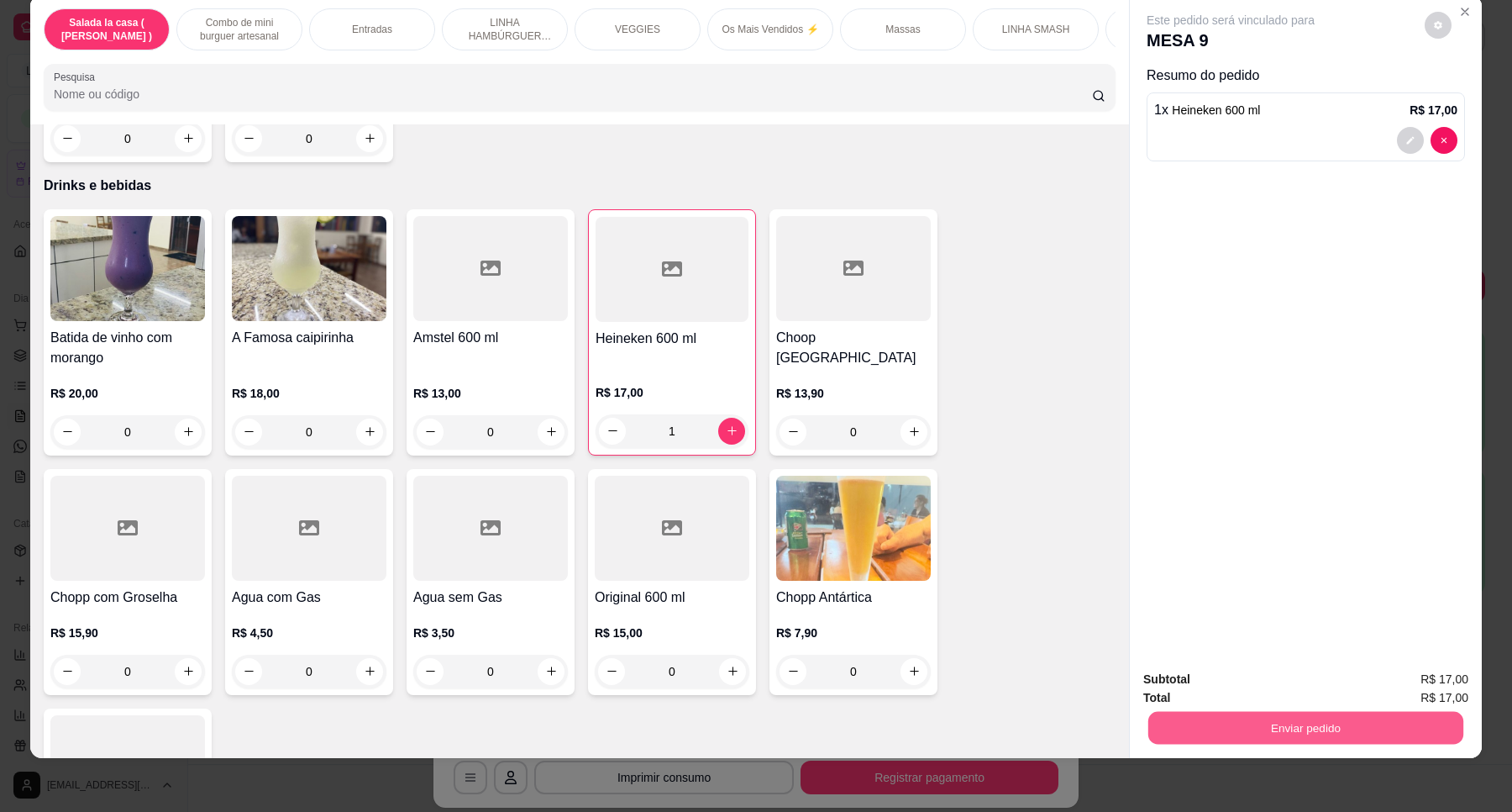
click at [1244, 712] on button "Enviar pedido" at bounding box center [1306, 729] width 315 height 33
click at [1414, 685] on button "Enviar pedido" at bounding box center [1424, 687] width 95 height 32
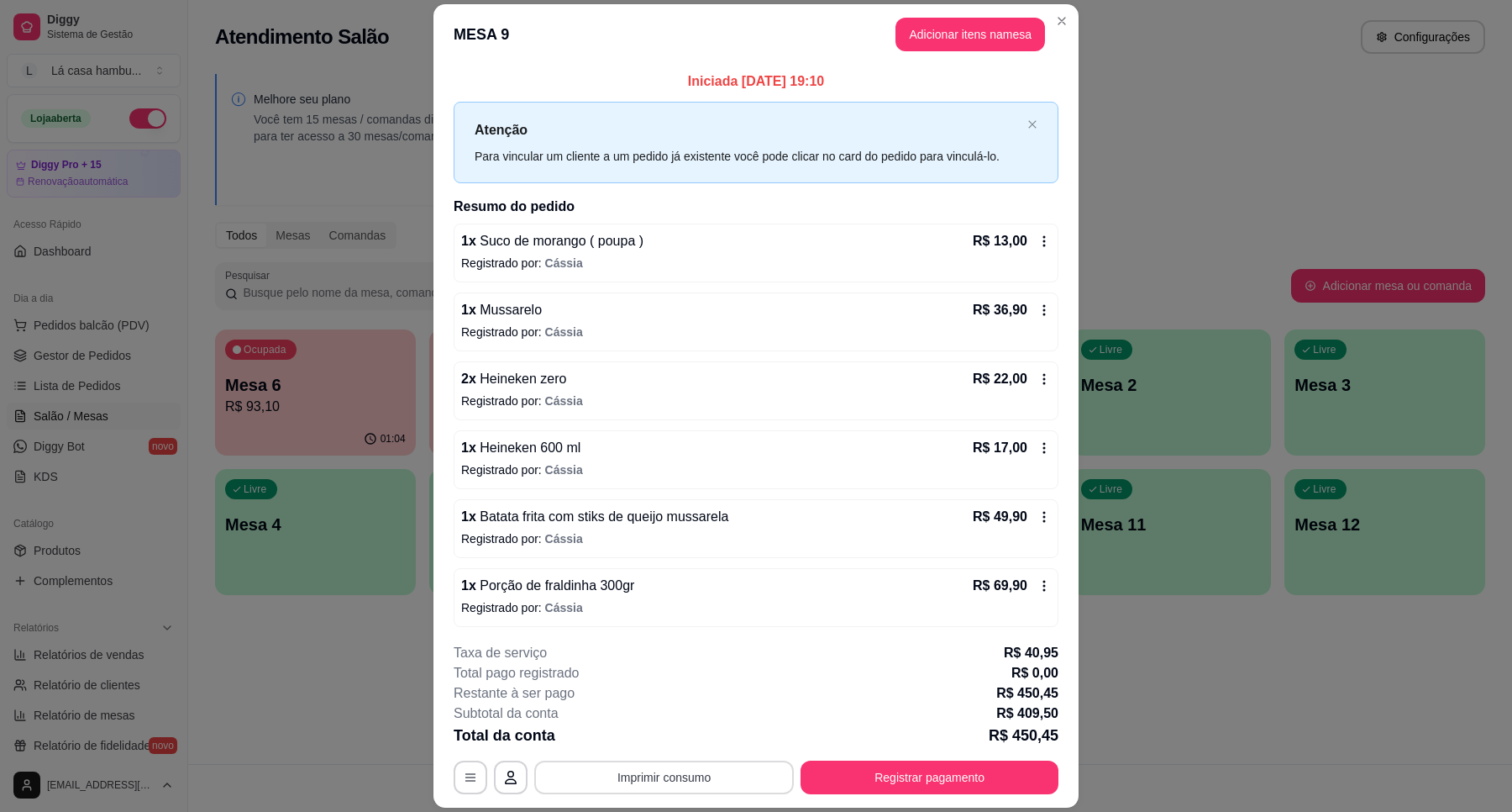
click at [716, 780] on button "Imprimir consumo" at bounding box center [664, 777] width 260 height 34
click at [695, 746] on button "IMPRESSORA" at bounding box center [661, 738] width 118 height 26
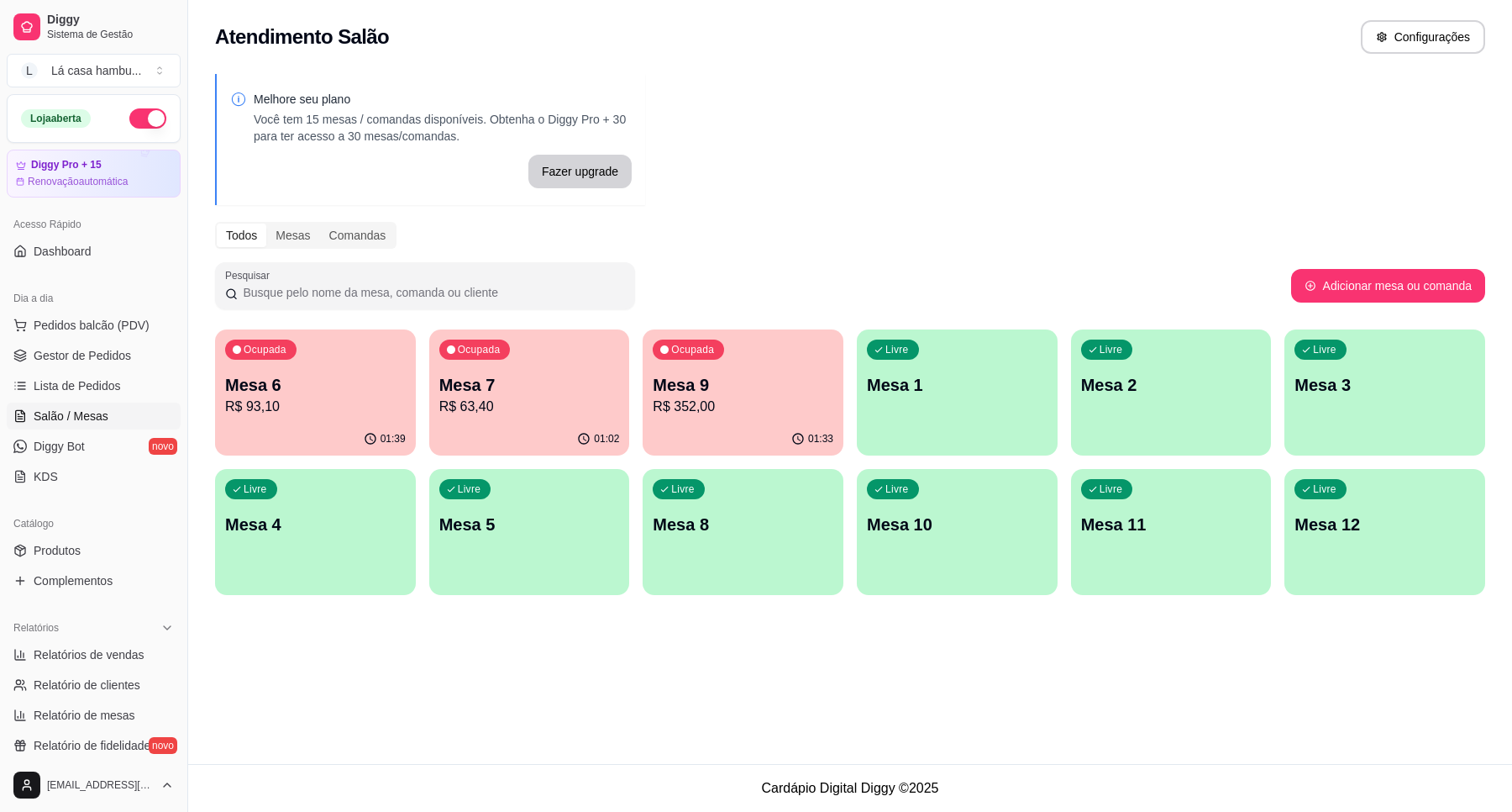
click at [479, 410] on p "R$ 63,40" at bounding box center [529, 406] width 180 height 20
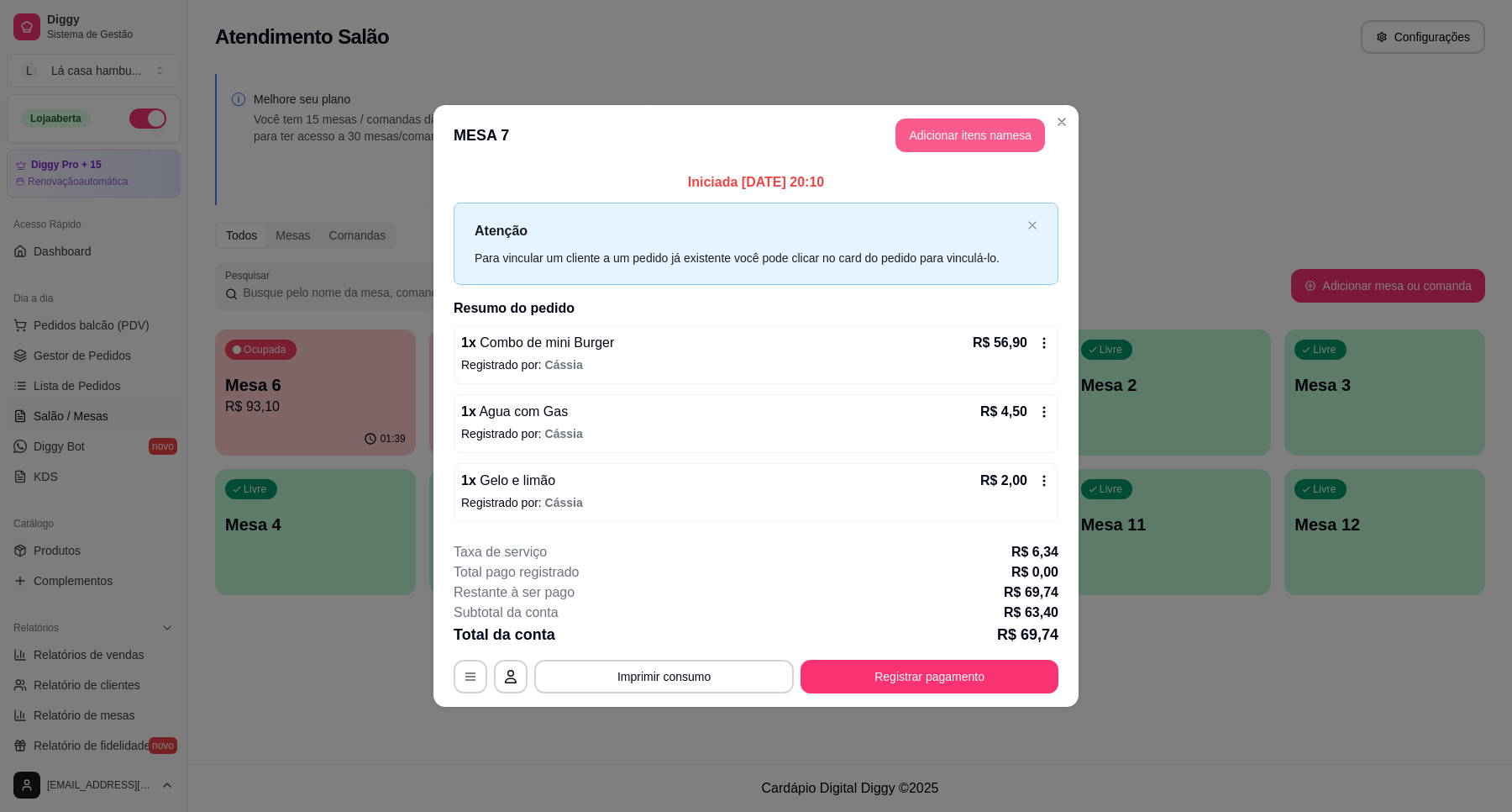
click at [984, 139] on button "Adicionar itens na mesa" at bounding box center [970, 135] width 149 height 34
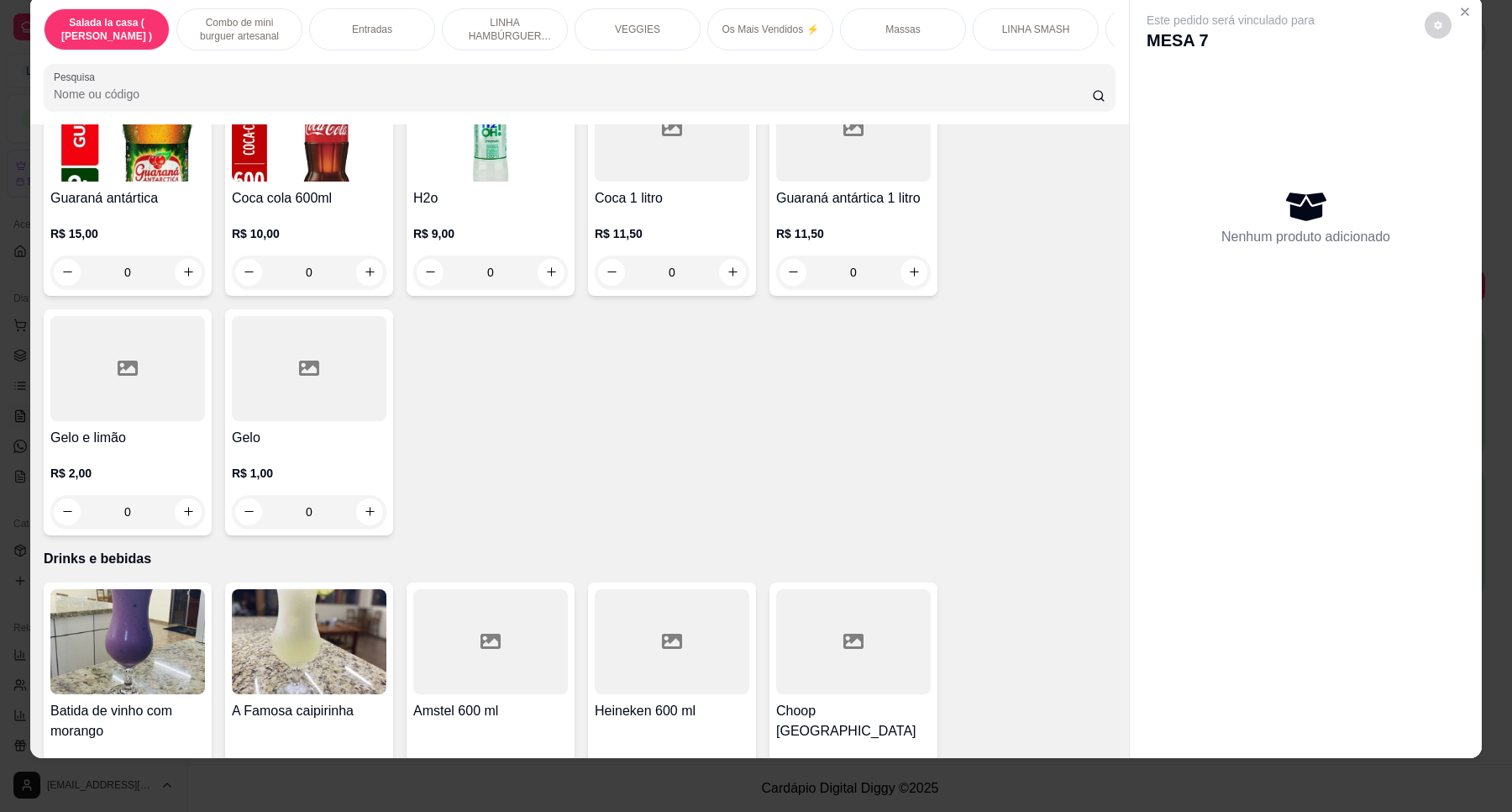
scroll to position [6834, 0]
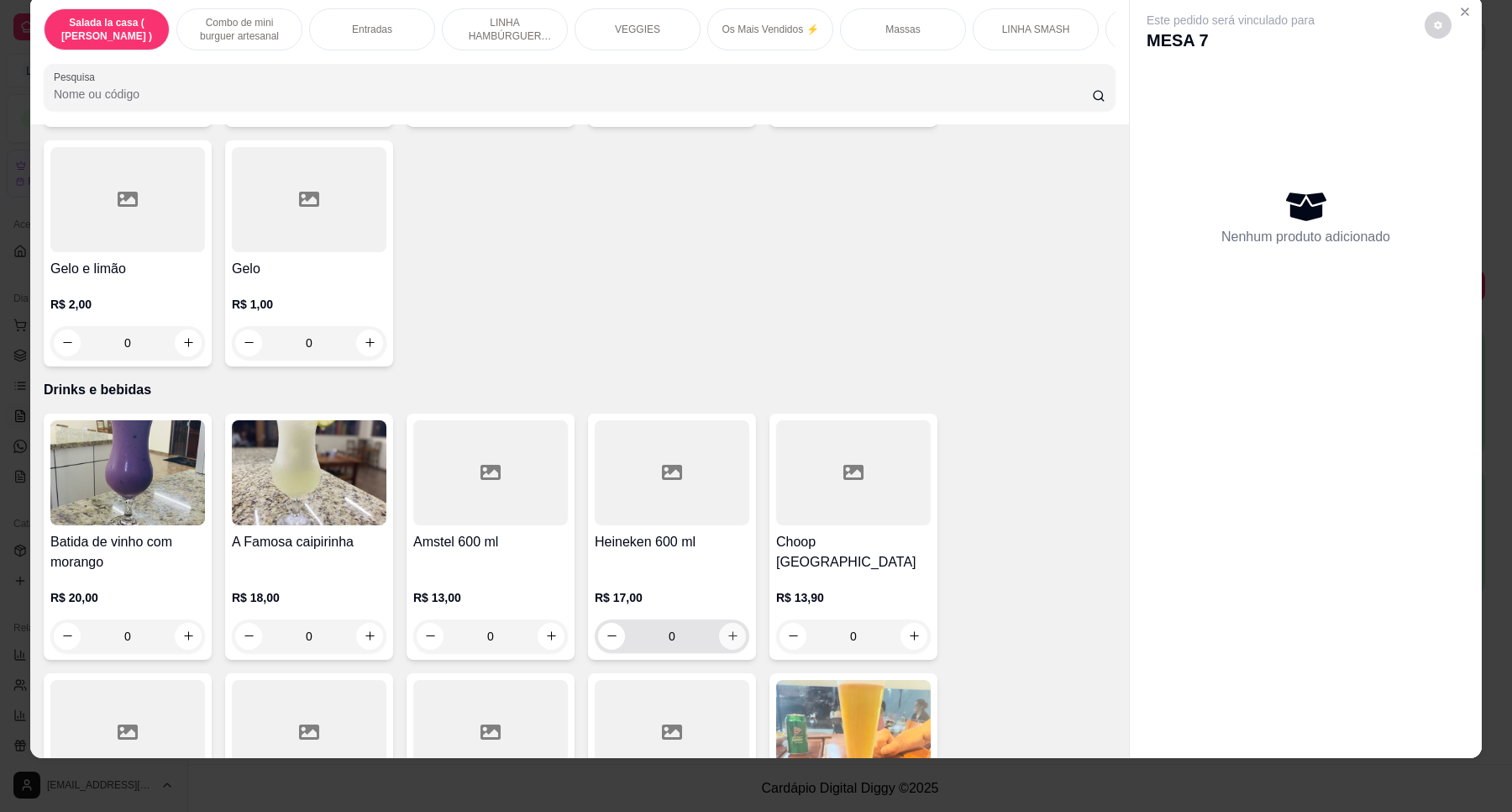
click at [727, 630] on icon "increase-product-quantity" at bounding box center [733, 636] width 13 height 13
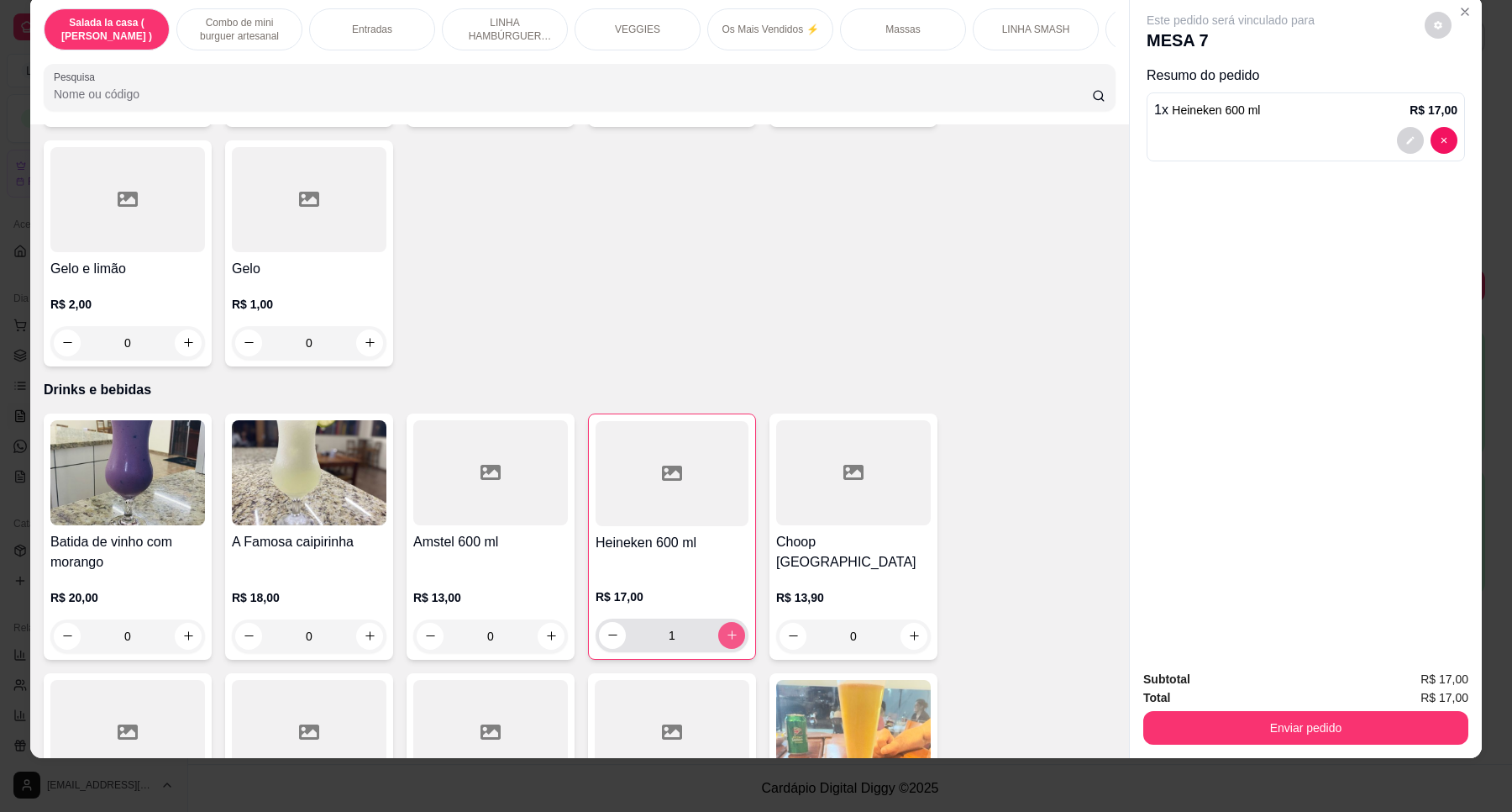
type input "1"
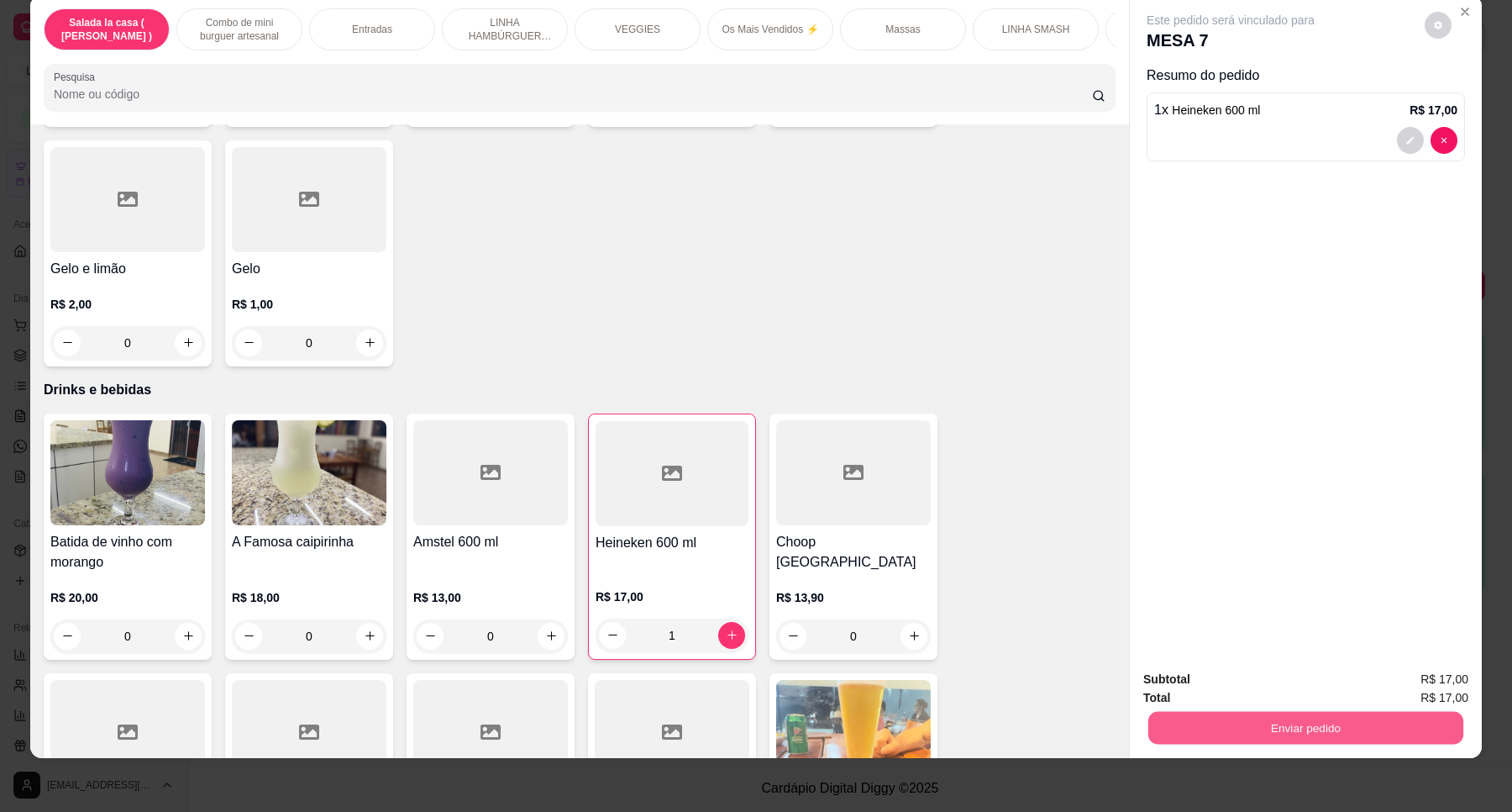
click at [1265, 723] on button "Enviar pedido" at bounding box center [1306, 729] width 315 height 33
click at [1393, 683] on button "Enviar pedido" at bounding box center [1423, 687] width 92 height 31
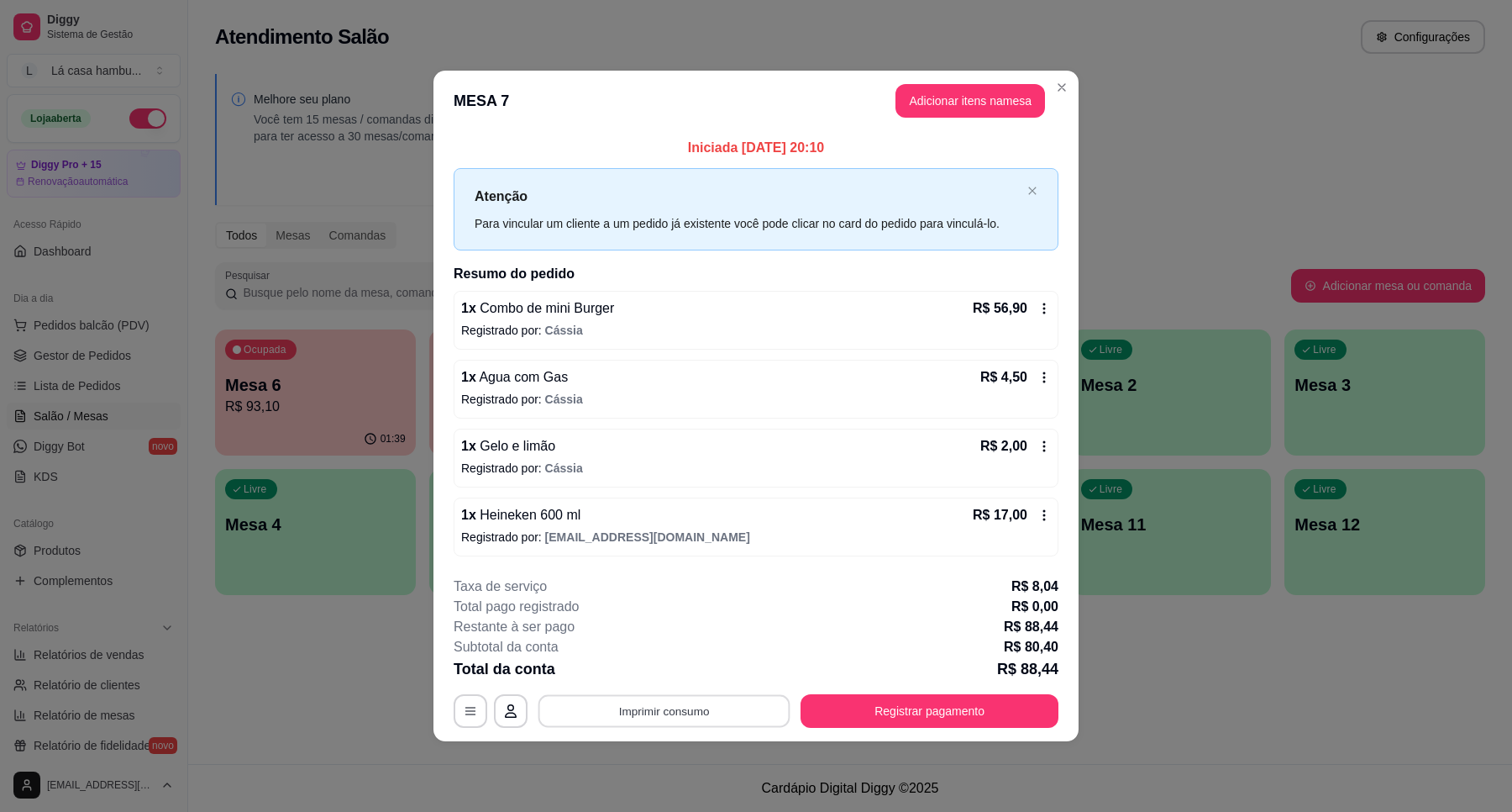
click at [712, 694] on button "Imprimir consumo" at bounding box center [664, 710] width 252 height 33
click at [744, 707] on button "Imprimir consumo" at bounding box center [664, 710] width 252 height 33
click at [673, 681] on button "IMPRESSORA" at bounding box center [669, 673] width 122 height 27
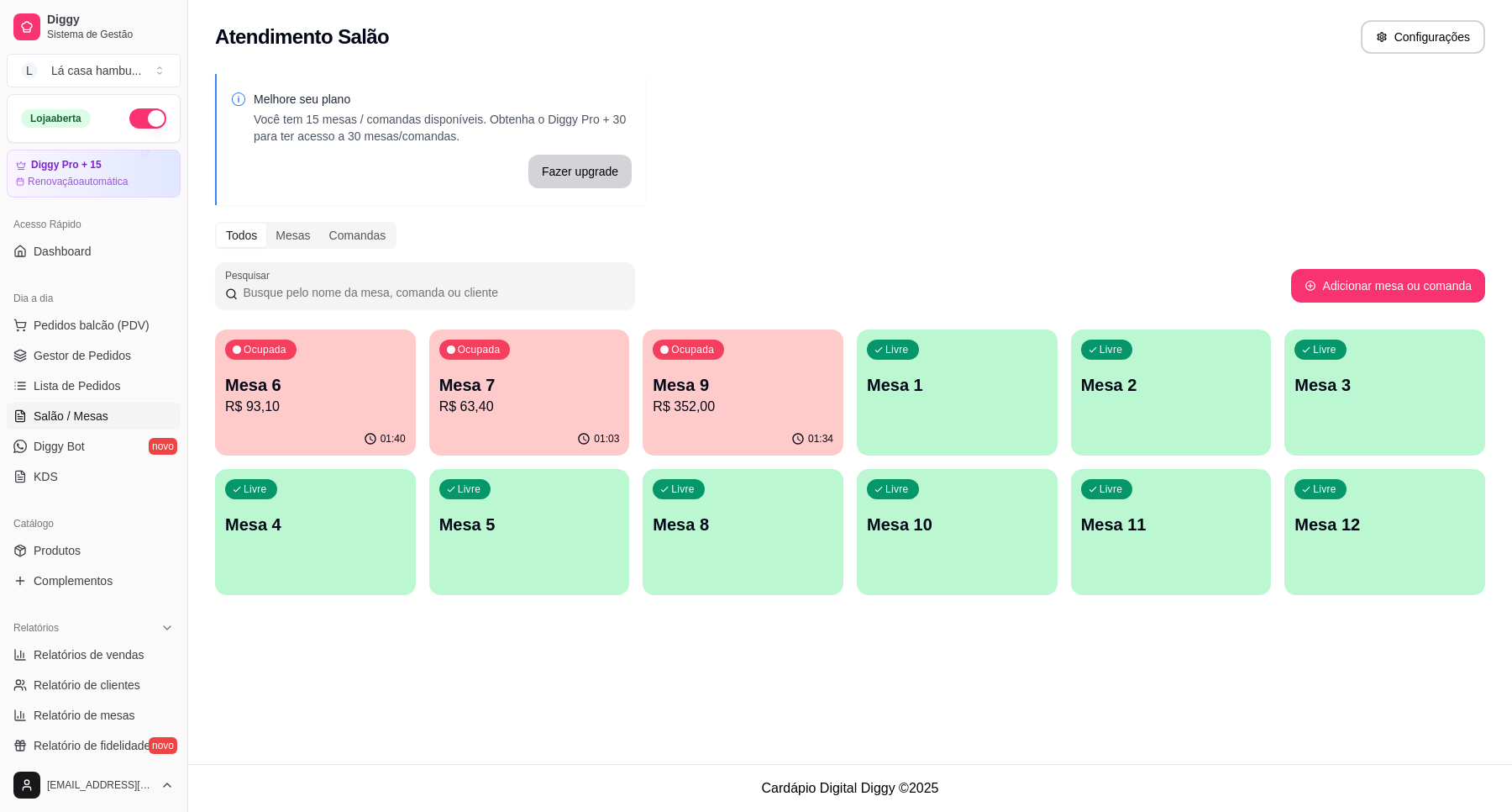
click at [744, 400] on p "R$ 352,00" at bounding box center [742, 406] width 180 height 20
click at [555, 407] on p "R$ 63,40" at bounding box center [529, 406] width 175 height 19
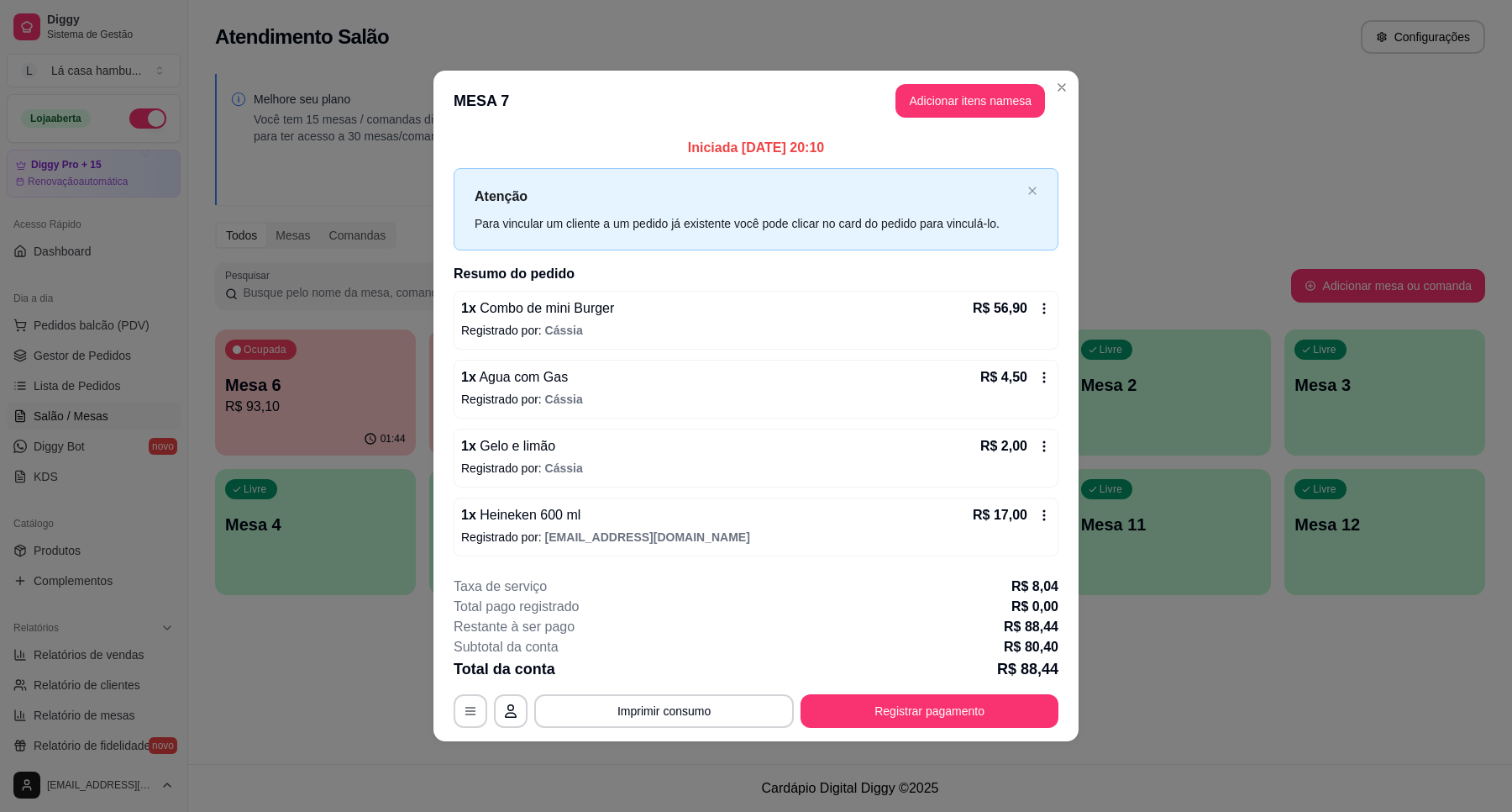
drag, startPoint x: 639, startPoint y: 736, endPoint x: 651, endPoint y: 746, distance: 15.6
click at [650, 748] on div "**********" at bounding box center [756, 406] width 1512 height 812
click at [670, 720] on button "Imprimir consumo" at bounding box center [664, 710] width 252 height 33
click at [662, 666] on button "IMPRESSORA" at bounding box center [669, 673] width 122 height 27
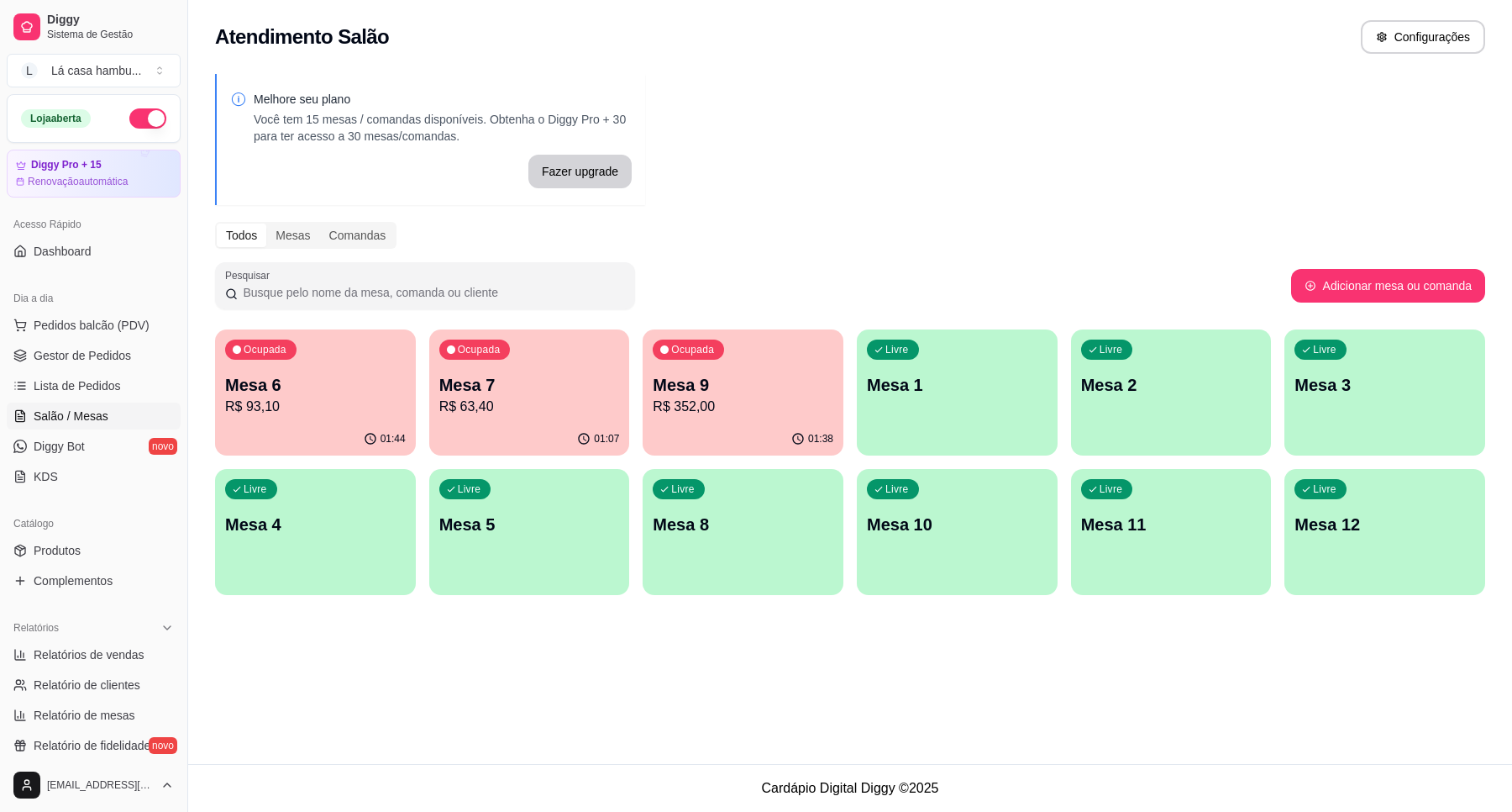
click at [1496, 500] on div "Melhore seu plano Você tem 15 mesas / comandas disponíveis. Obtenha o Diggy Pro…" at bounding box center [850, 340] width 1324 height 551
click at [540, 417] on div "Ocupada Mesa 7 R$ 63,40" at bounding box center [529, 376] width 195 height 91
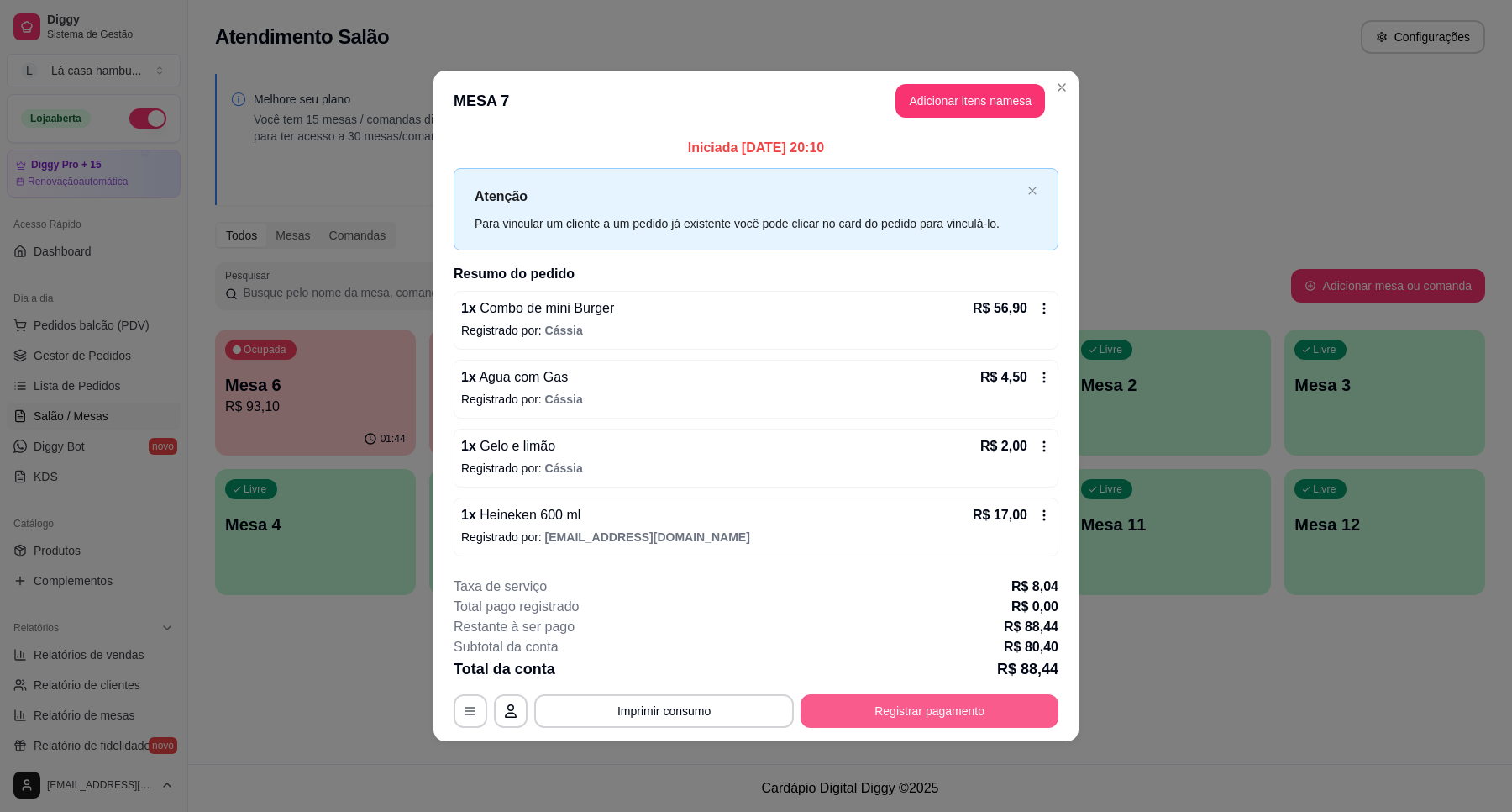
click at [934, 709] on button "Registrar pagamento" at bounding box center [930, 710] width 258 height 34
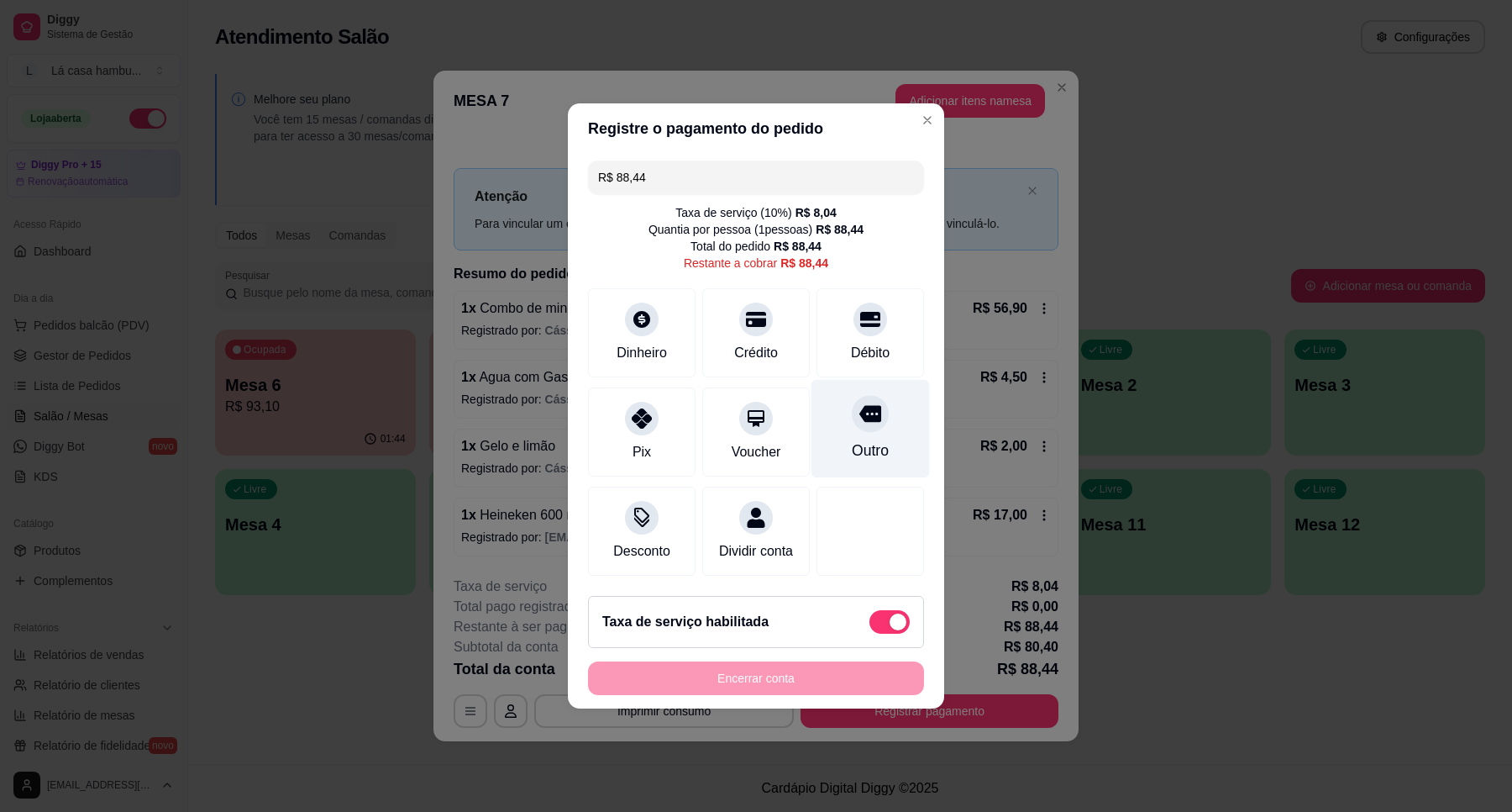
click at [854, 422] on div "Outro" at bounding box center [870, 428] width 118 height 98
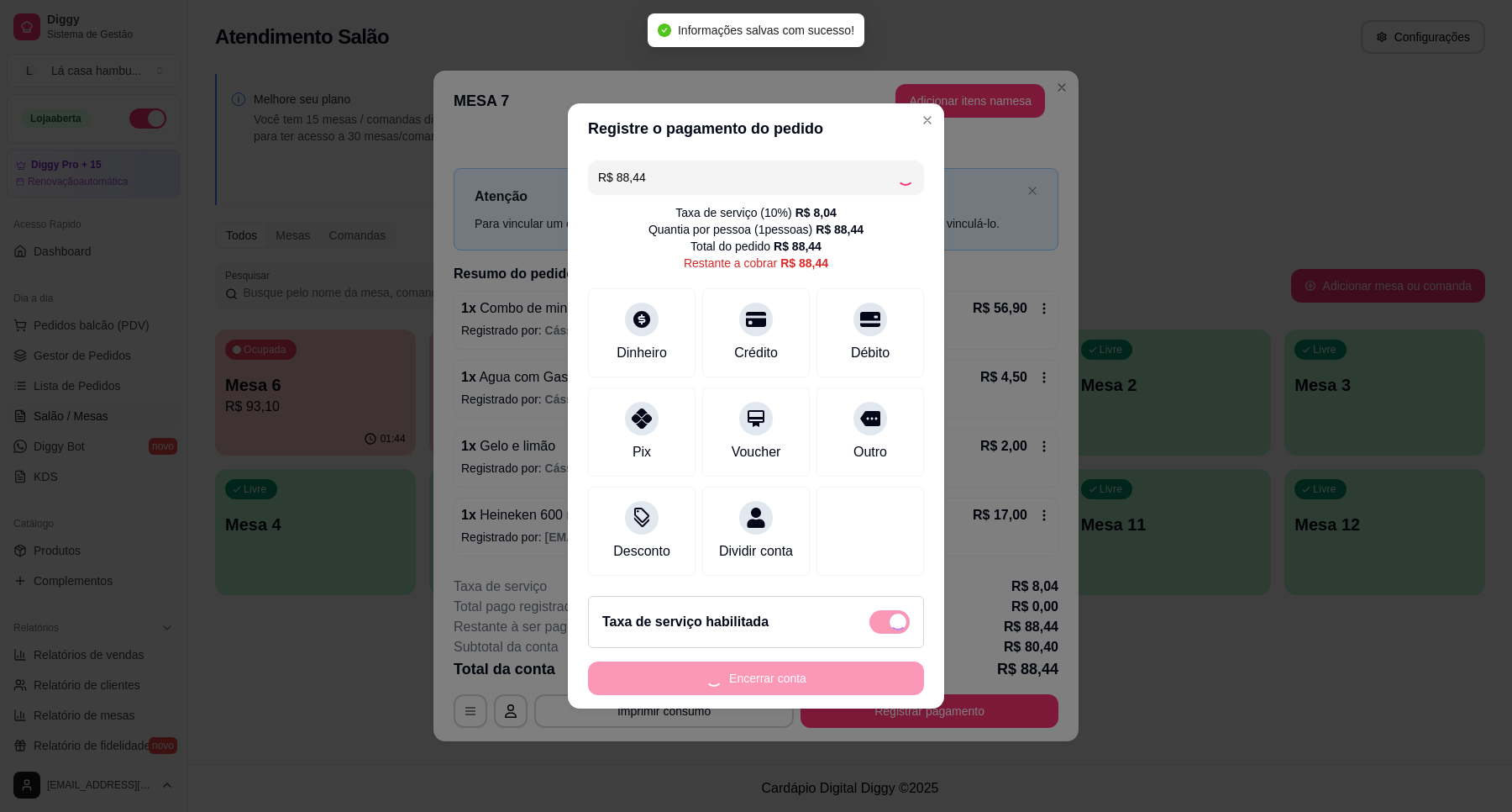
type input "R$ 0,00"
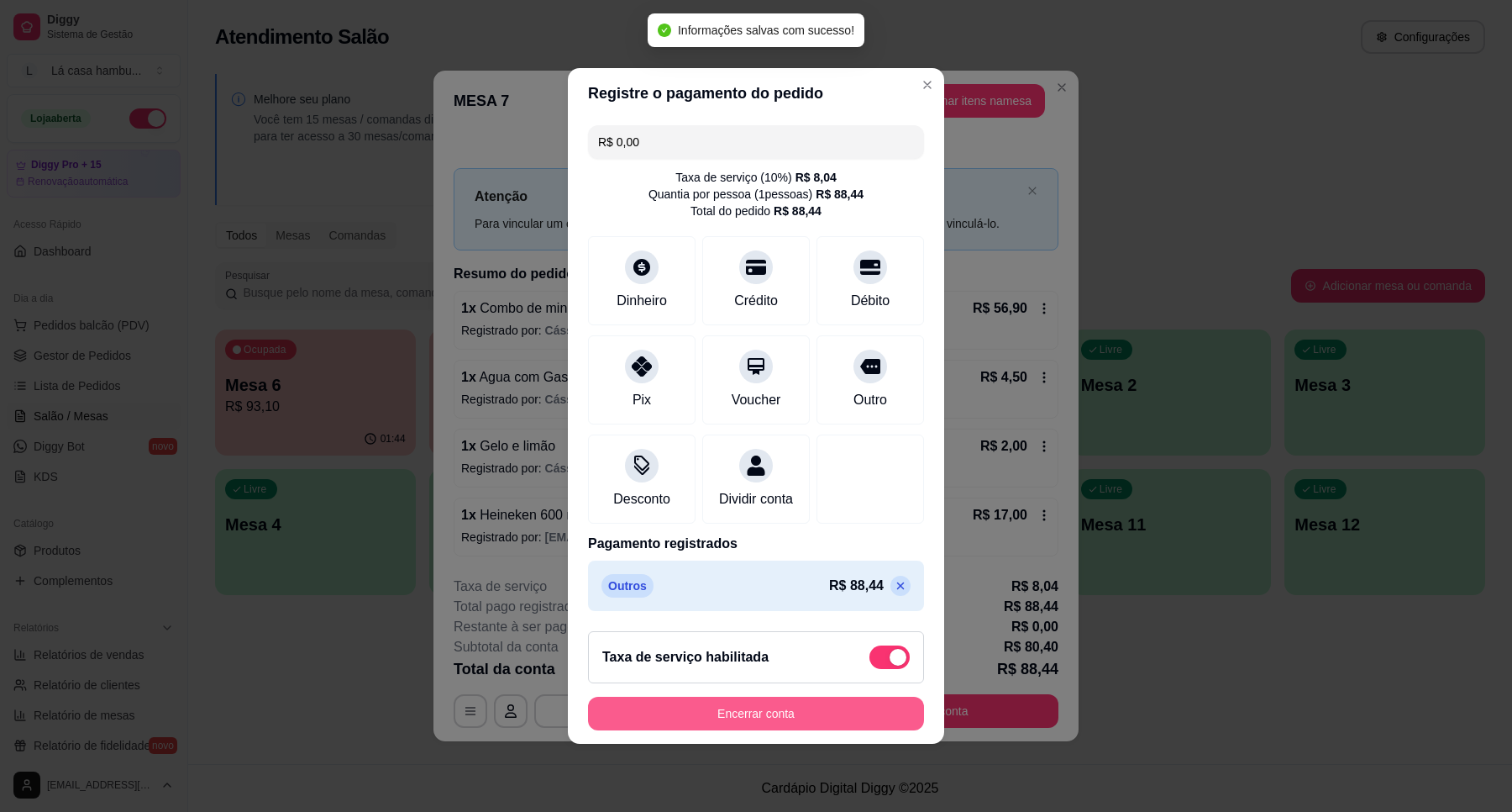
click at [814, 730] on button "Encerrar conta" at bounding box center [756, 713] width 336 height 34
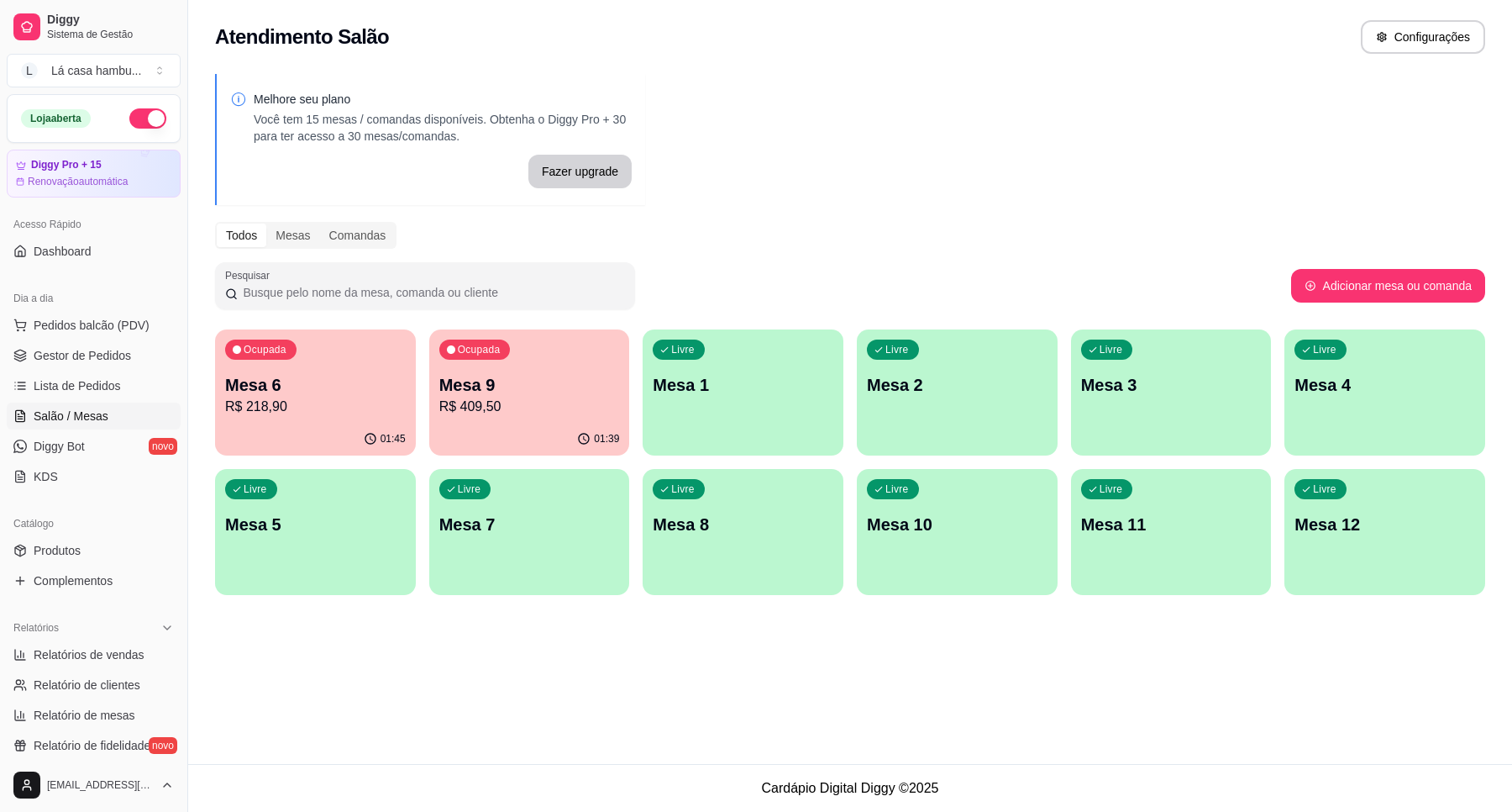
click at [498, 417] on div "Ocupada Mesa 9 R$ 409,50" at bounding box center [529, 376] width 200 height 93
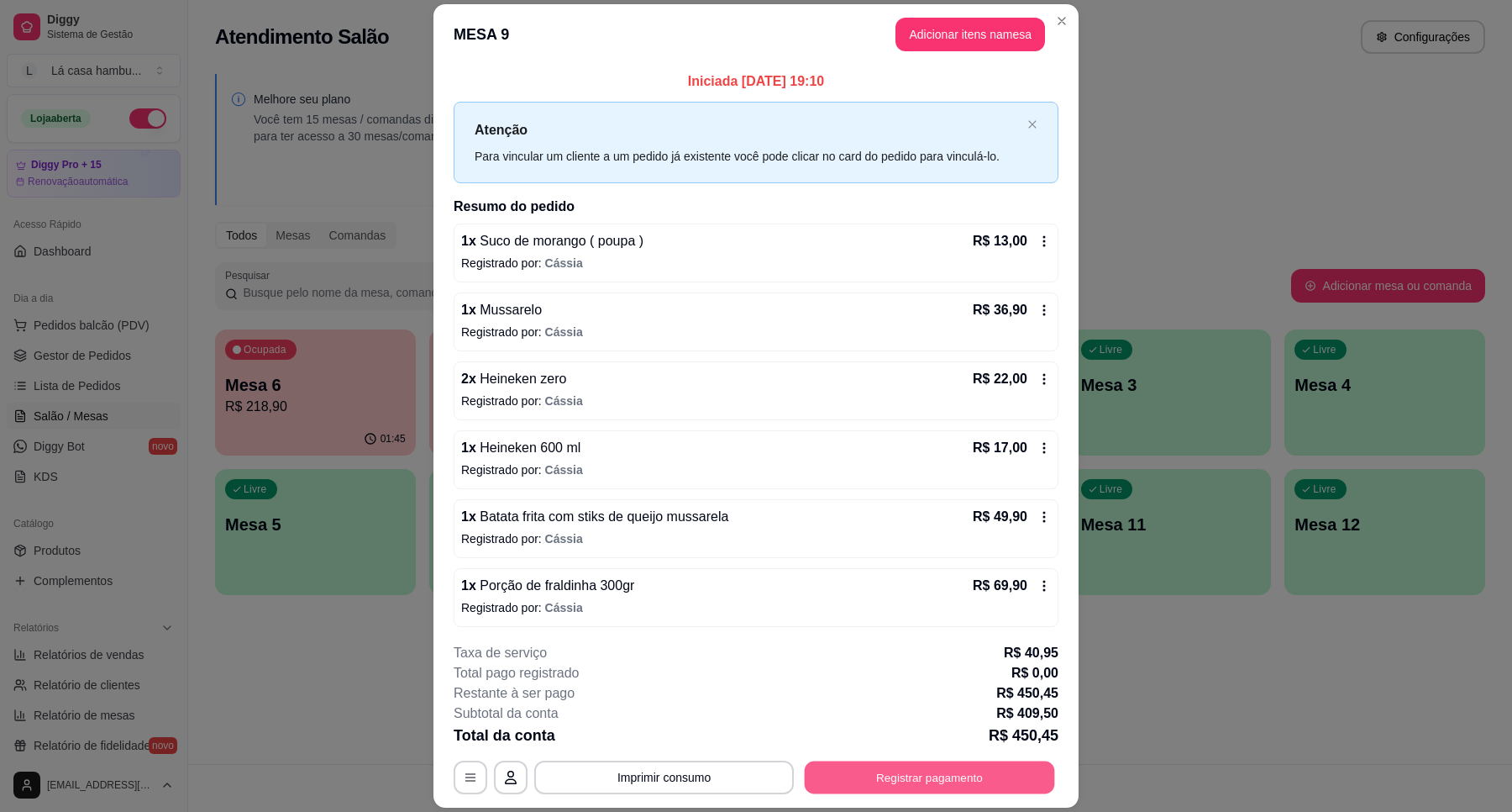
click at [943, 779] on button "Registrar pagamento" at bounding box center [930, 778] width 251 height 33
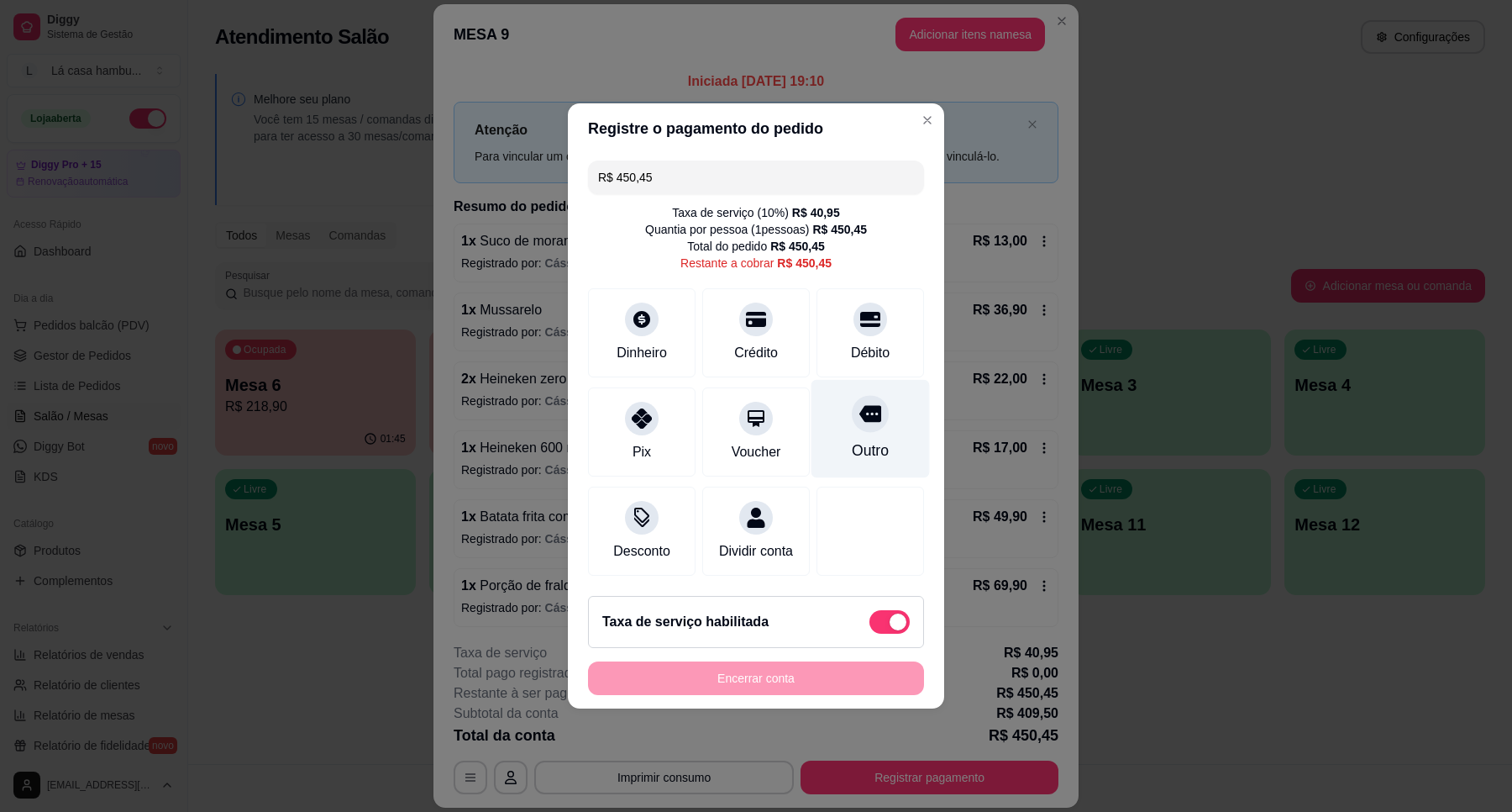
click at [859, 406] on icon at bounding box center [870, 414] width 22 height 16
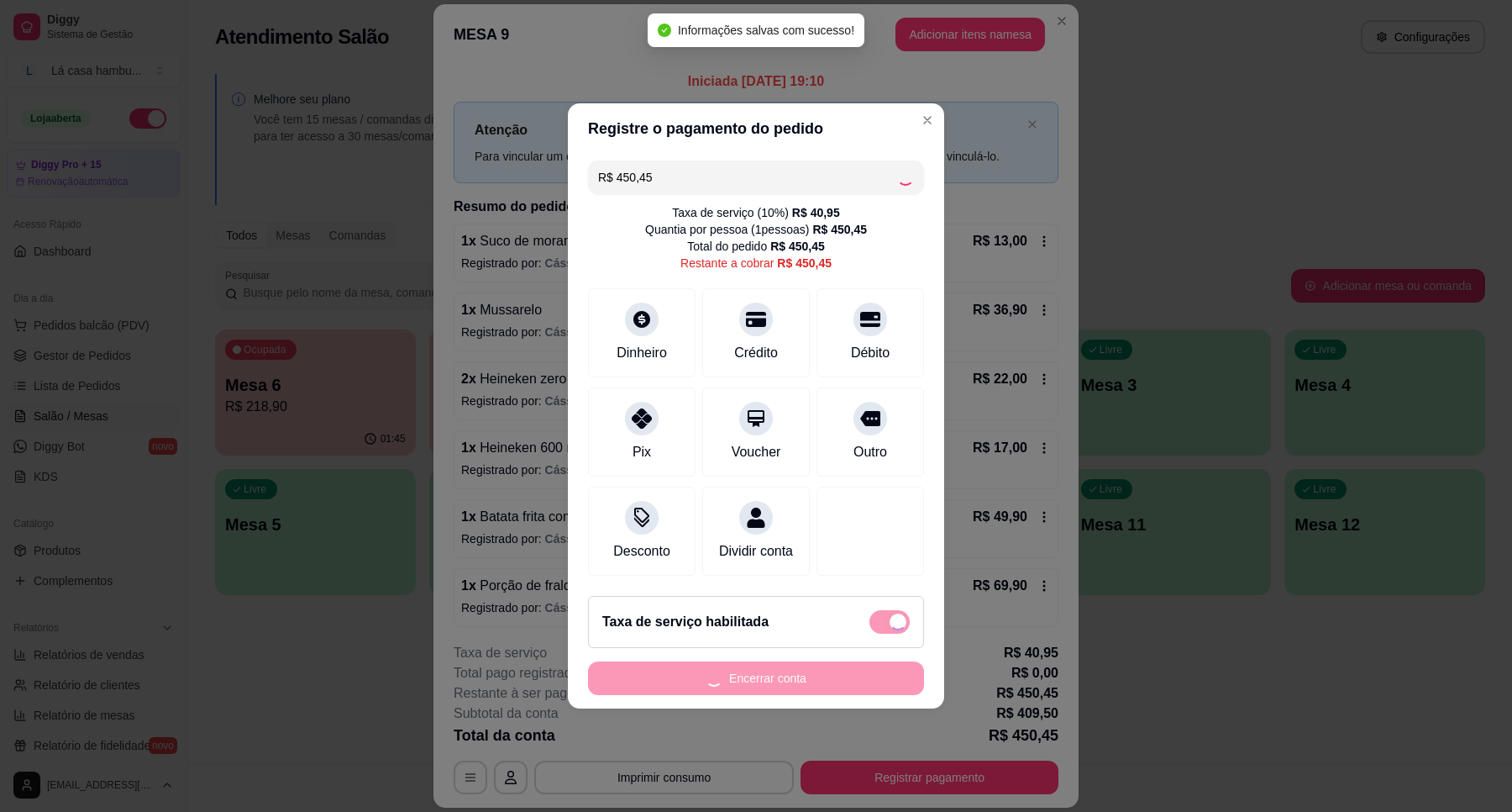
type input "R$ 0,00"
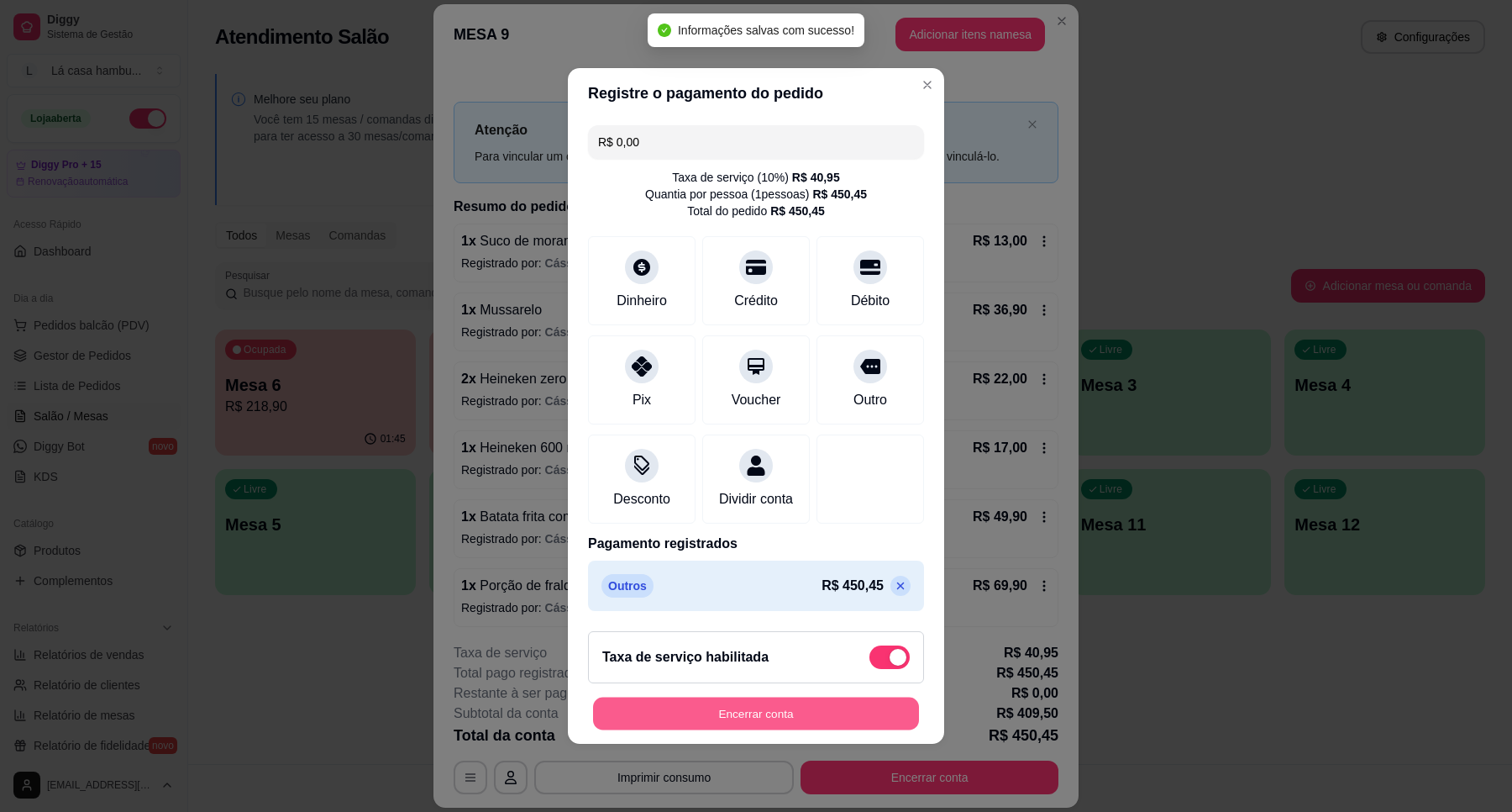
click at [790, 720] on button "Encerrar conta" at bounding box center [756, 714] width 326 height 33
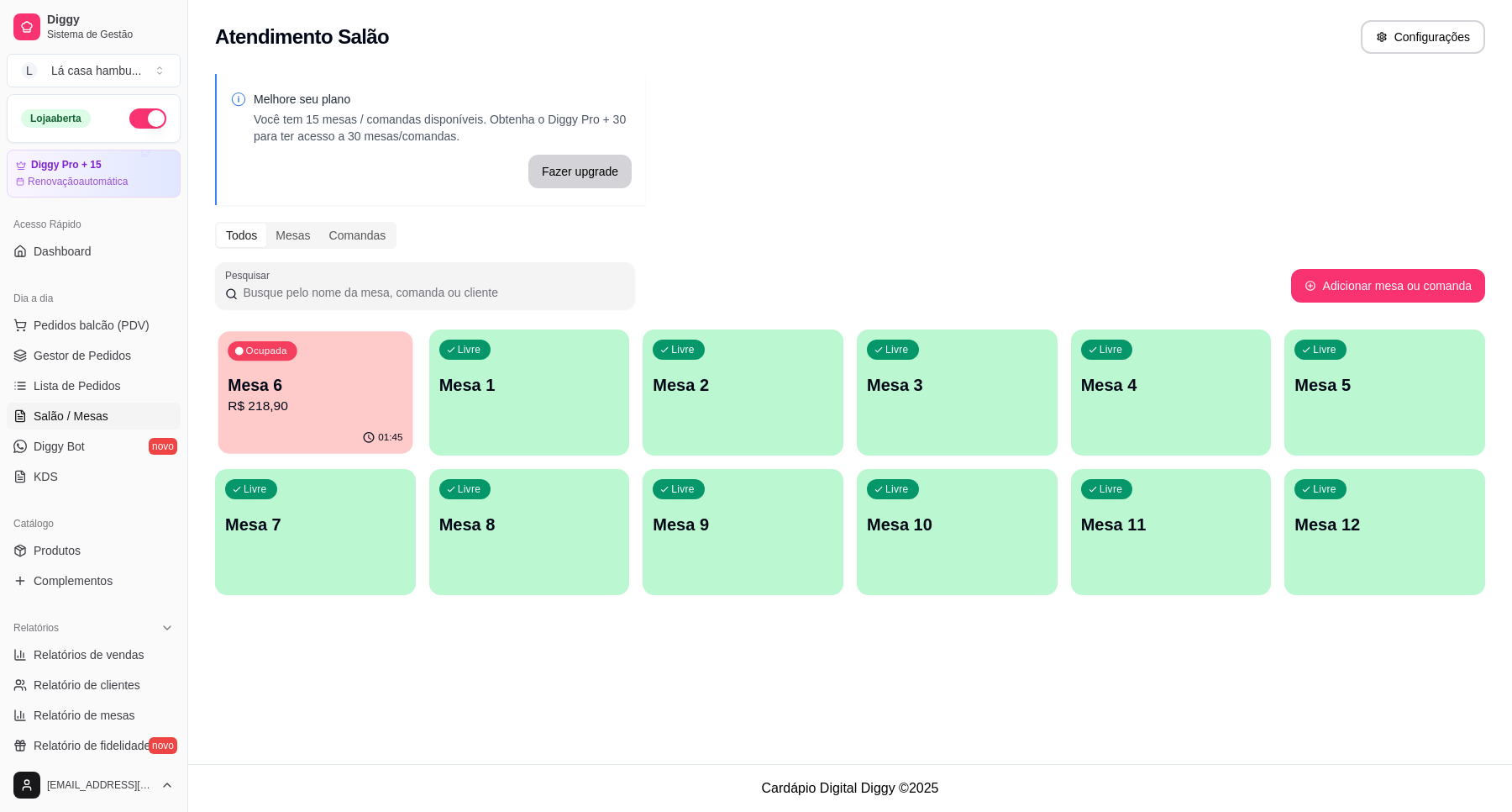
click at [358, 370] on div "Ocupada Mesa 6 R$ 218,90" at bounding box center [316, 376] width 194 height 91
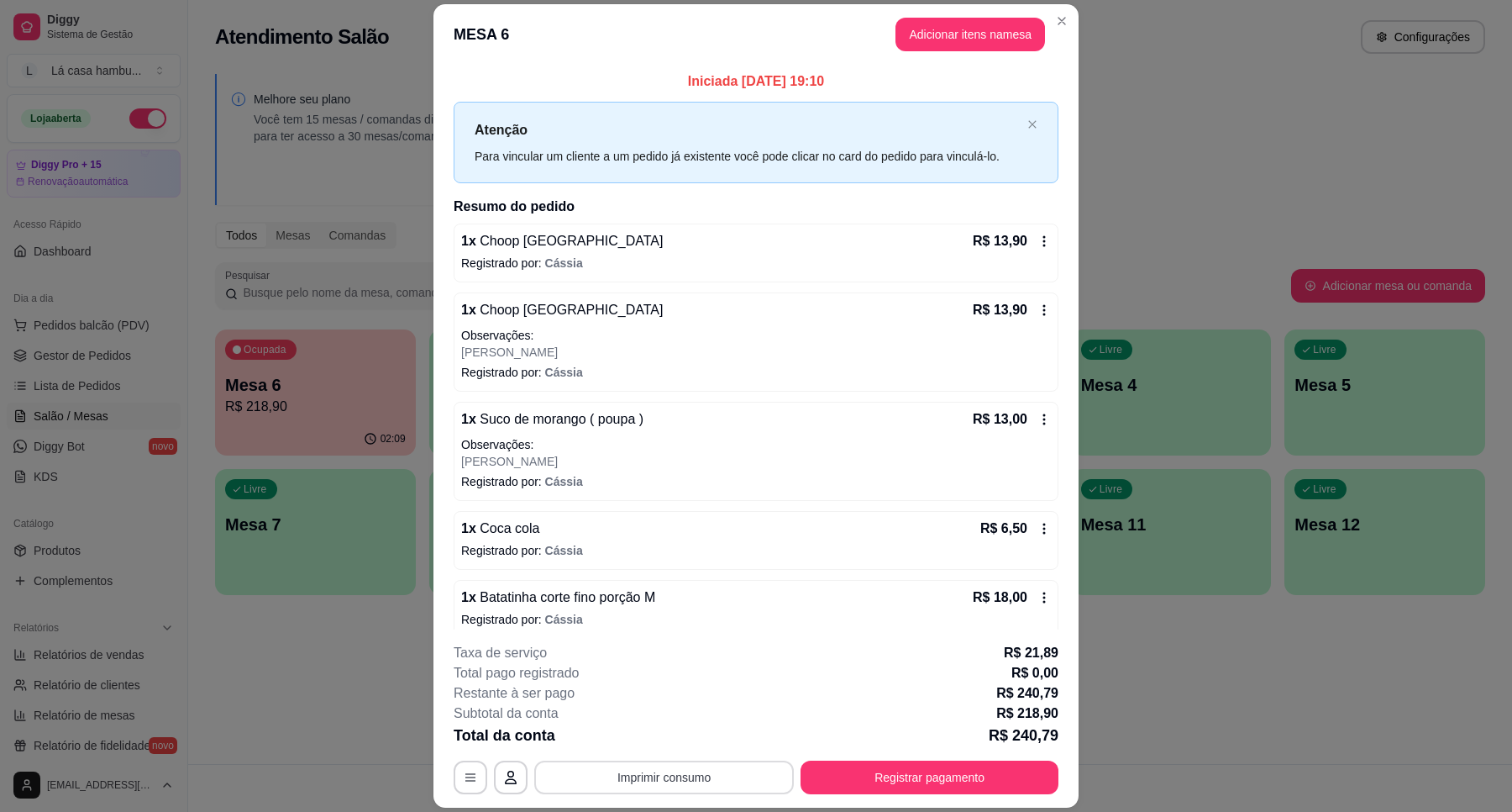
click at [746, 765] on button "Imprimir consumo" at bounding box center [664, 777] width 260 height 34
click at [685, 733] on button "IMPRESSORA" at bounding box center [661, 738] width 118 height 26
click at [928, 39] on button "Adicionar itens na mesa" at bounding box center [970, 34] width 145 height 33
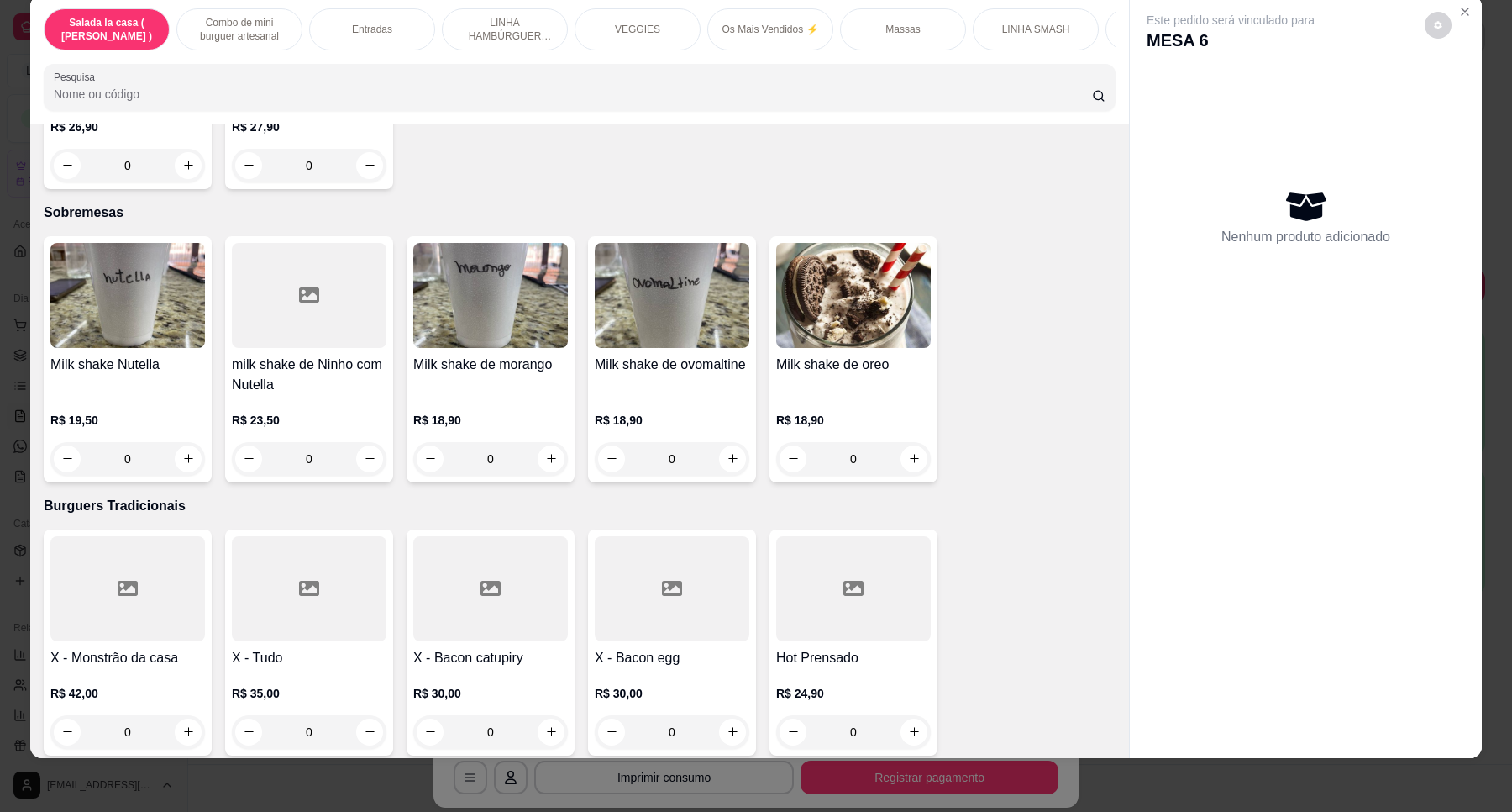
scroll to position [4726, 0]
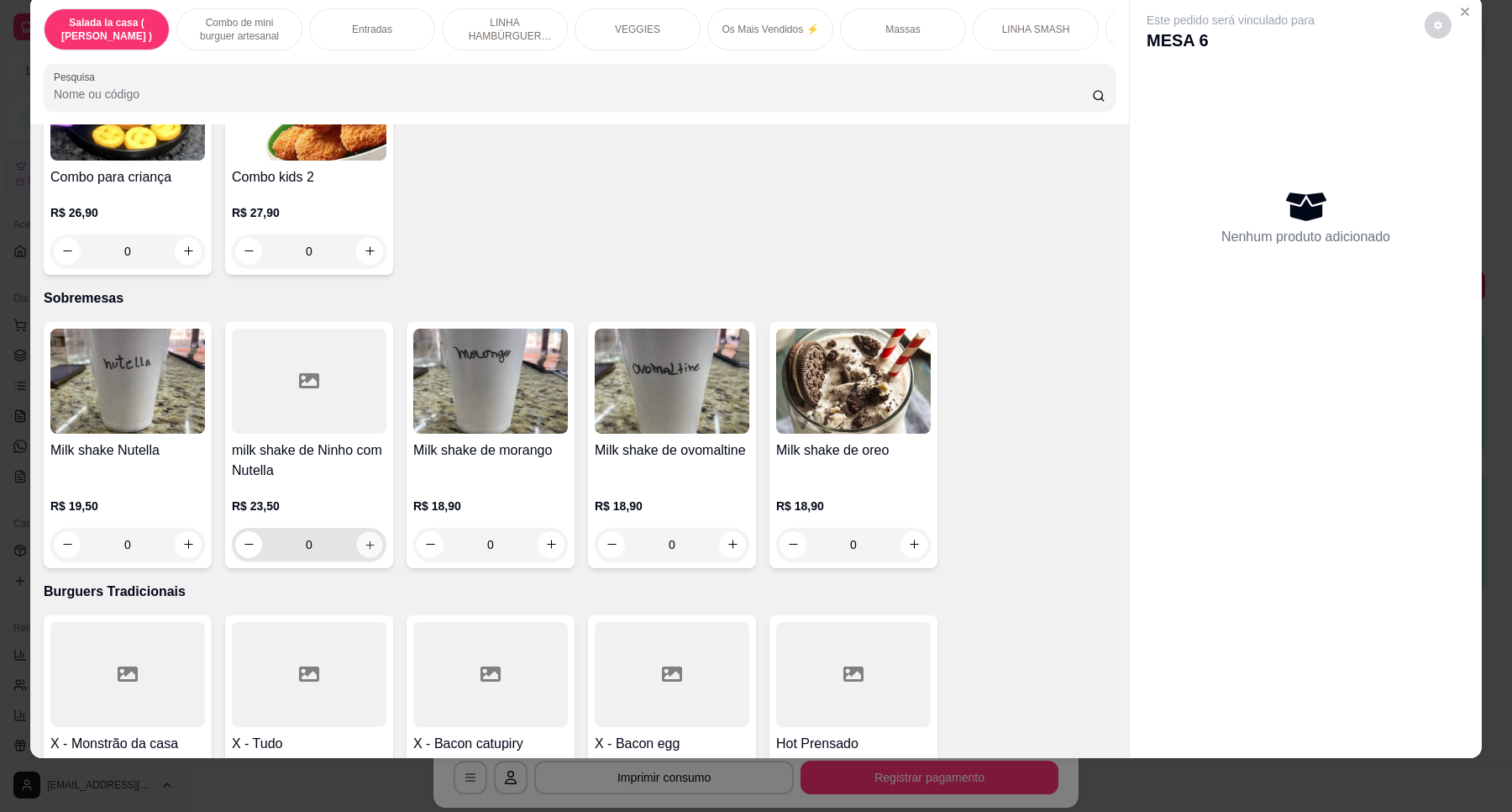
click at [365, 540] on icon "increase-product-quantity" at bounding box center [369, 544] width 8 height 8
type input "1"
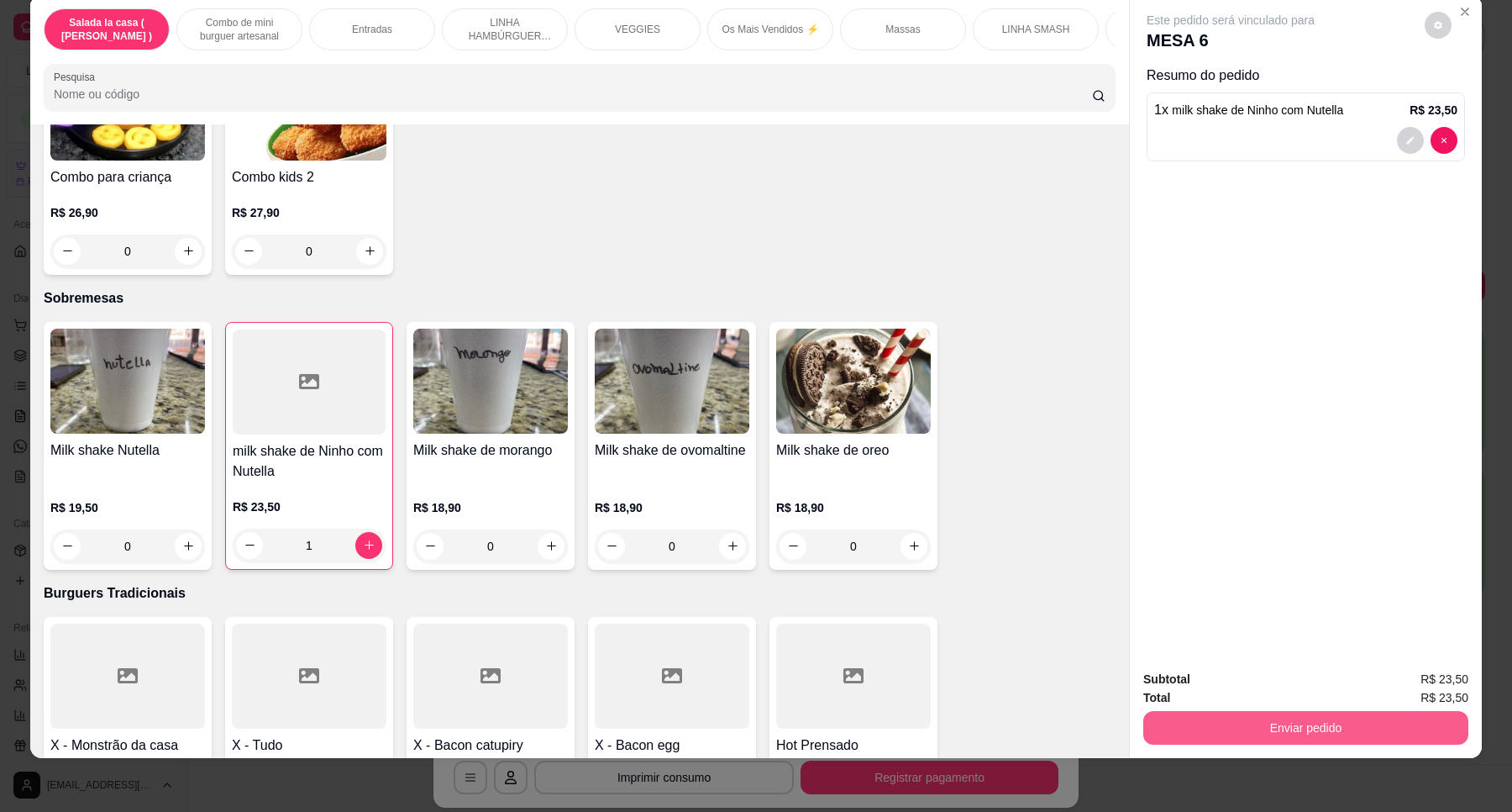
click at [1315, 724] on button "Enviar pedido" at bounding box center [1305, 728] width 325 height 34
click at [1411, 677] on button "Enviar pedido" at bounding box center [1423, 687] width 92 height 31
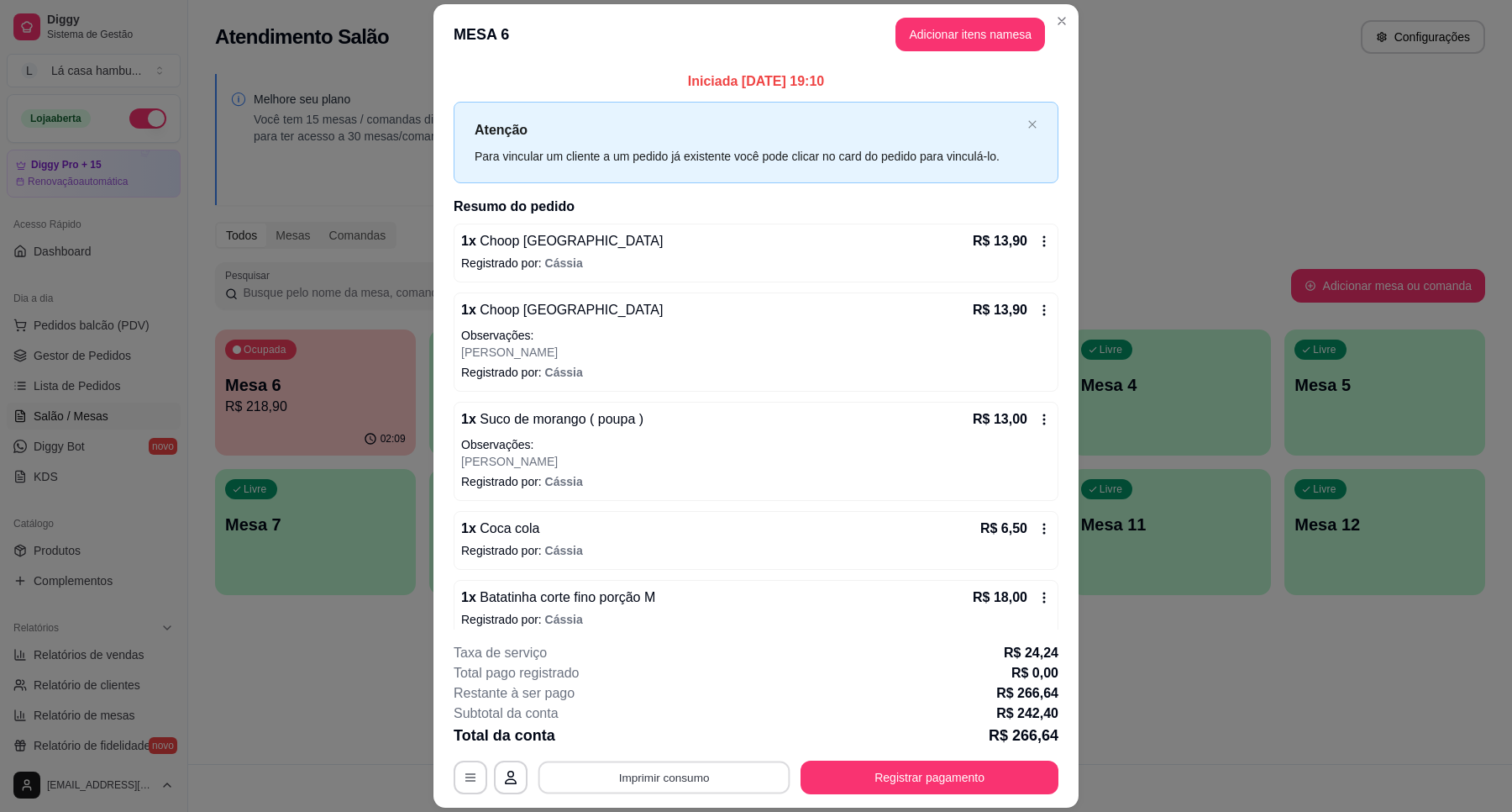
click at [712, 784] on button "Imprimir consumo" at bounding box center [664, 778] width 252 height 33
click at [656, 741] on button "IMPRESSORA" at bounding box center [661, 739] width 122 height 27
click at [878, 774] on button "Registrar pagamento" at bounding box center [930, 778] width 251 height 33
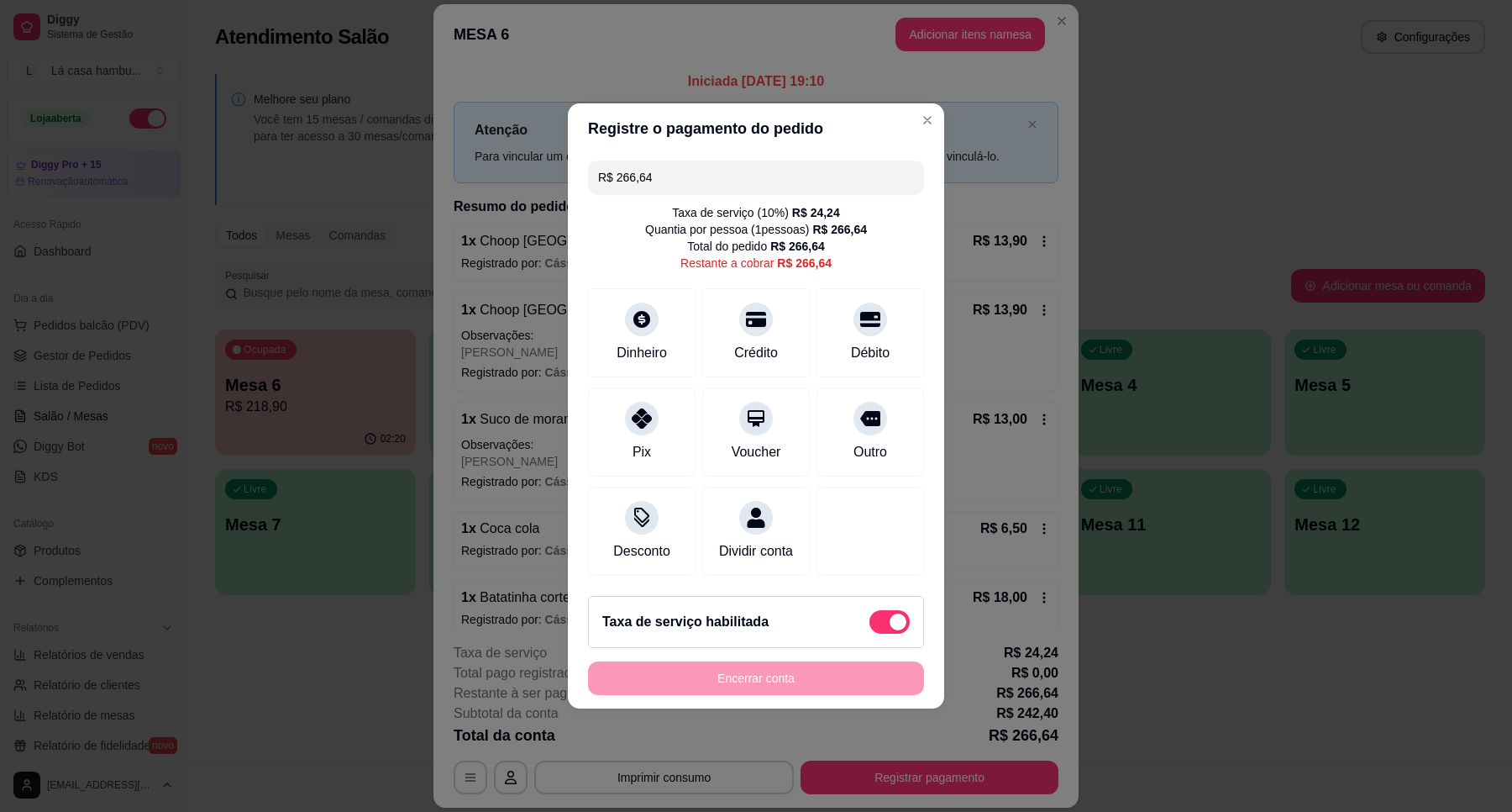
click at [820, 693] on div "Encerrar conta" at bounding box center [756, 677] width 336 height 34
click at [866, 303] on icon at bounding box center [870, 314] width 22 height 22
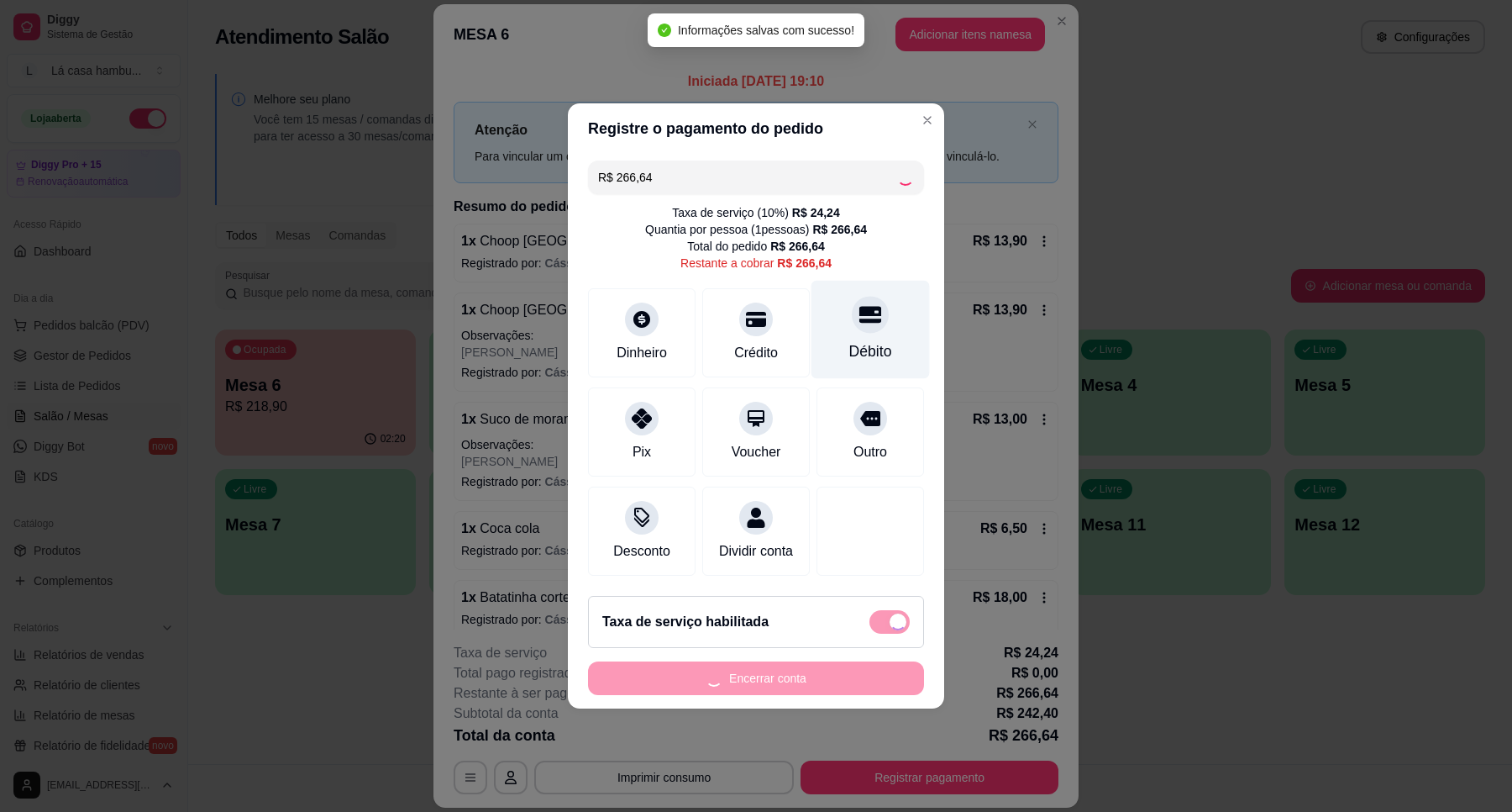
type input "R$ 0,00"
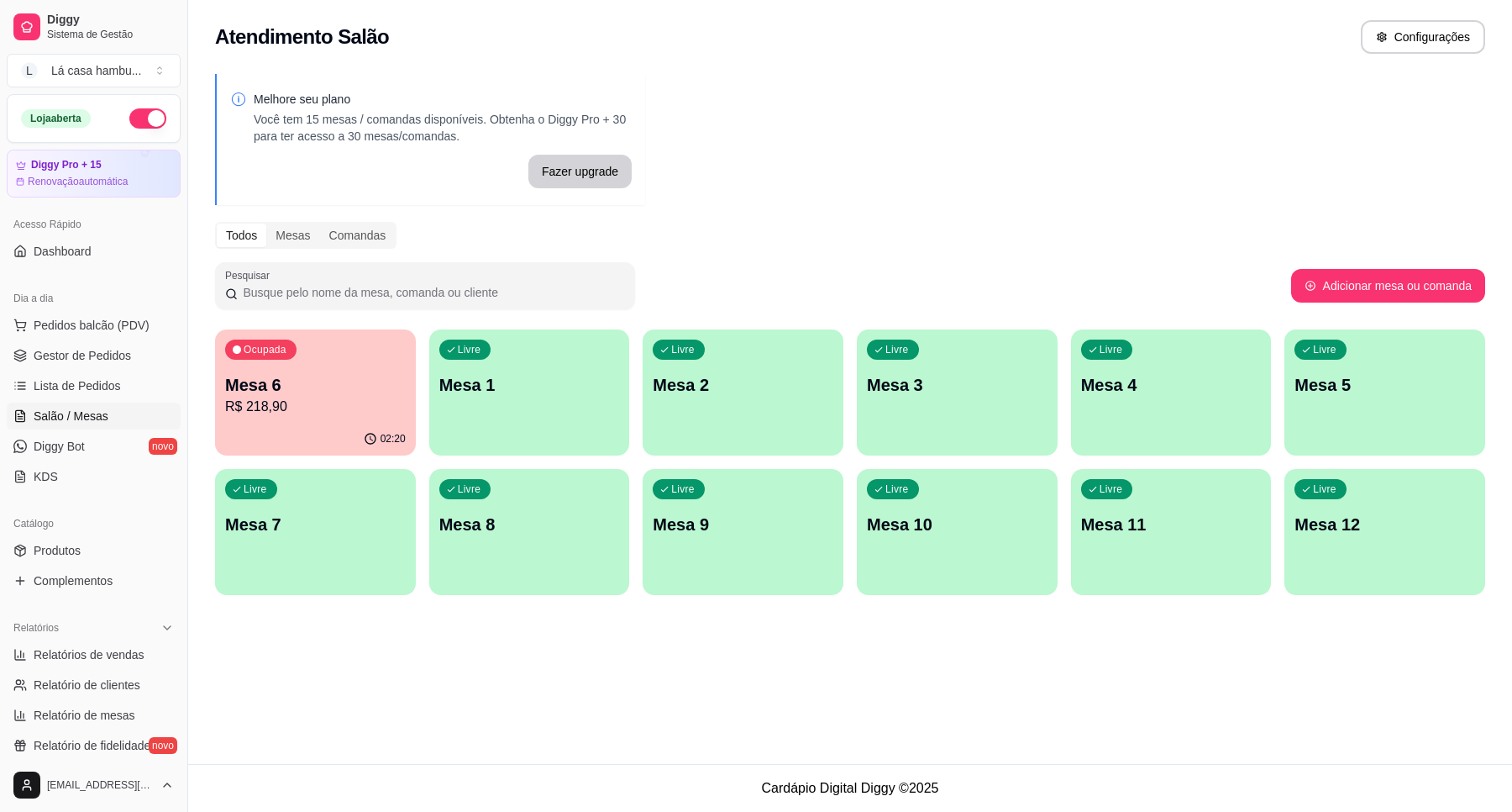
click at [968, 517] on p "Mesa 10" at bounding box center [956, 525] width 180 height 24
click at [716, 536] on div "Livre Mesa 9" at bounding box center [743, 522] width 195 height 103
click at [614, 540] on div "Livre Mesa 8" at bounding box center [529, 522] width 200 height 106
click at [1114, 515] on p "Mesa 11" at bounding box center [1171, 525] width 175 height 23
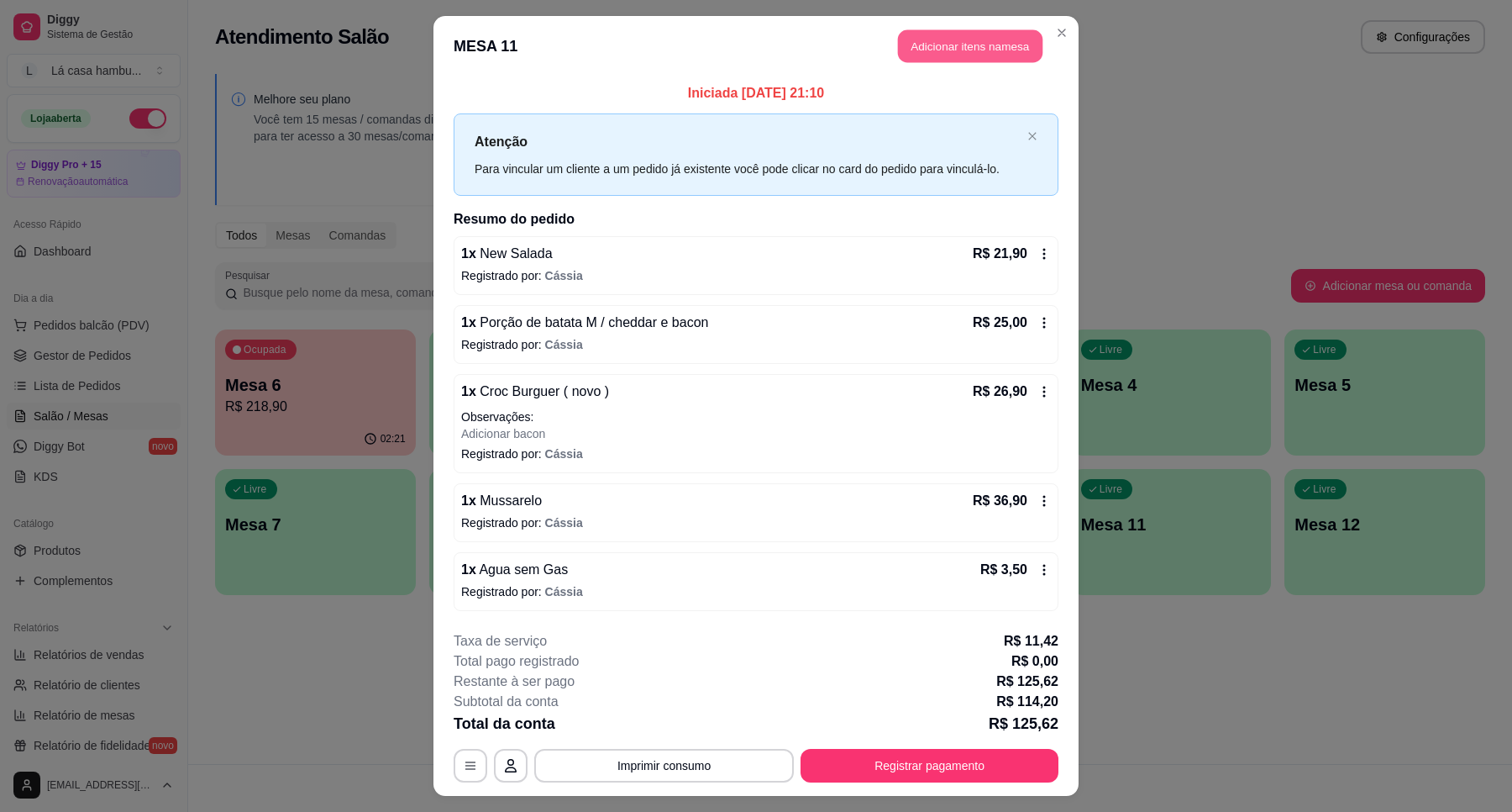
click at [1012, 40] on button "Adicionar itens na mesa" at bounding box center [970, 47] width 145 height 33
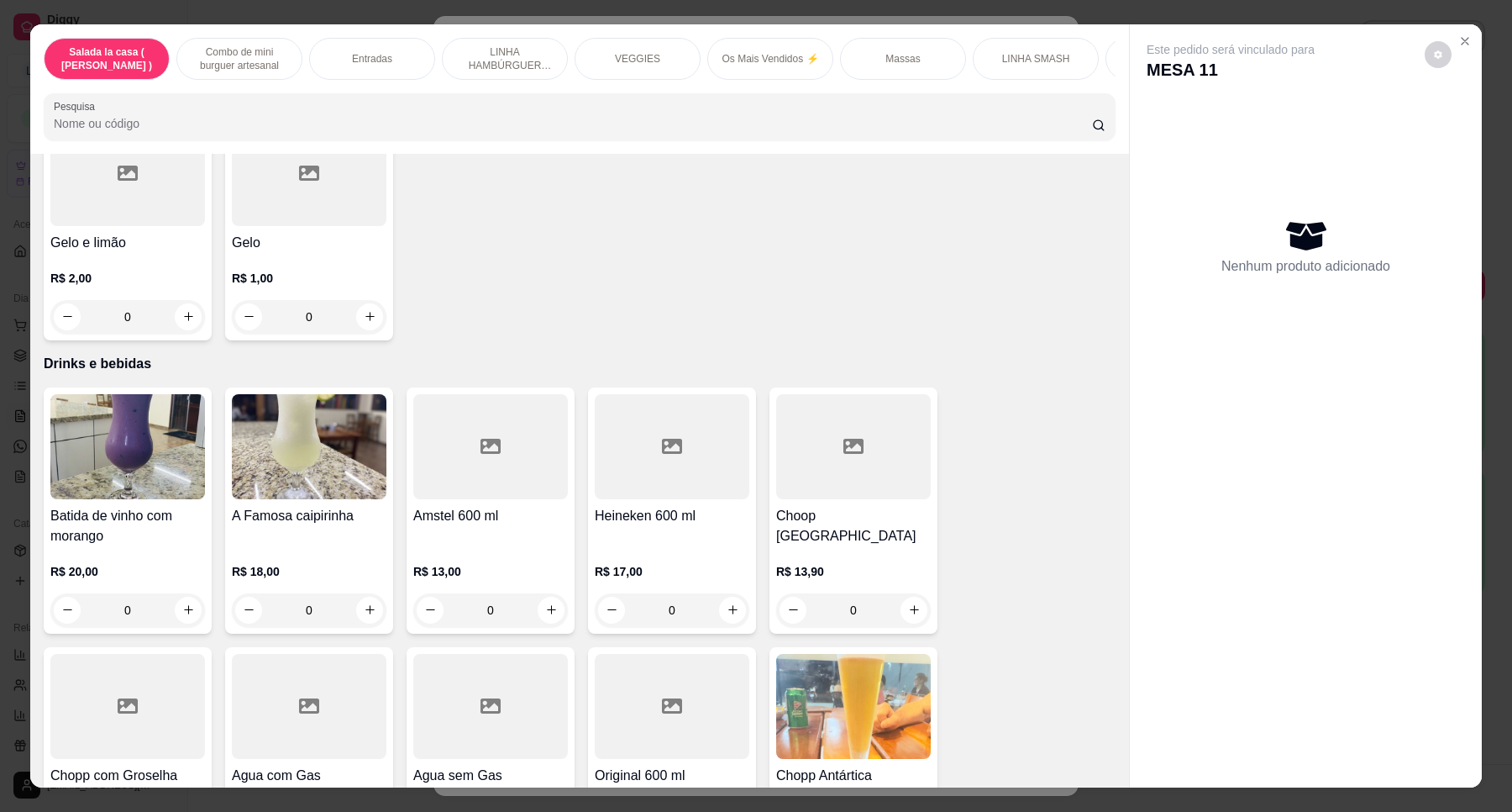
scroll to position [6861, 0]
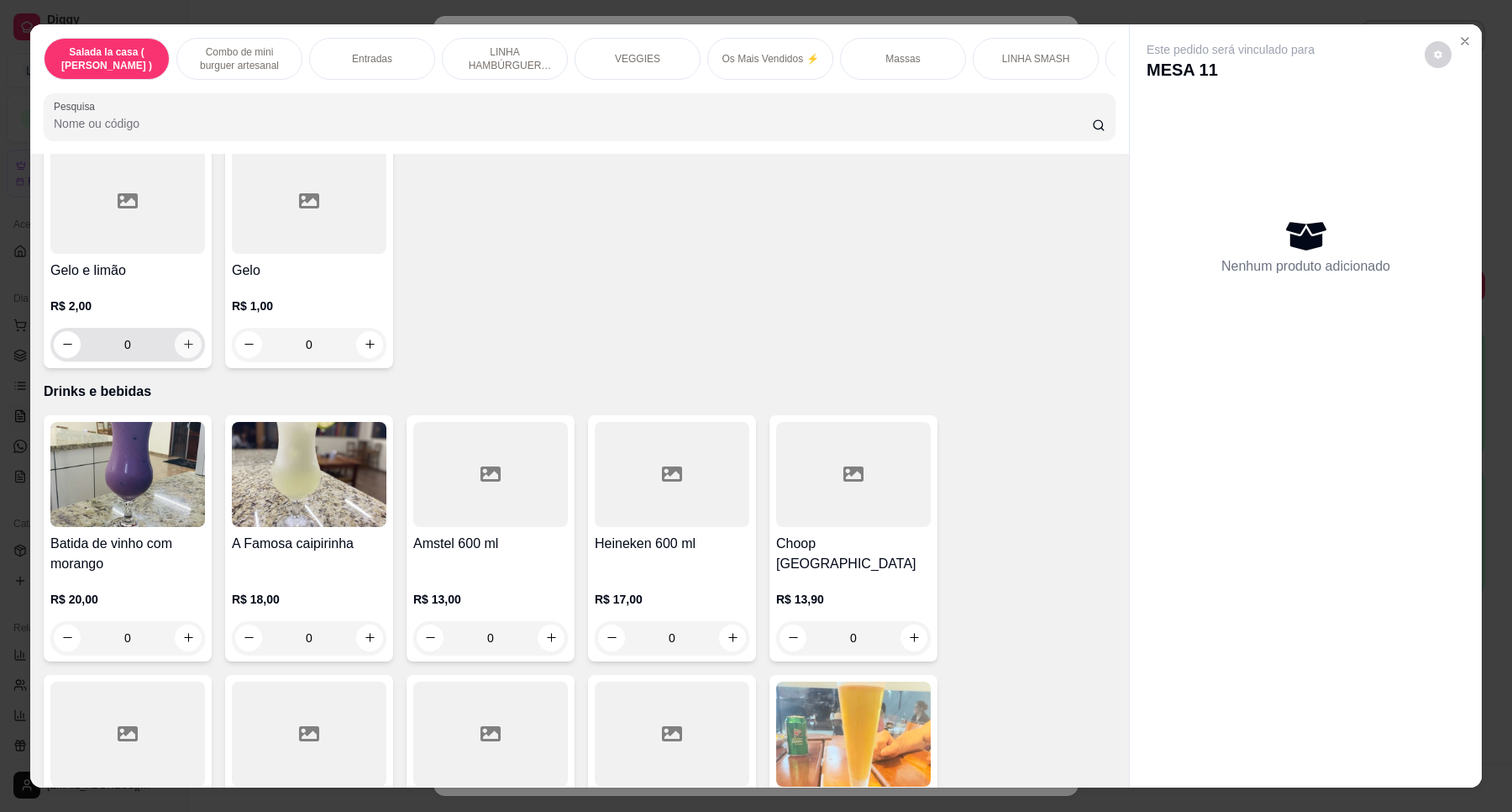
click at [188, 331] on button "increase-product-quantity" at bounding box center [188, 344] width 27 height 27
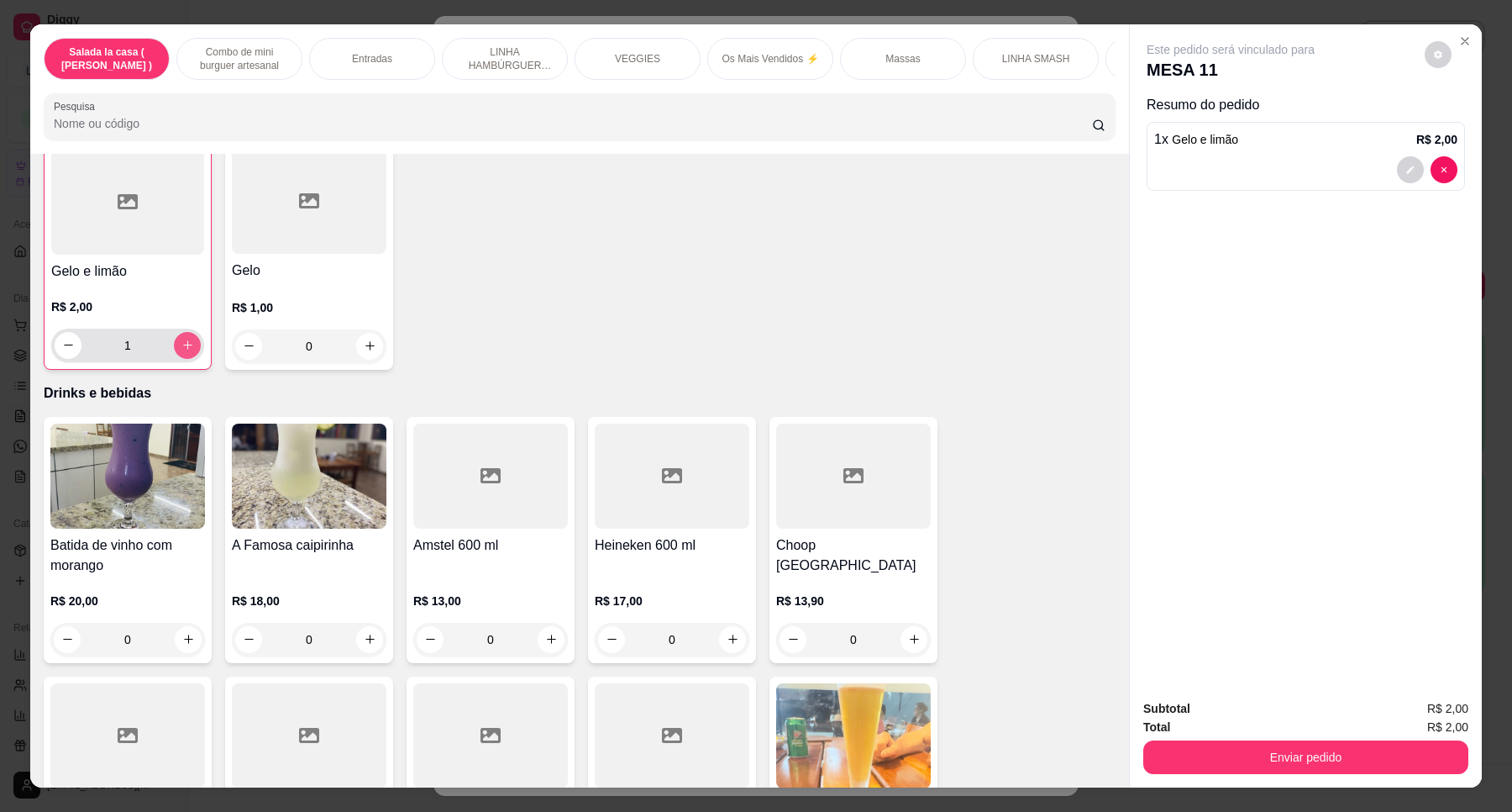
type input "1"
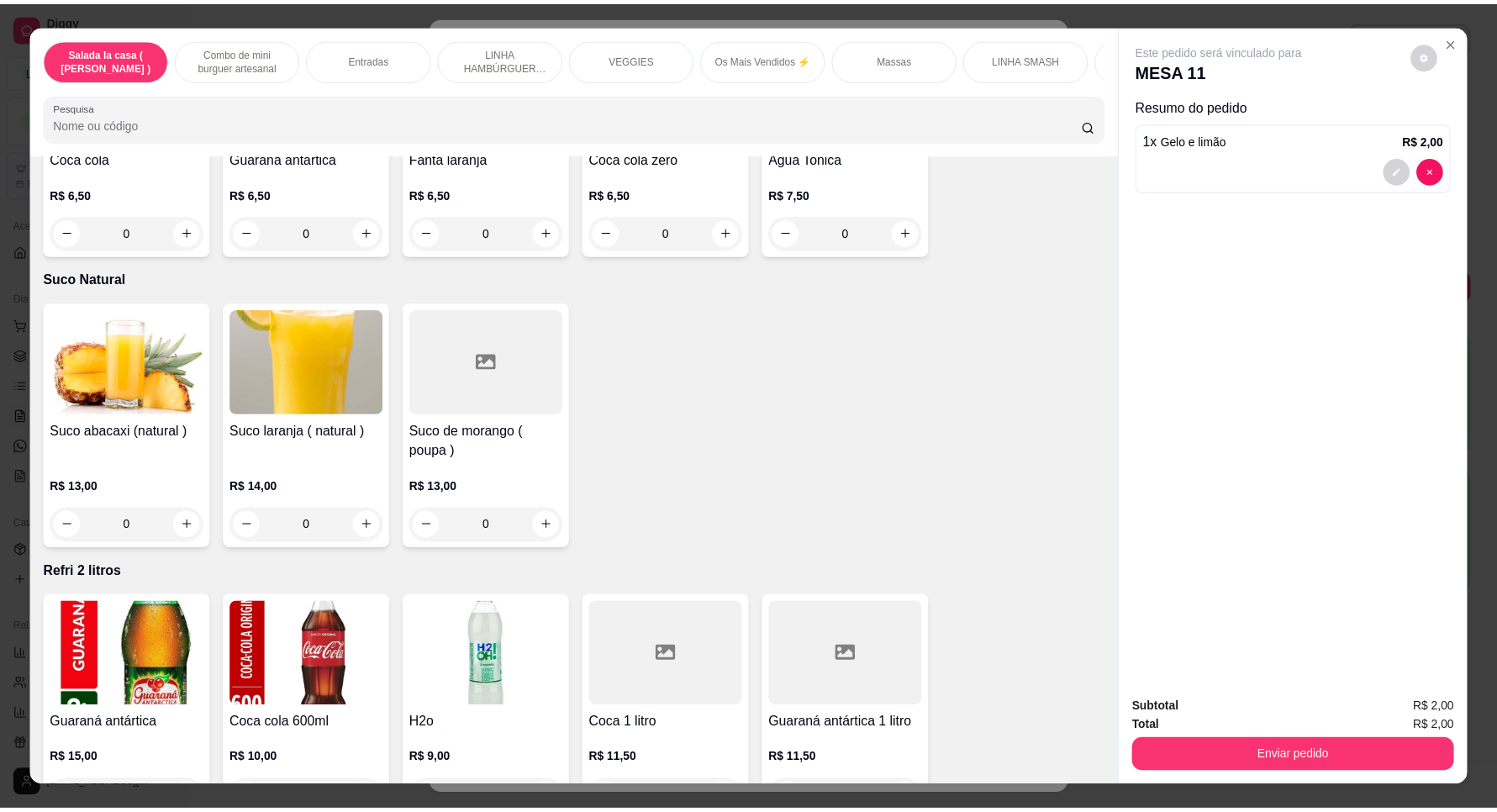
scroll to position [6296, 0]
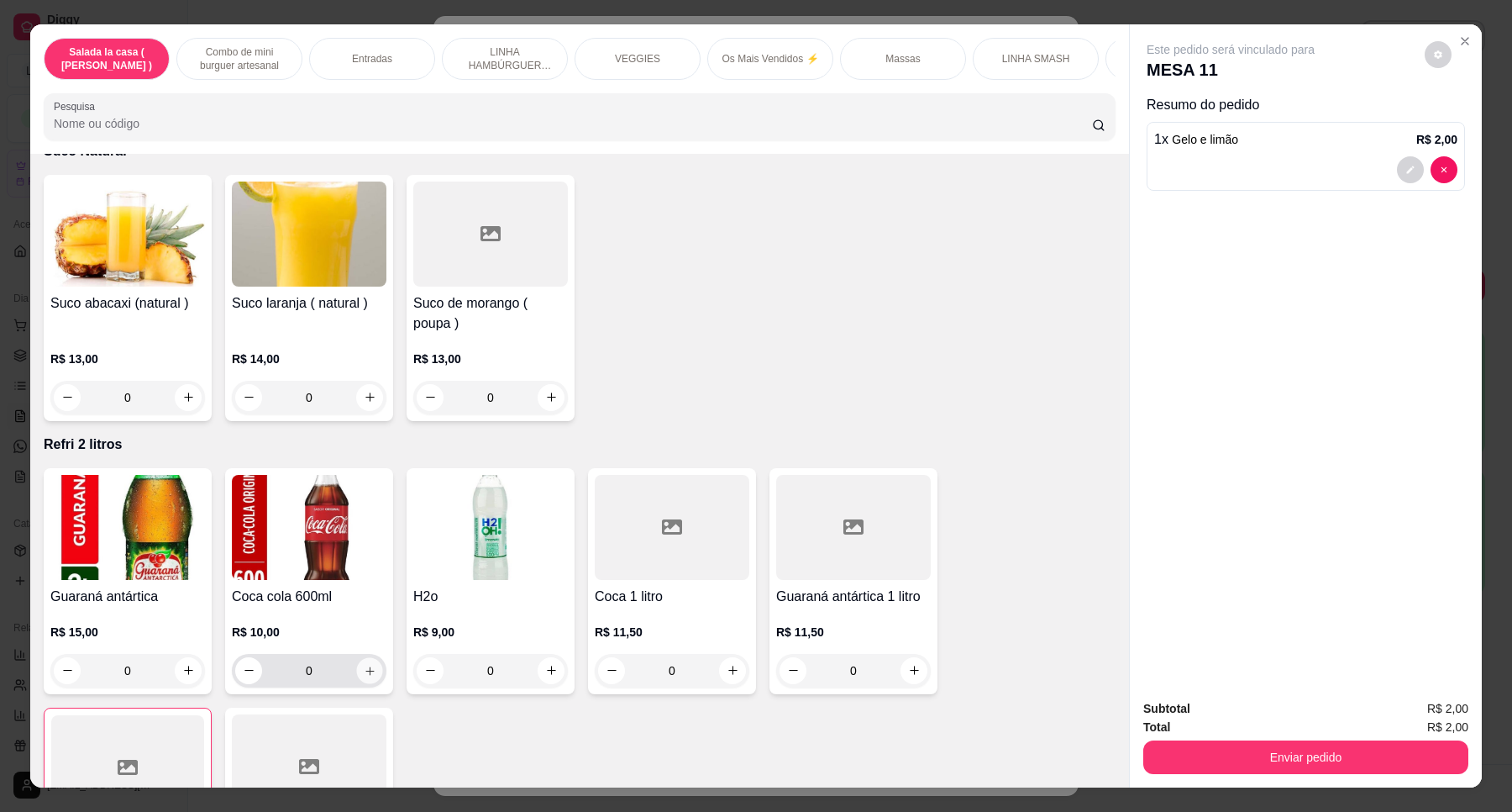
click at [371, 657] on button "increase-product-quantity" at bounding box center [369, 670] width 26 height 26
type input "1"
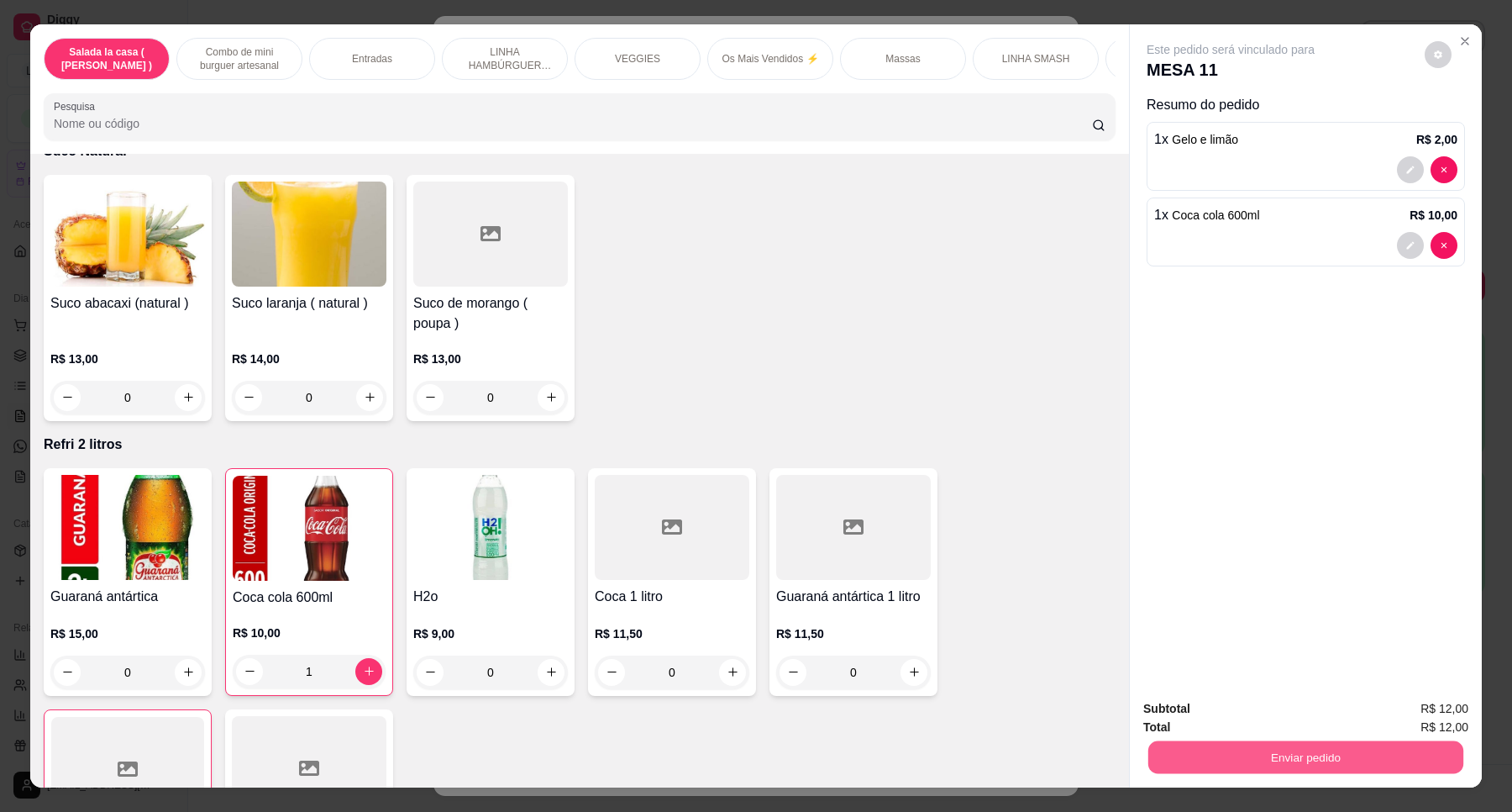
click at [1280, 758] on button "Enviar pedido" at bounding box center [1306, 758] width 315 height 33
click at [1411, 714] on button "Enviar pedido" at bounding box center [1424, 716] width 95 height 32
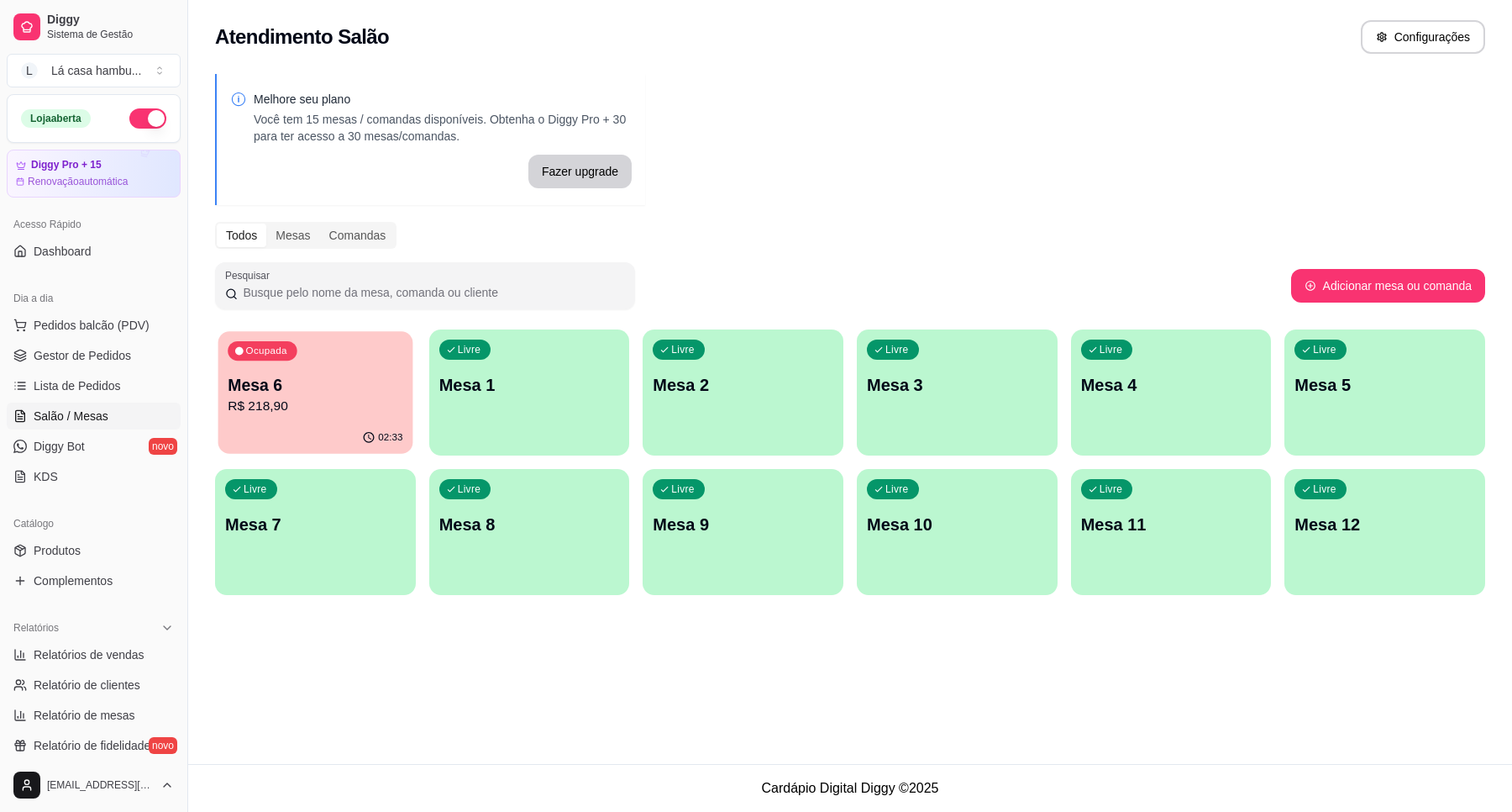
click at [362, 410] on p "R$ 218,90" at bounding box center [315, 406] width 175 height 19
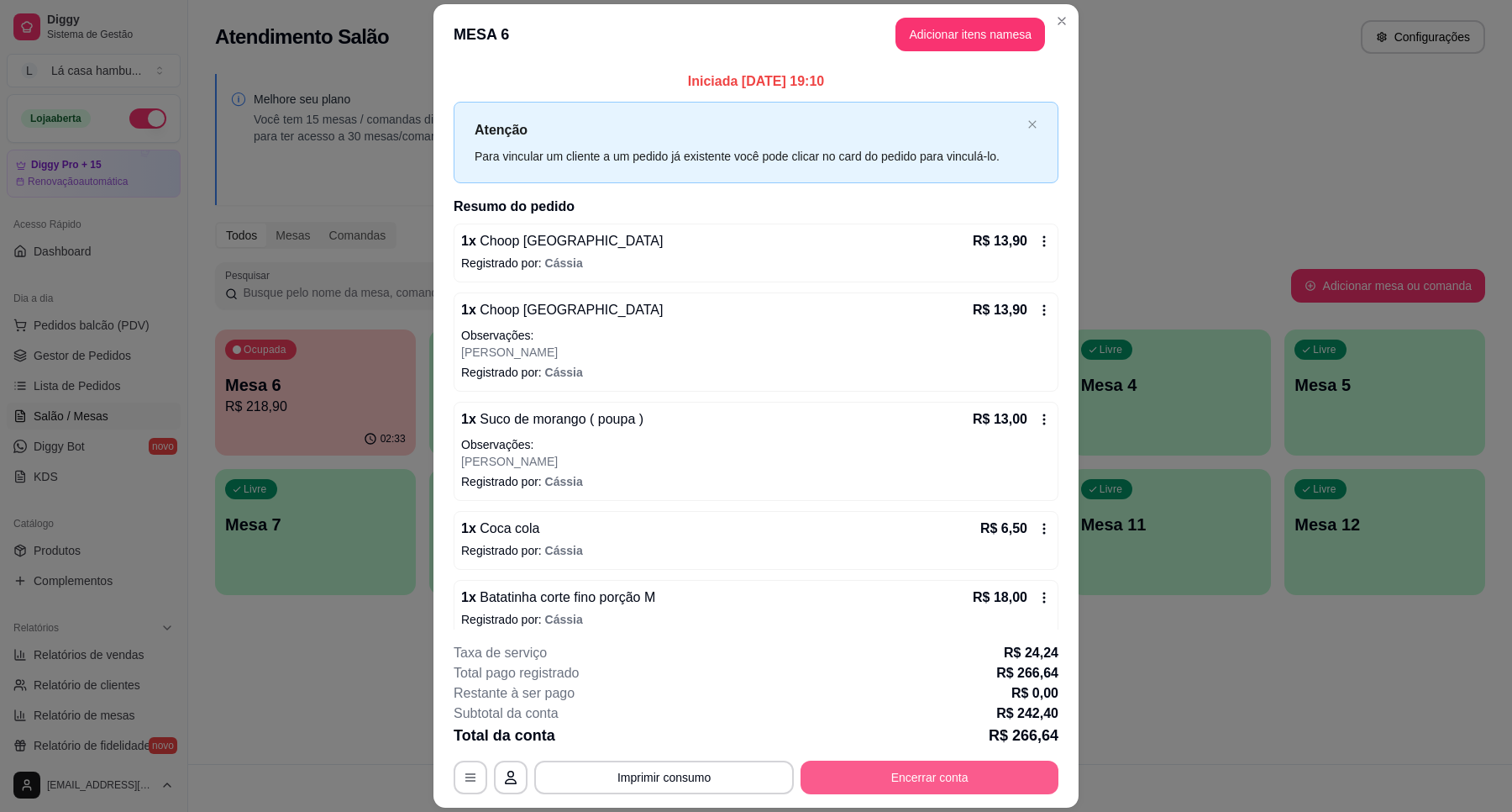
click at [899, 774] on button "Encerrar conta" at bounding box center [930, 777] width 258 height 34
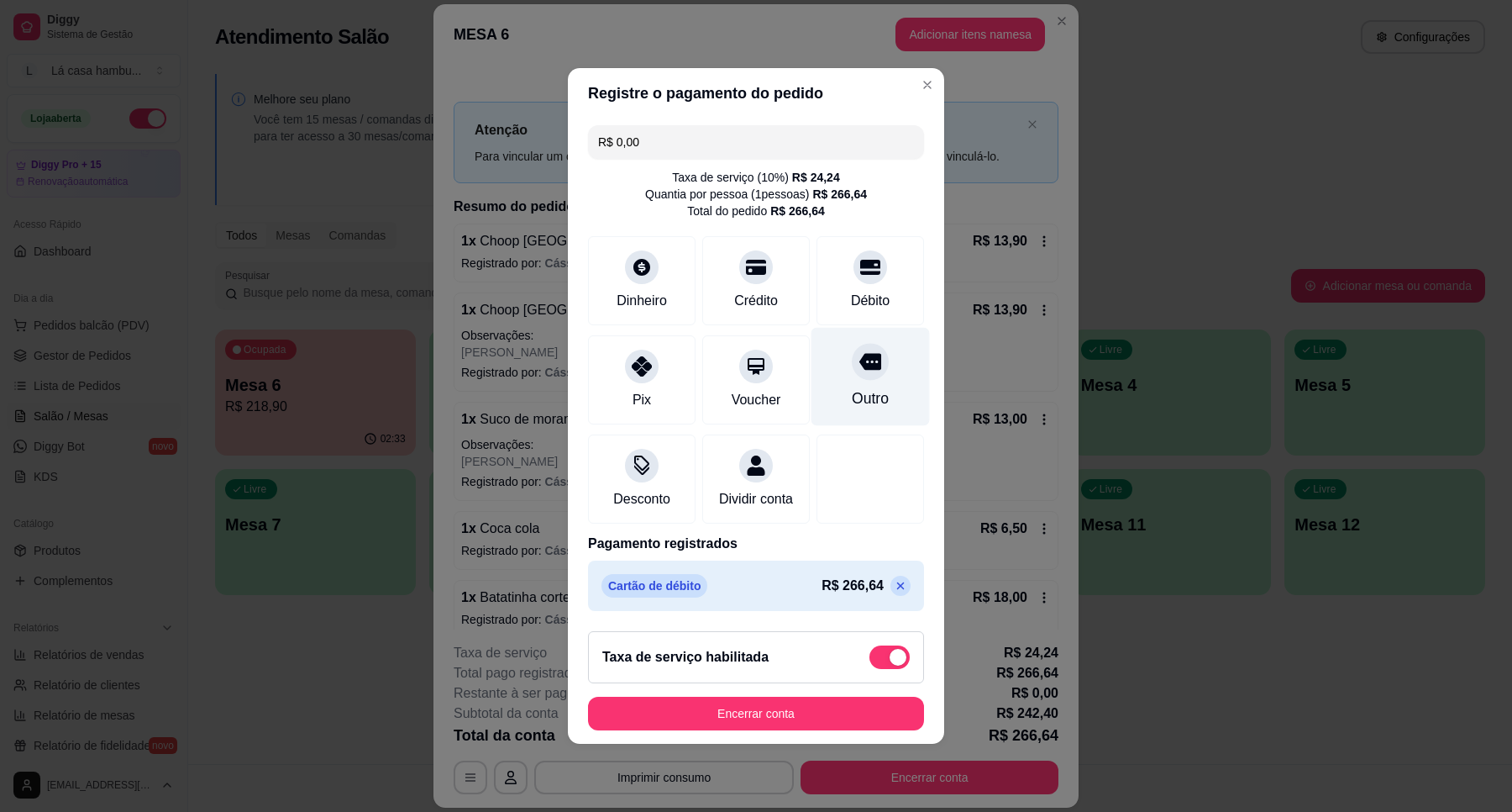
click at [859, 353] on icon at bounding box center [870, 362] width 22 height 16
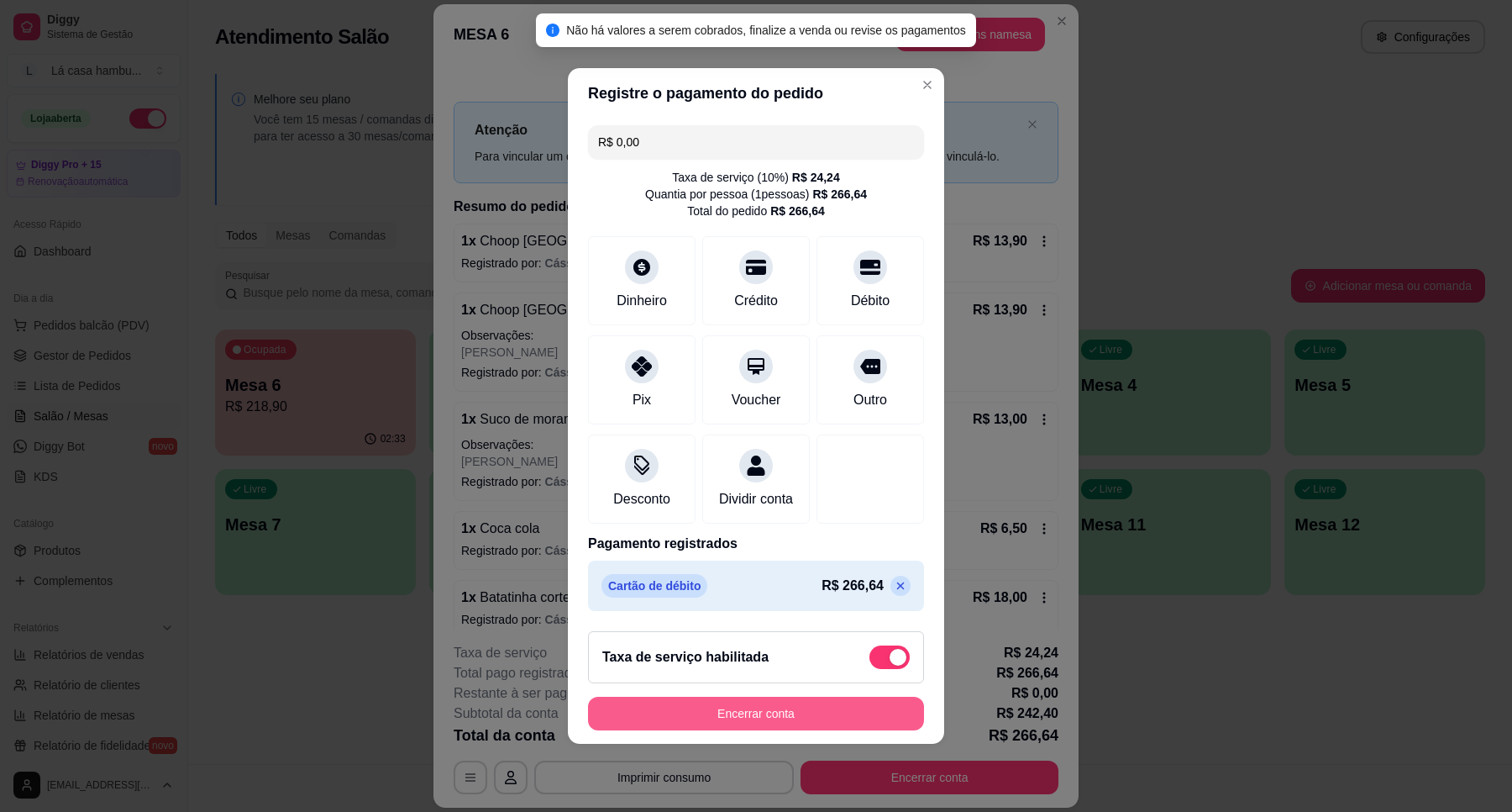
click at [819, 714] on button "Encerrar conta" at bounding box center [756, 713] width 336 height 34
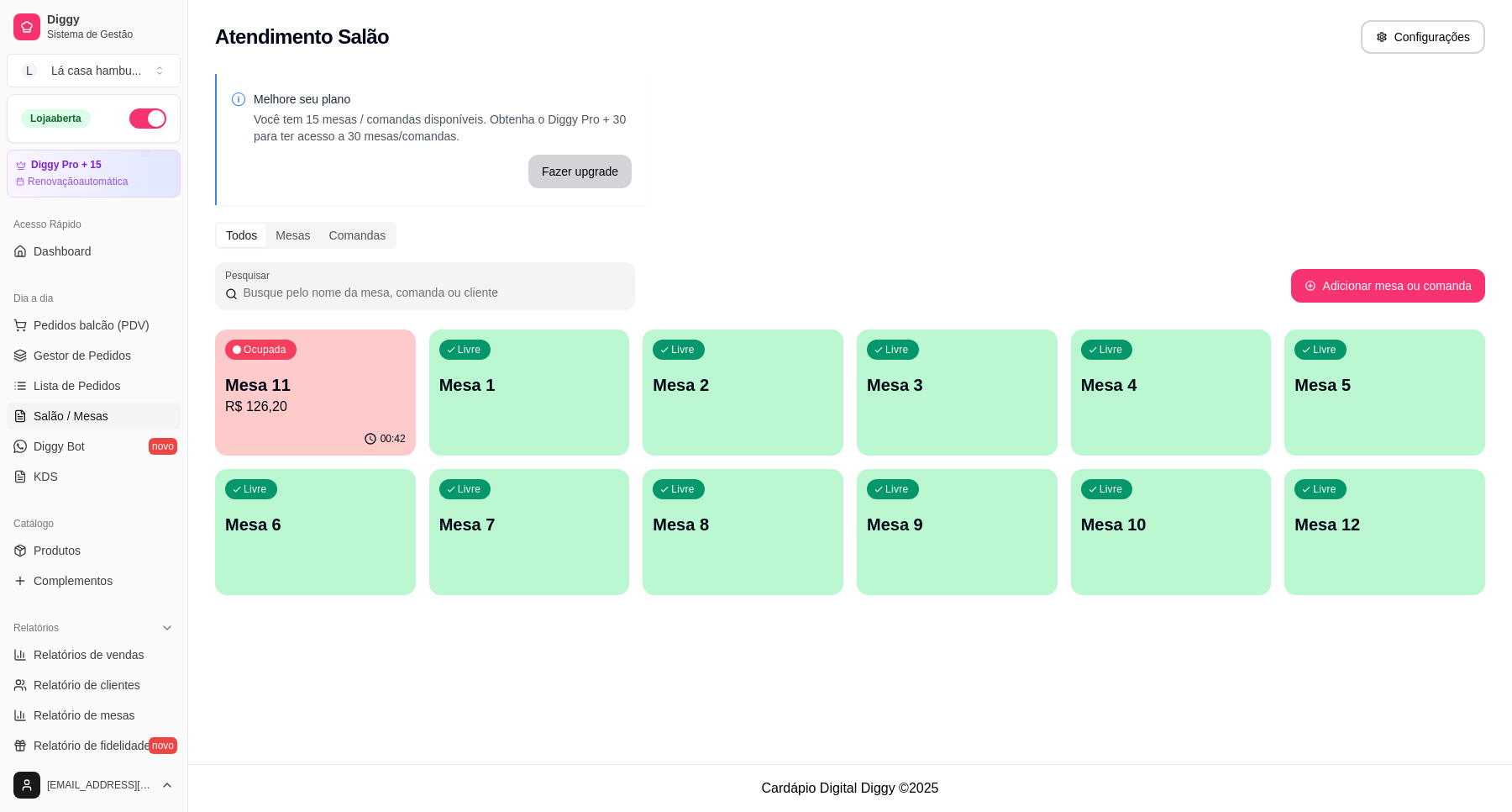
click at [360, 408] on p "R$ 126,20" at bounding box center [315, 406] width 180 height 20
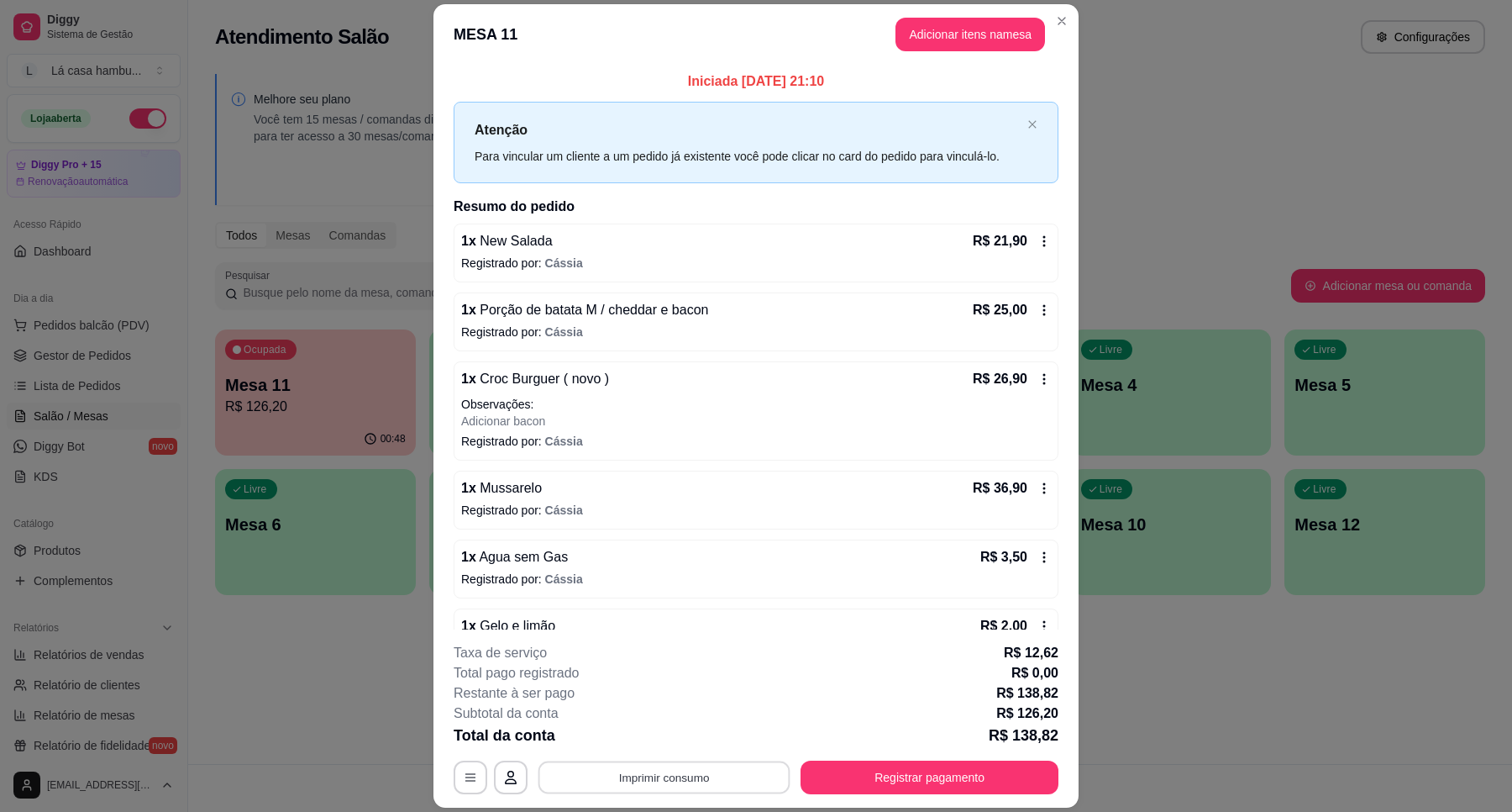
click at [656, 783] on button "Imprimir consumo" at bounding box center [664, 778] width 252 height 33
click at [661, 742] on button "IMPRESSORA" at bounding box center [661, 738] width 122 height 27
click at [924, 784] on button "Registrar pagamento" at bounding box center [930, 777] width 258 height 34
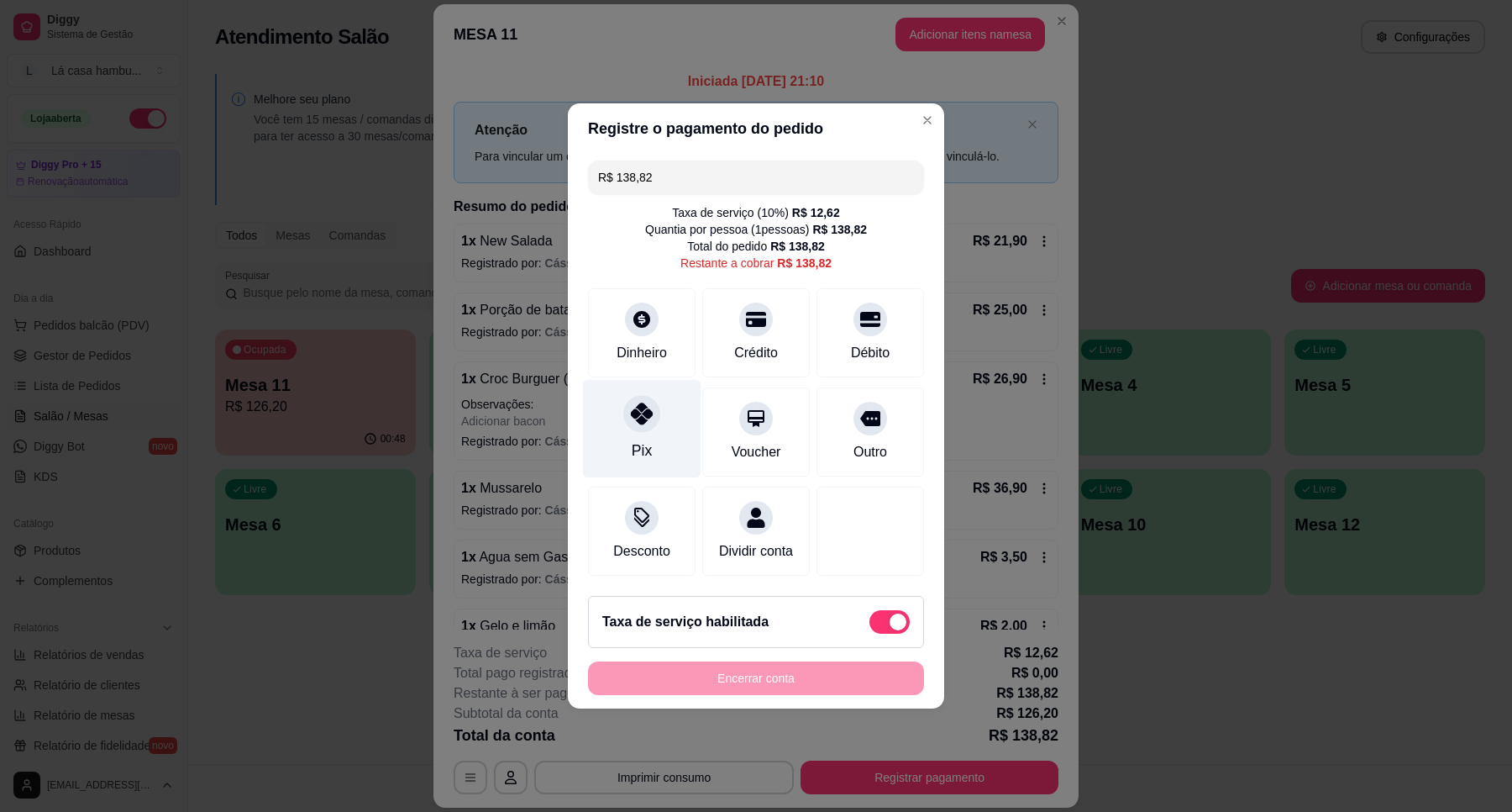
click at [644, 405] on icon at bounding box center [642, 414] width 22 height 22
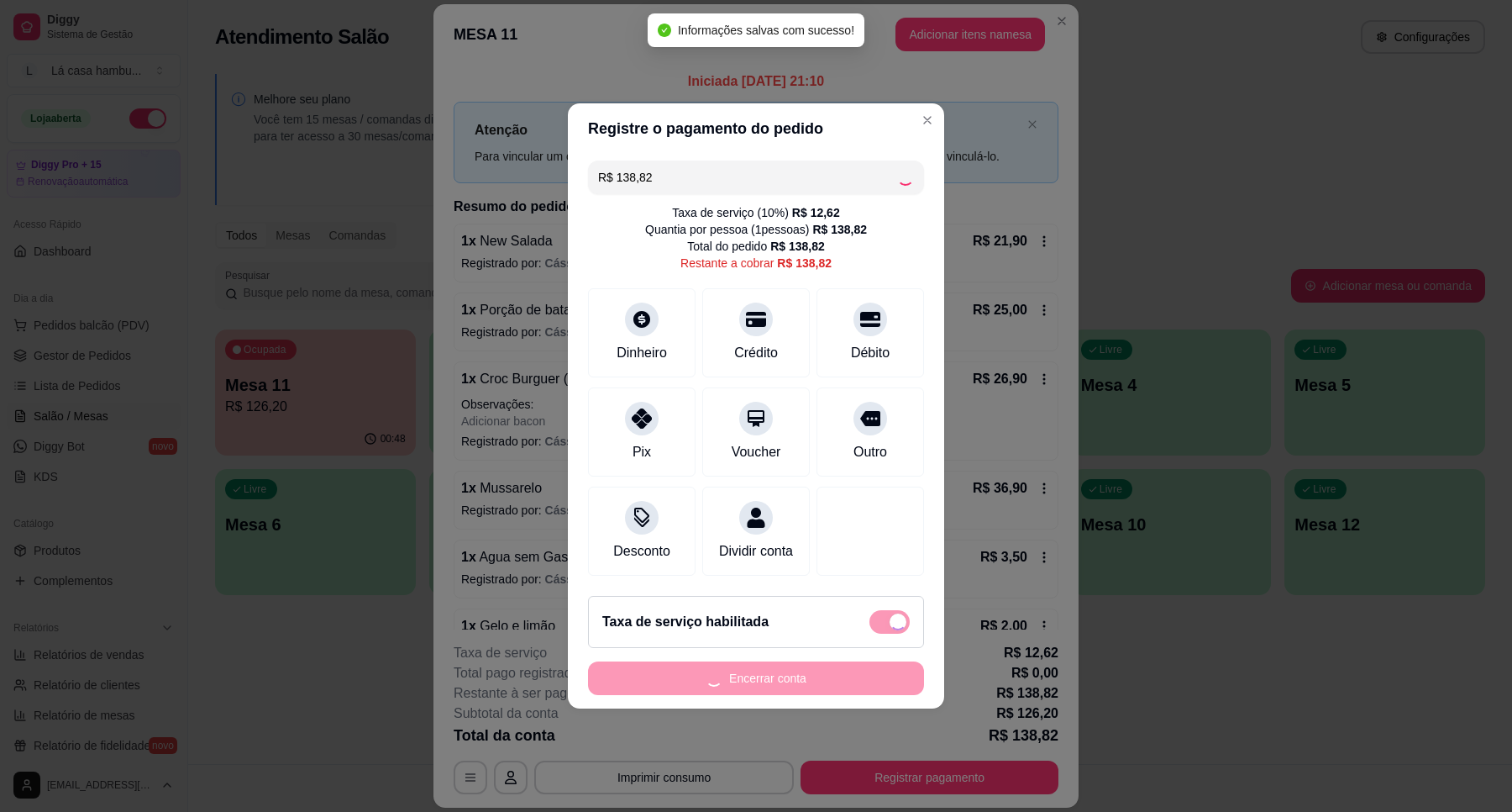
type input "R$ 0,00"
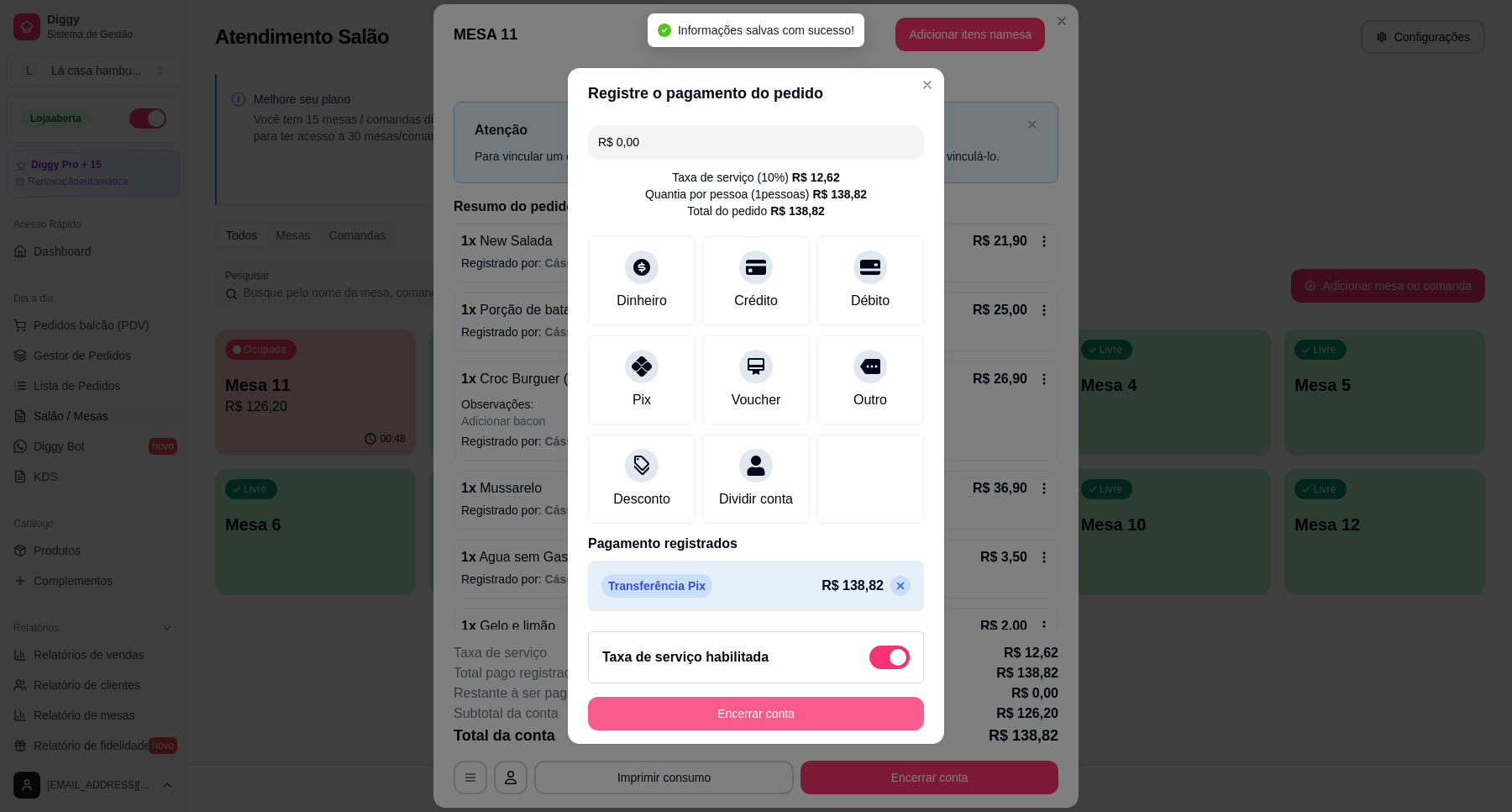
click at [836, 721] on button "Encerrar conta" at bounding box center [756, 713] width 336 height 34
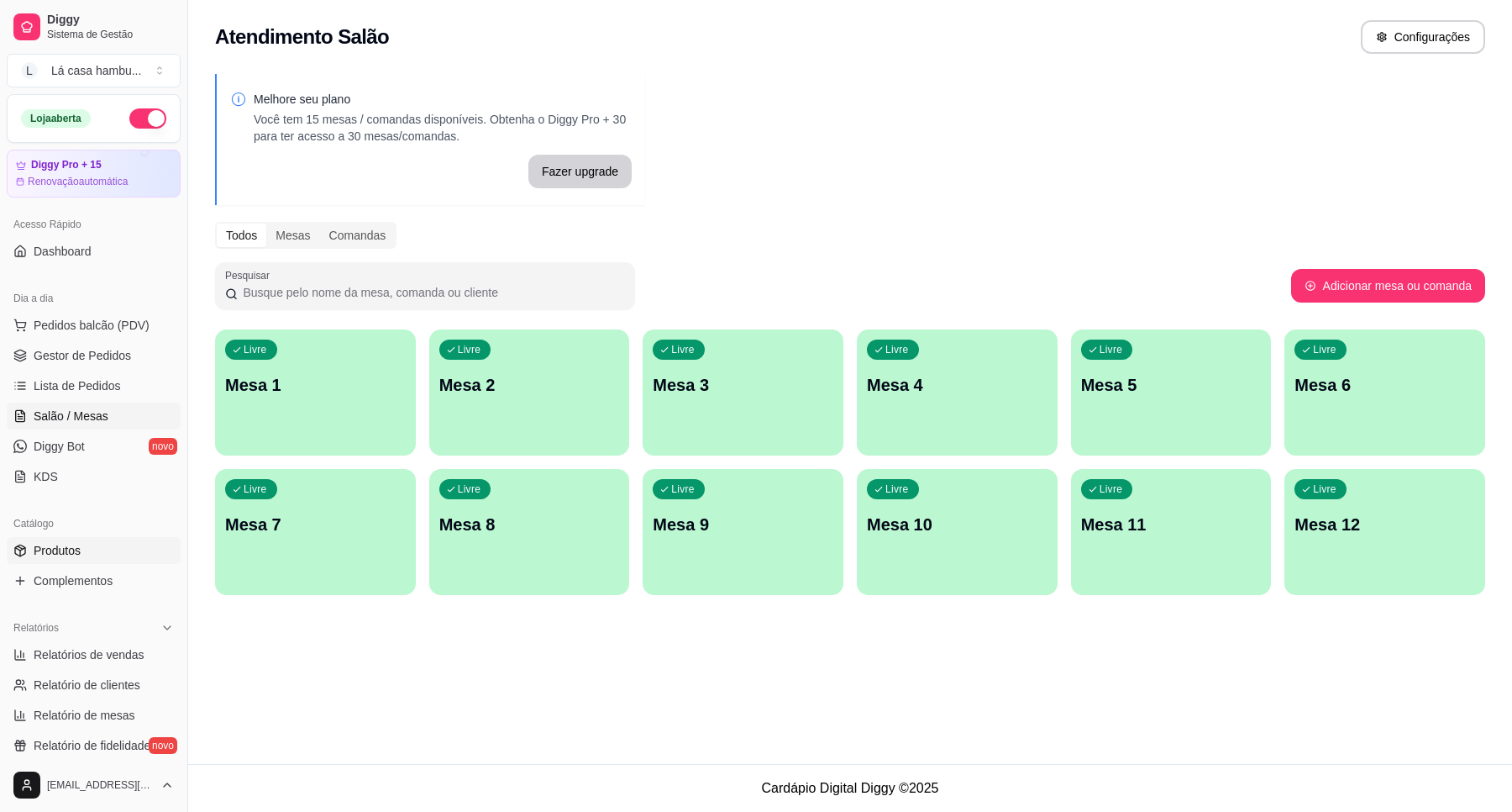
click at [50, 547] on span "Produtos" at bounding box center [57, 550] width 47 height 16
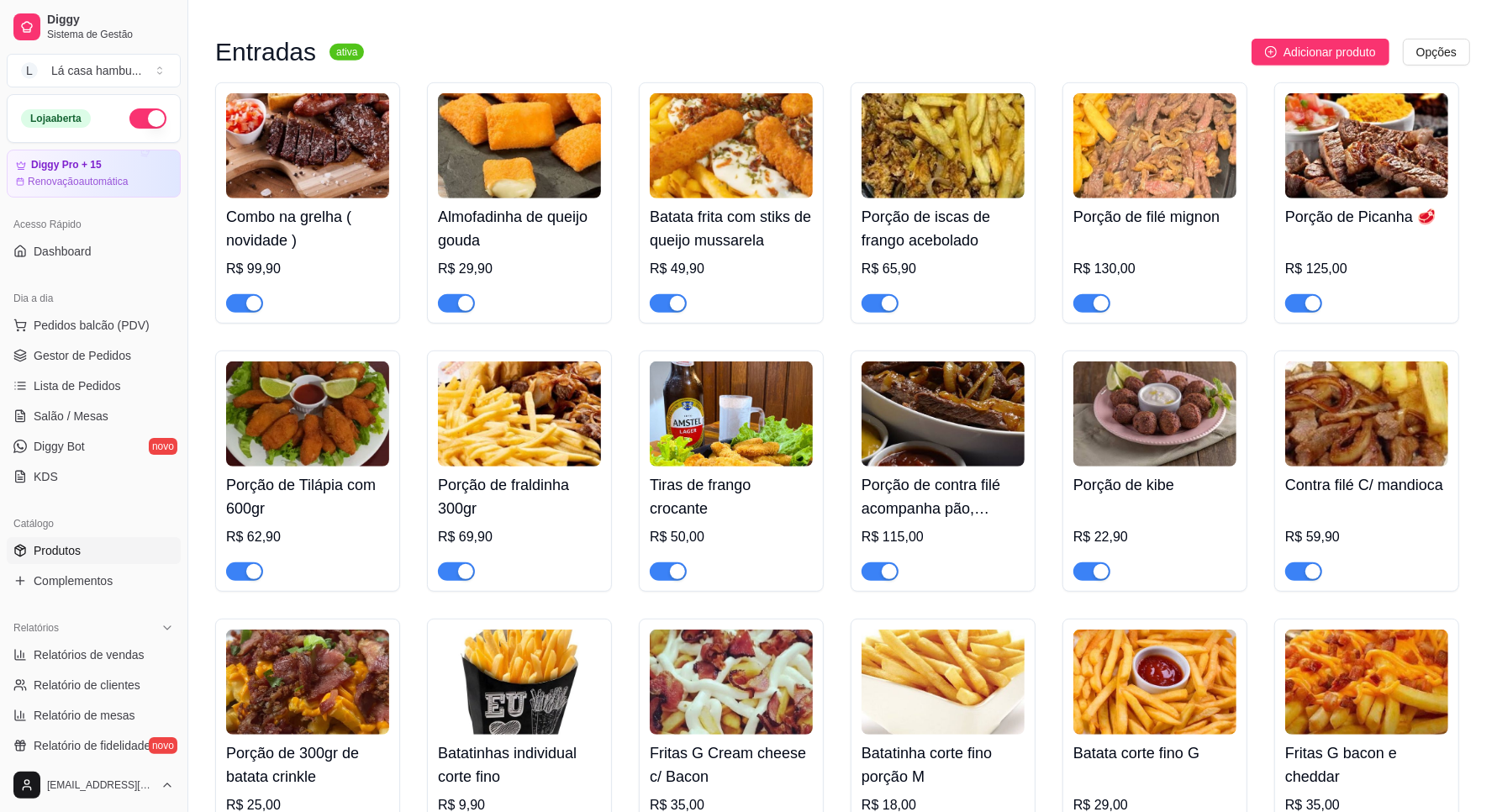
scroll to position [850, 0]
